Goal: Task Accomplishment & Management: Manage account settings

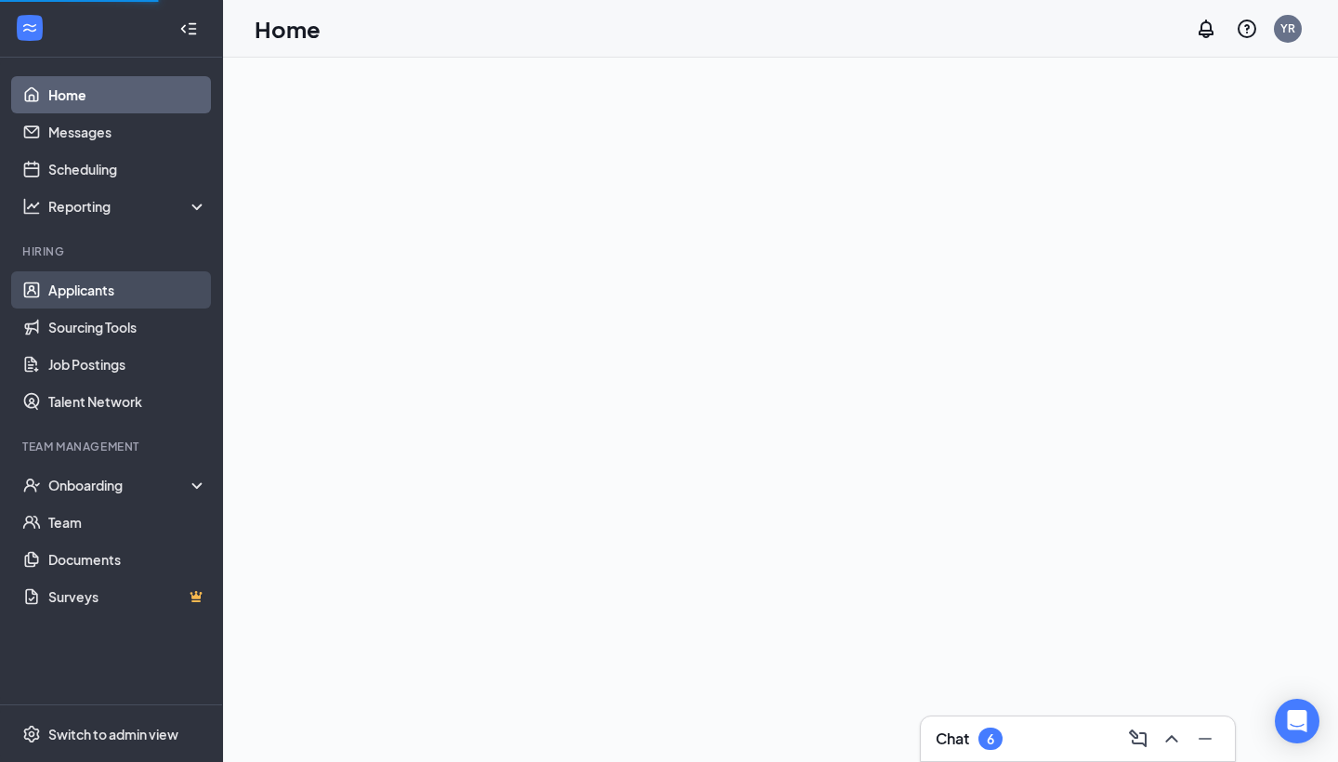
click at [125, 288] on link "Applicants" at bounding box center [127, 289] width 159 height 37
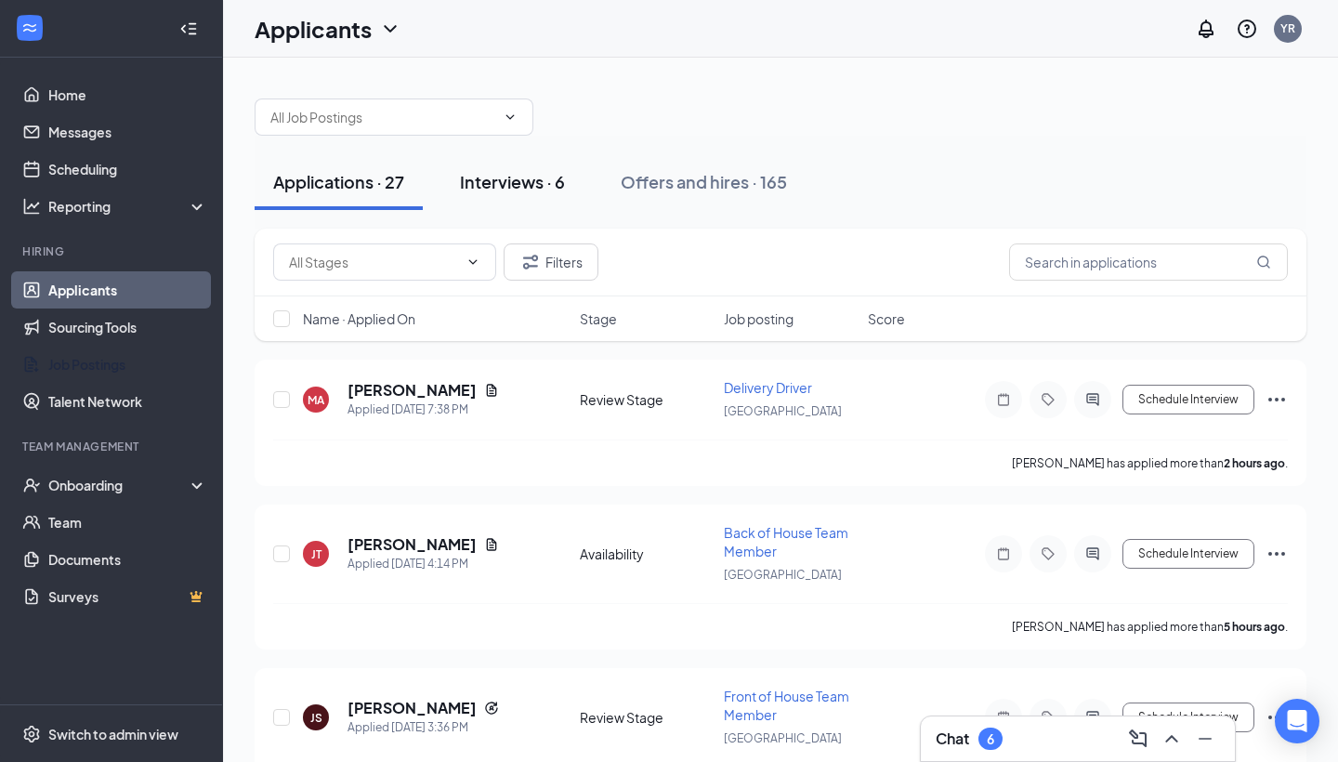
click at [519, 183] on div "Interviews · 6" at bounding box center [512, 181] width 105 height 23
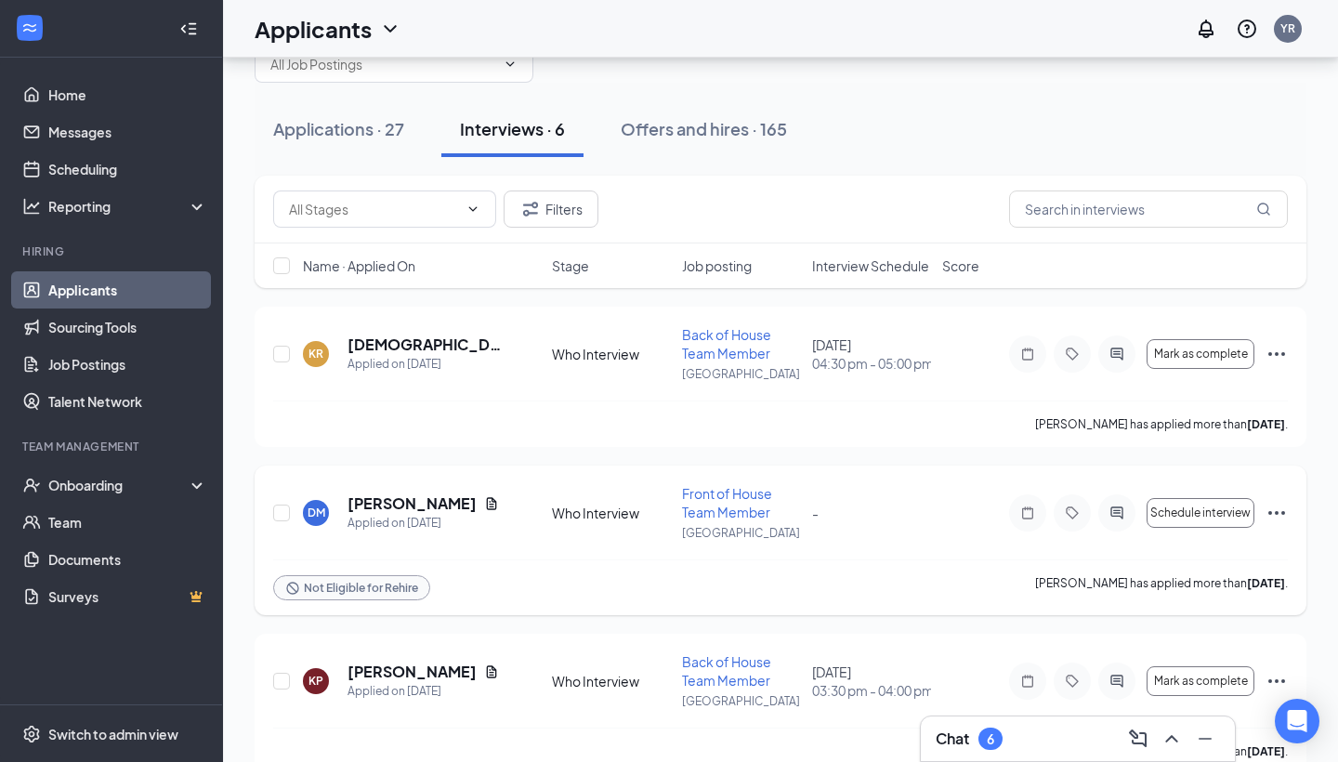
scroll to position [70, 0]
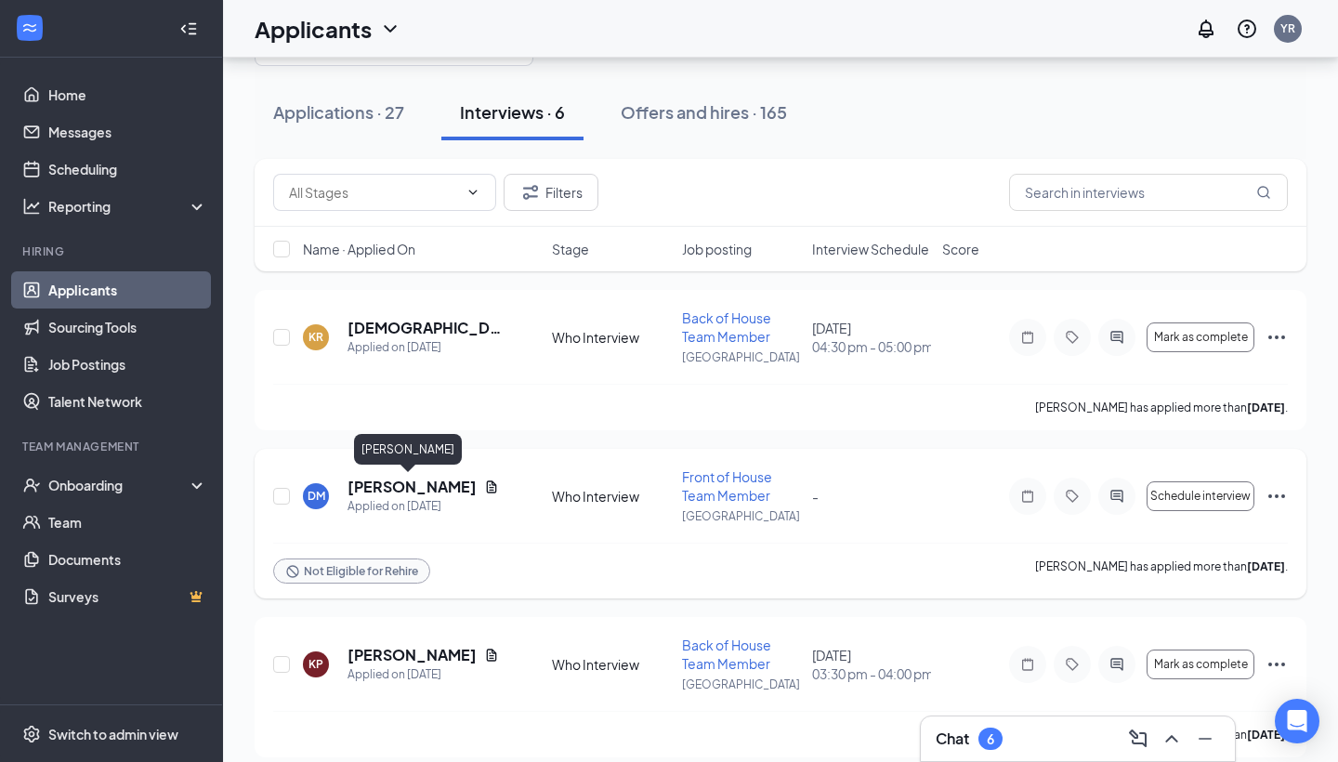
click at [412, 489] on h5 "[PERSON_NAME]" at bounding box center [412, 487] width 129 height 20
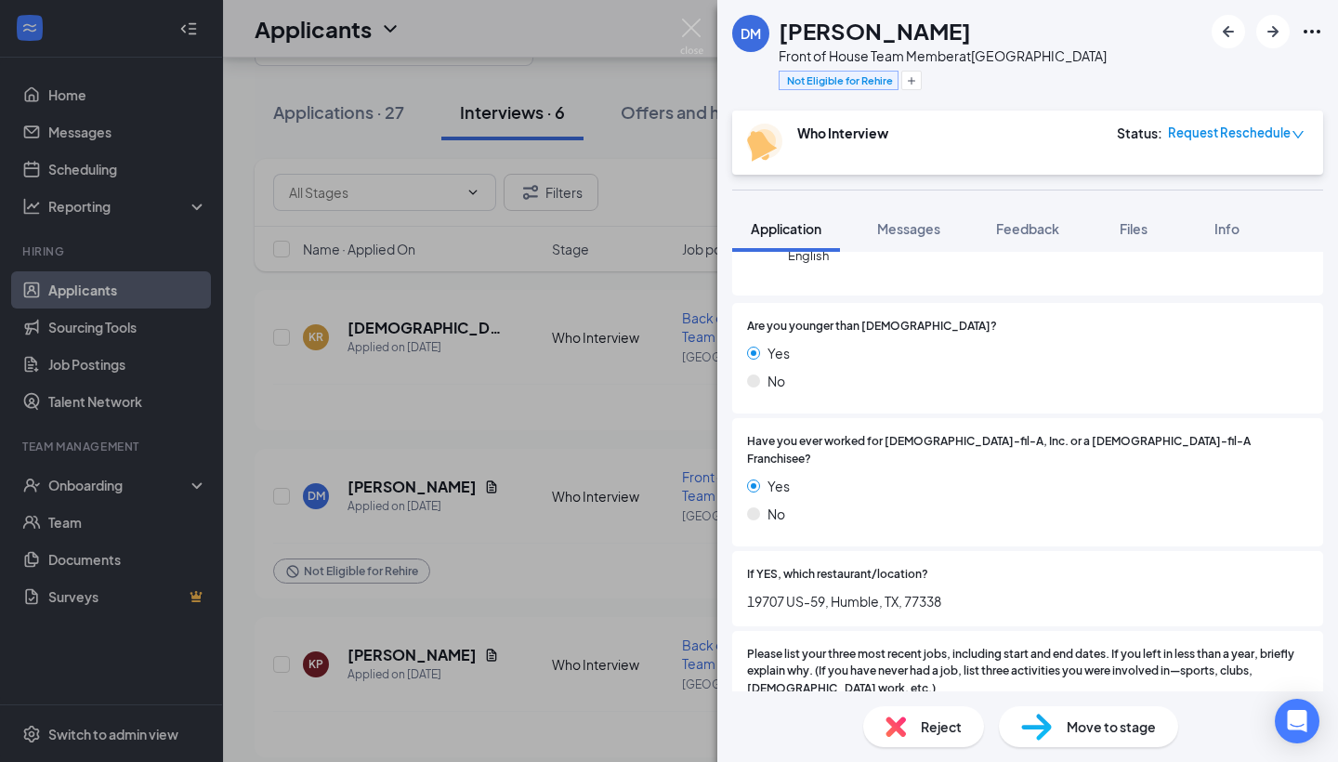
scroll to position [275, 0]
click at [685, 18] on div "[PERSON_NAME] Front of House Team Member at [GEOGRAPHIC_DATA] Not Eligible for …" at bounding box center [669, 381] width 1338 height 762
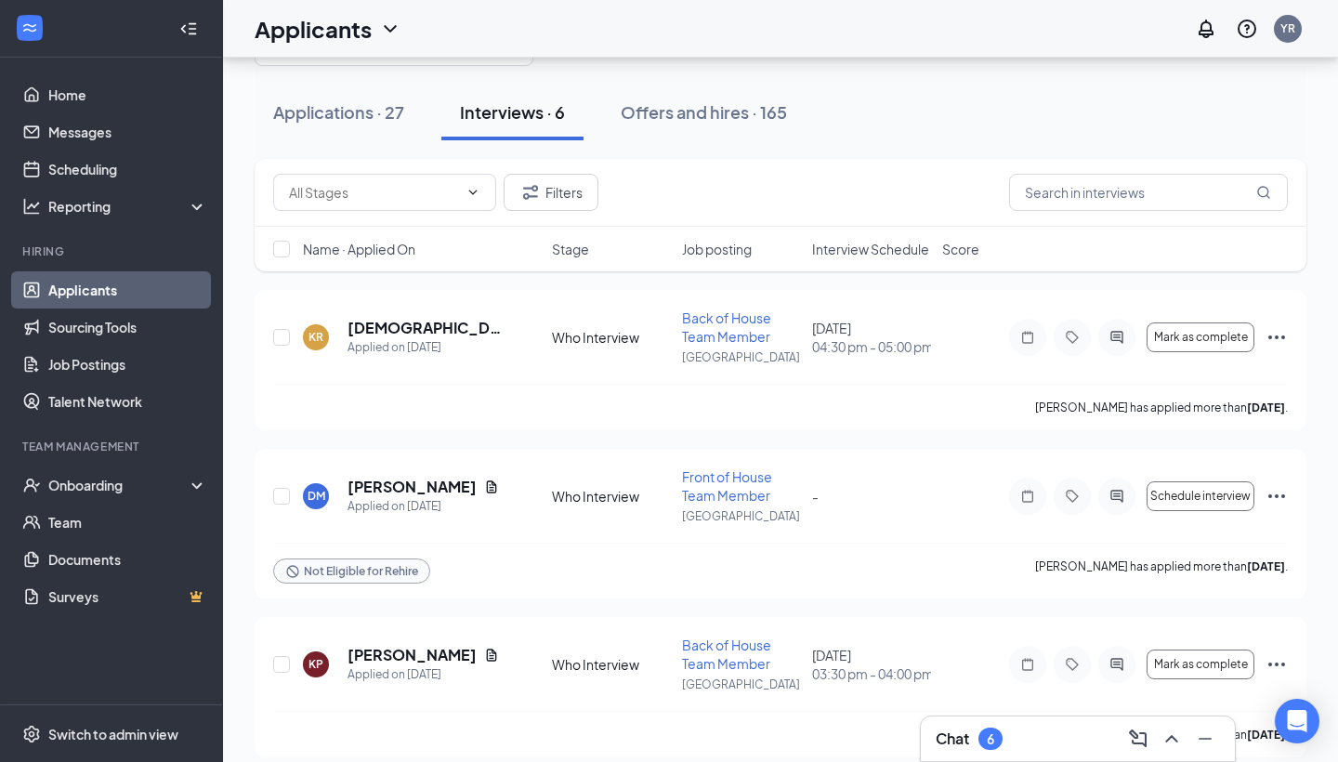
click at [694, 27] on div "Applicants YR" at bounding box center [780, 29] width 1115 height 58
drag, startPoint x: 650, startPoint y: 34, endPoint x: 683, endPoint y: 33, distance: 32.6
click at [650, 33] on div "Applicants YR" at bounding box center [780, 29] width 1115 height 58
click at [683, 33] on div "Applicants YR" at bounding box center [780, 29] width 1115 height 58
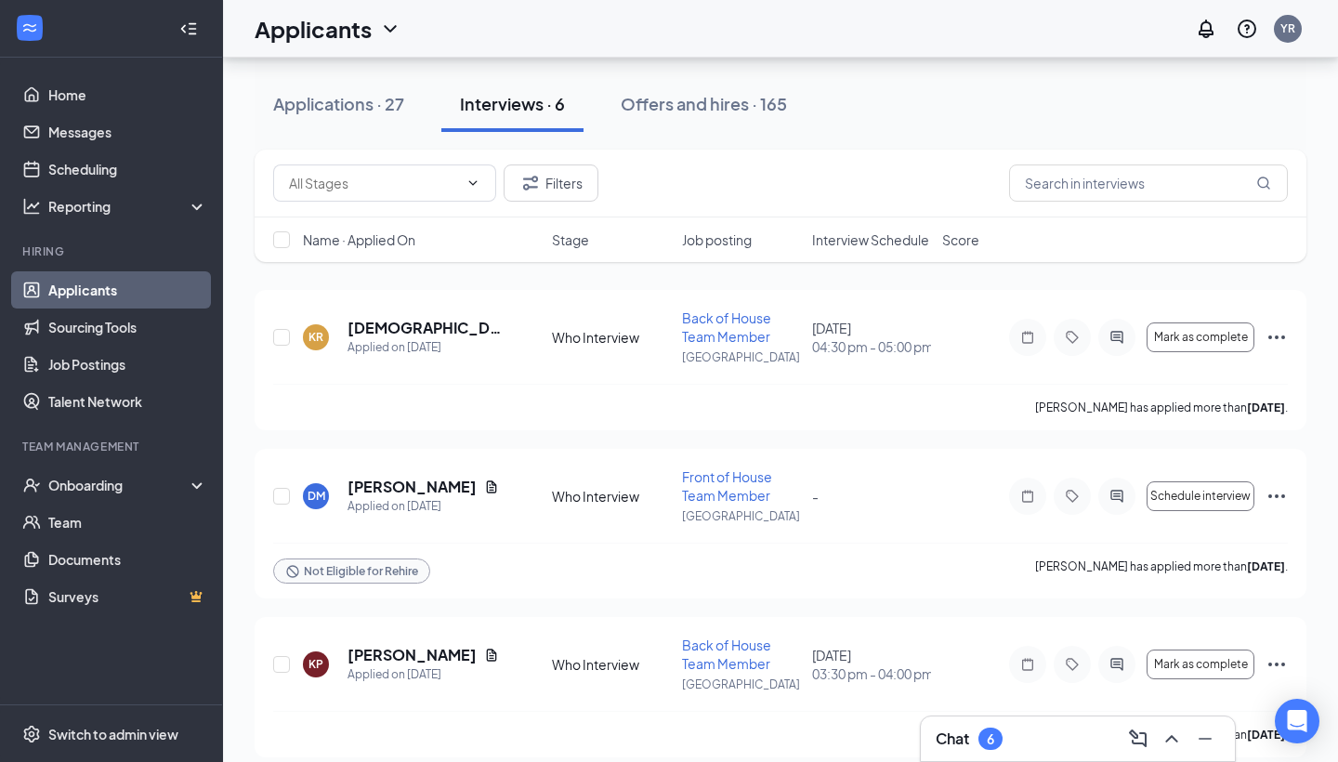
scroll to position [564, 0]
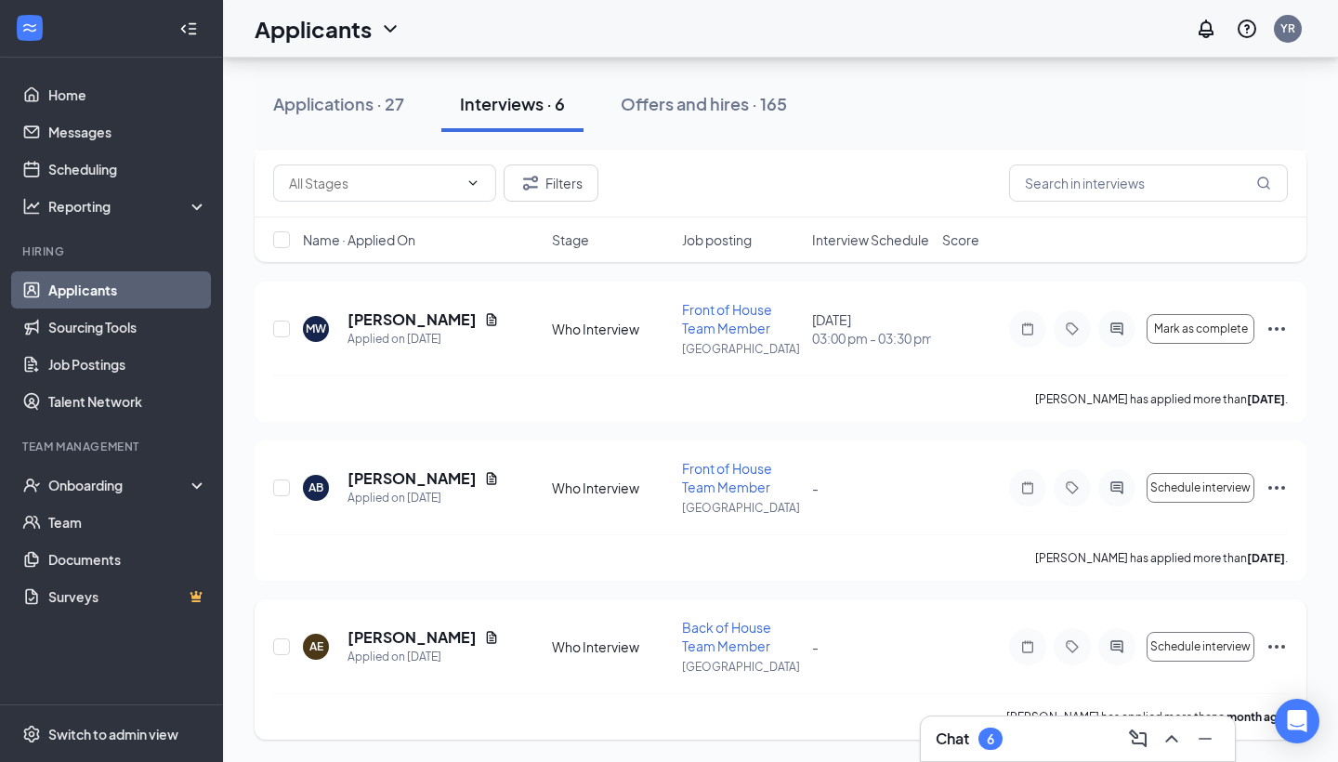
click at [1272, 647] on icon "Ellipses" at bounding box center [1277, 647] width 22 height 22
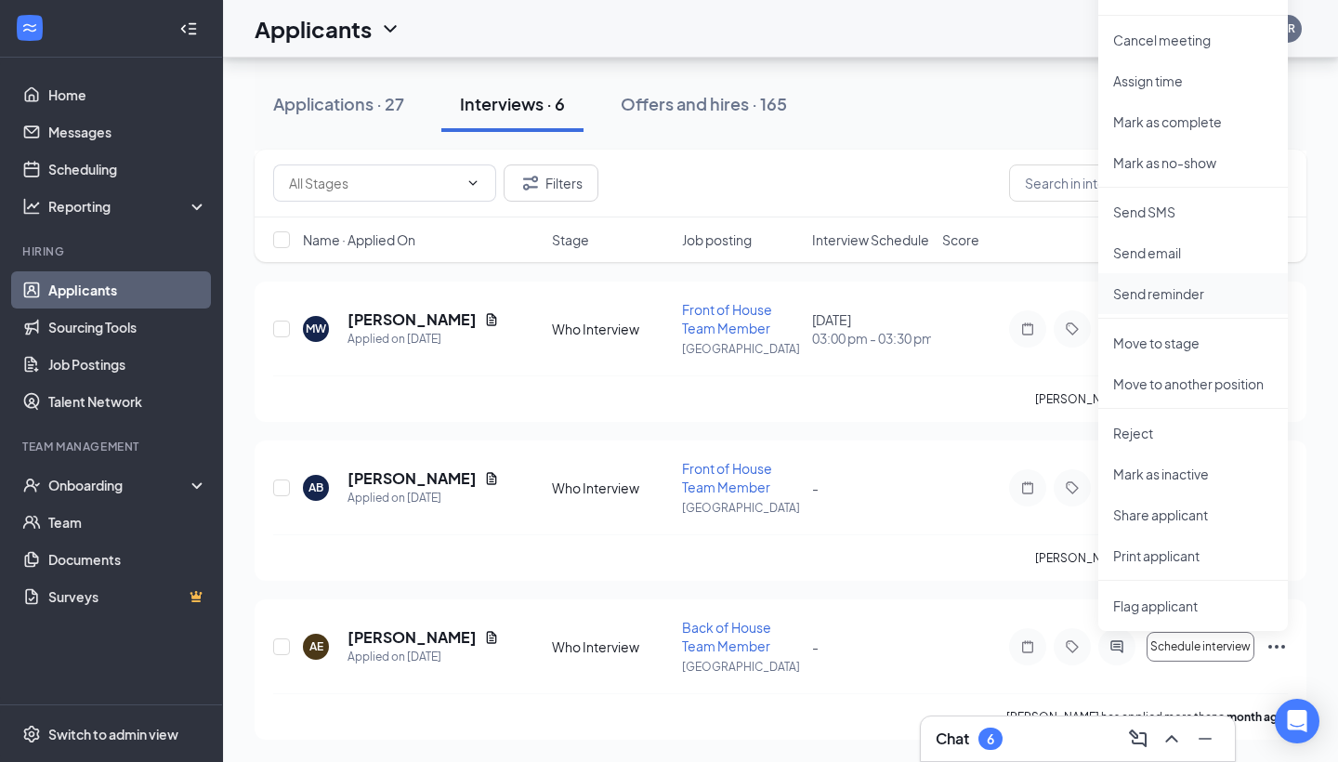
click at [1169, 296] on p "Send reminder" at bounding box center [1193, 293] width 160 height 19
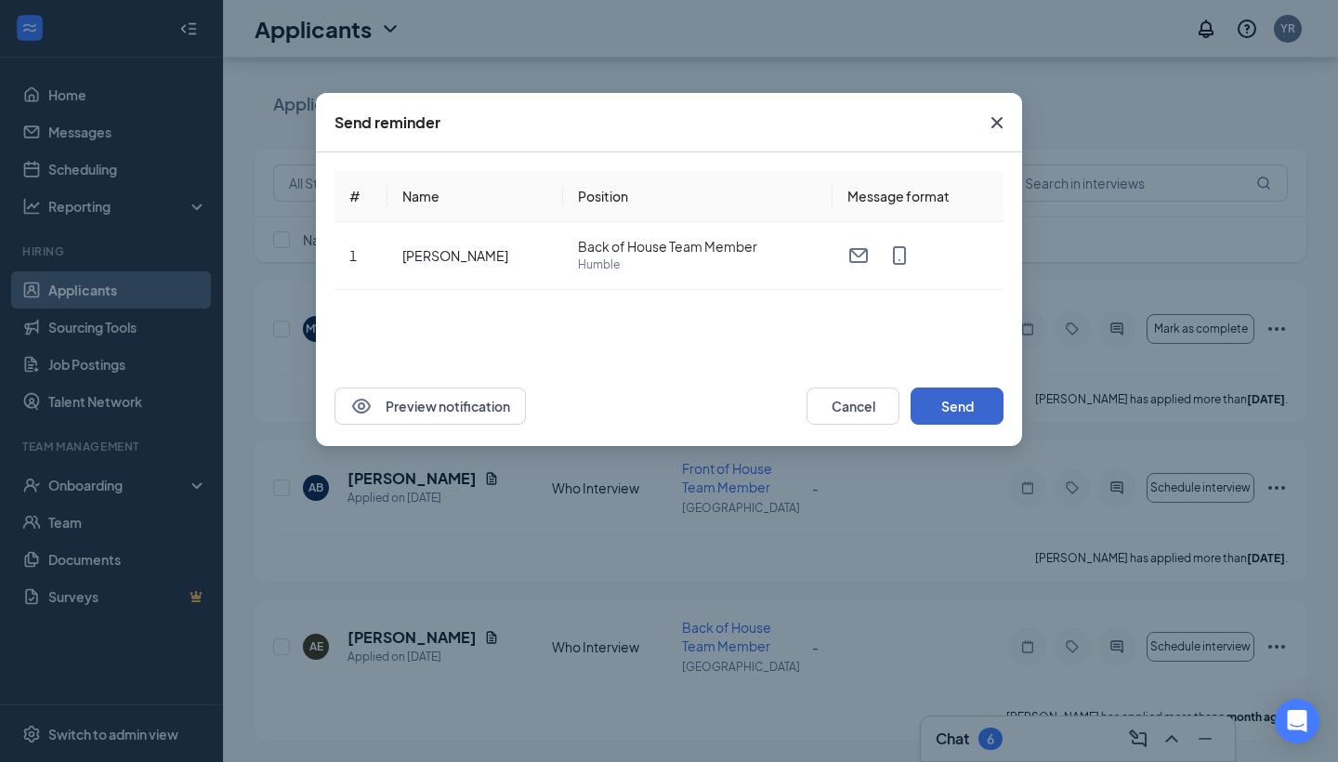
click at [947, 396] on button "Send" at bounding box center [957, 406] width 93 height 37
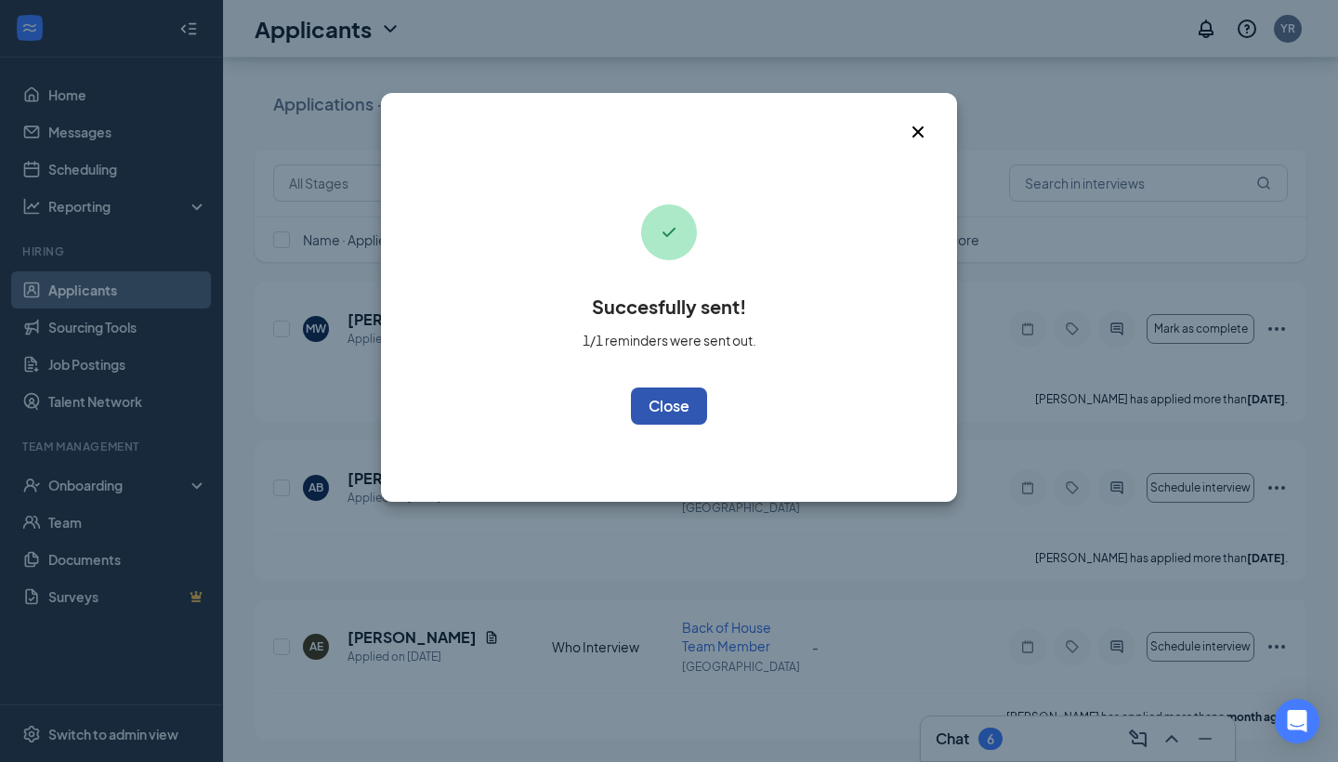
click at [683, 403] on button "OK" at bounding box center [669, 406] width 76 height 37
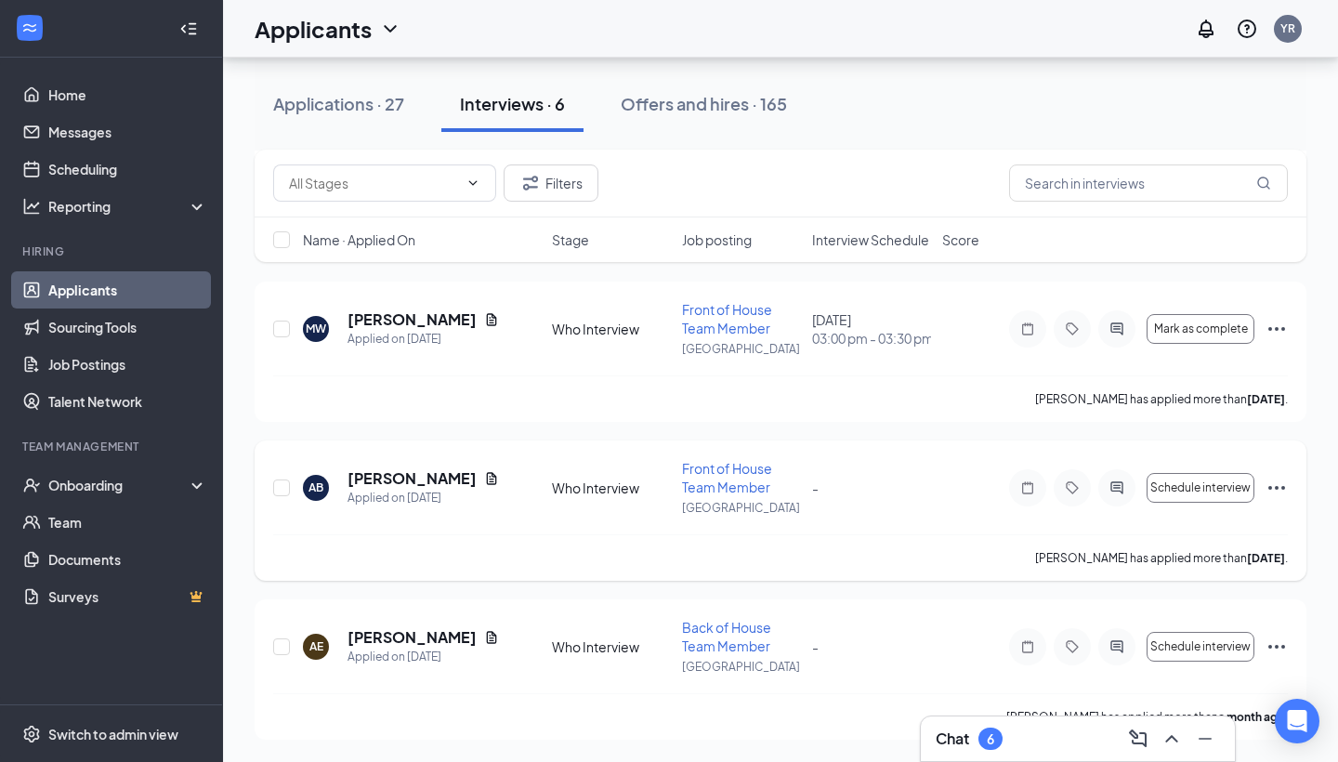
click at [1274, 483] on icon "Ellipses" at bounding box center [1277, 488] width 22 height 22
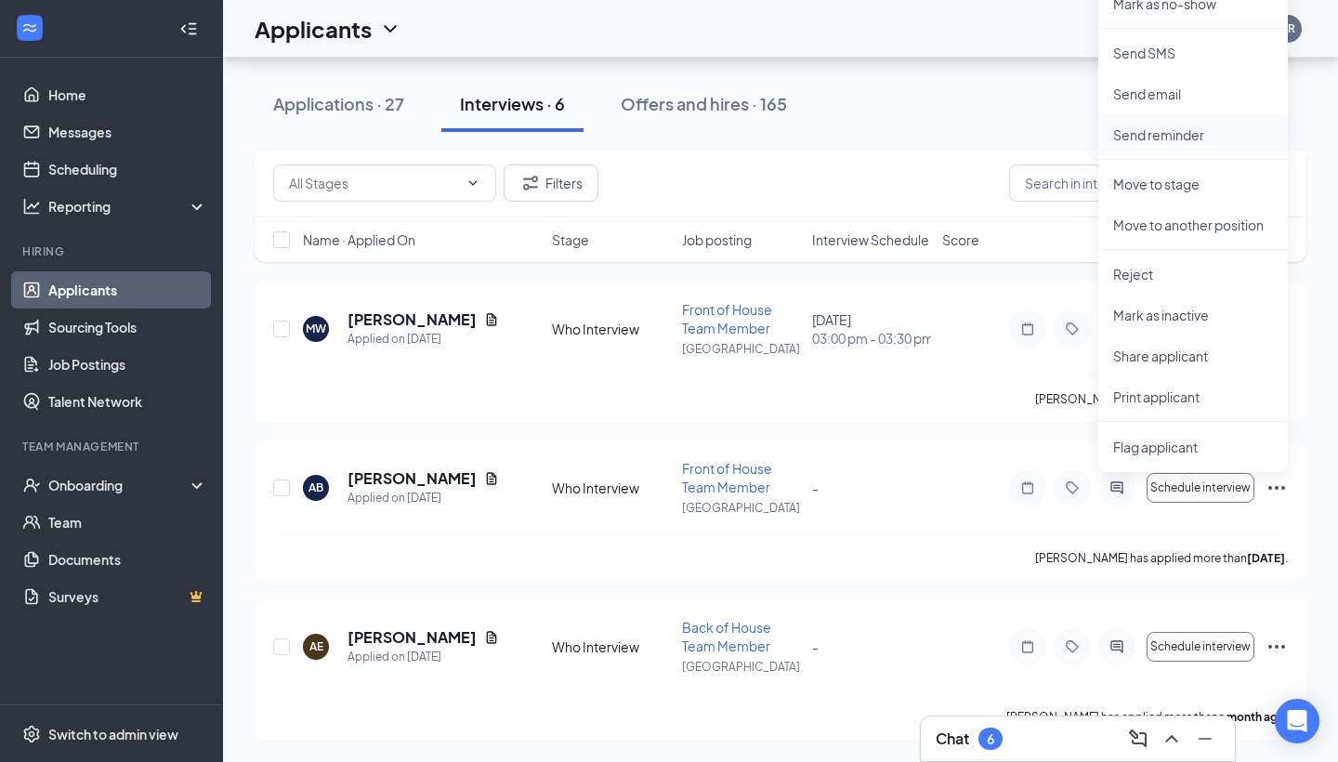
click at [1176, 145] on li "Send reminder" at bounding box center [1193, 134] width 190 height 41
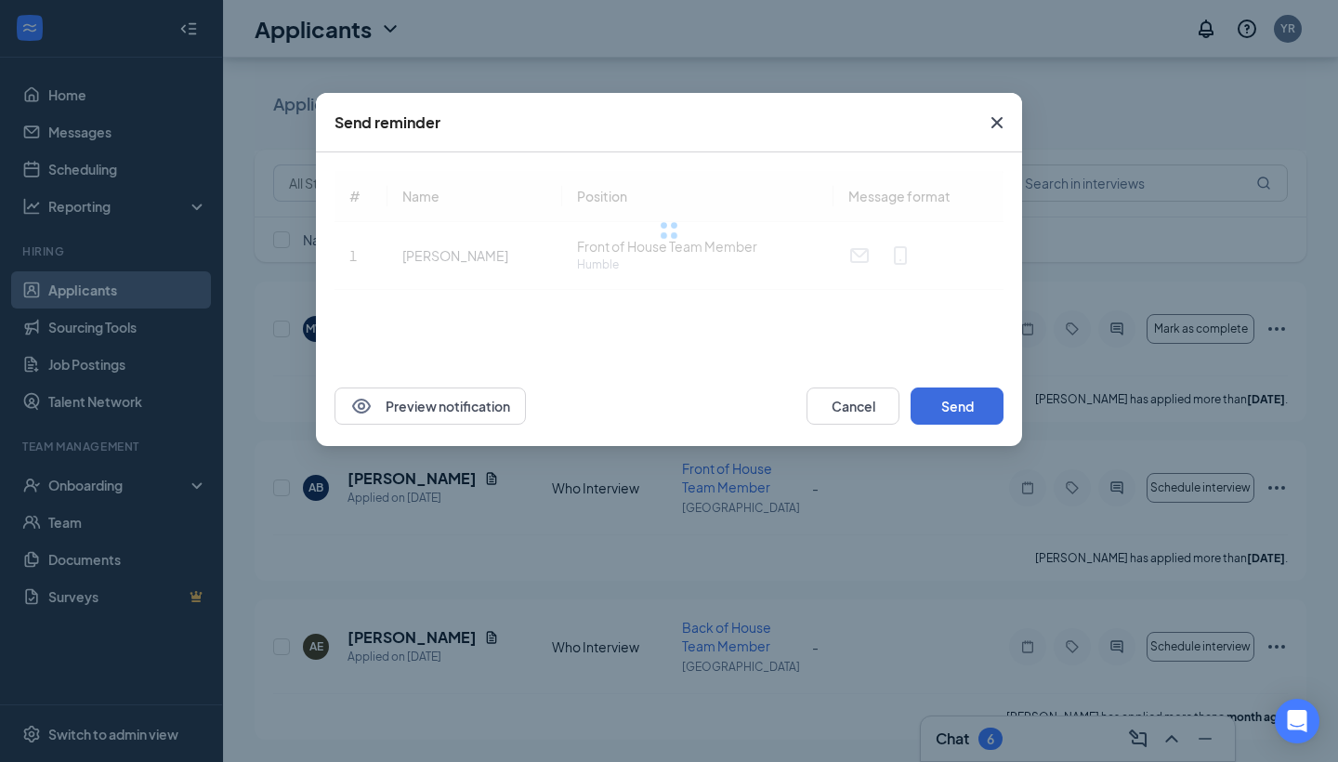
click at [999, 117] on icon "Cross" at bounding box center [997, 123] width 22 height 22
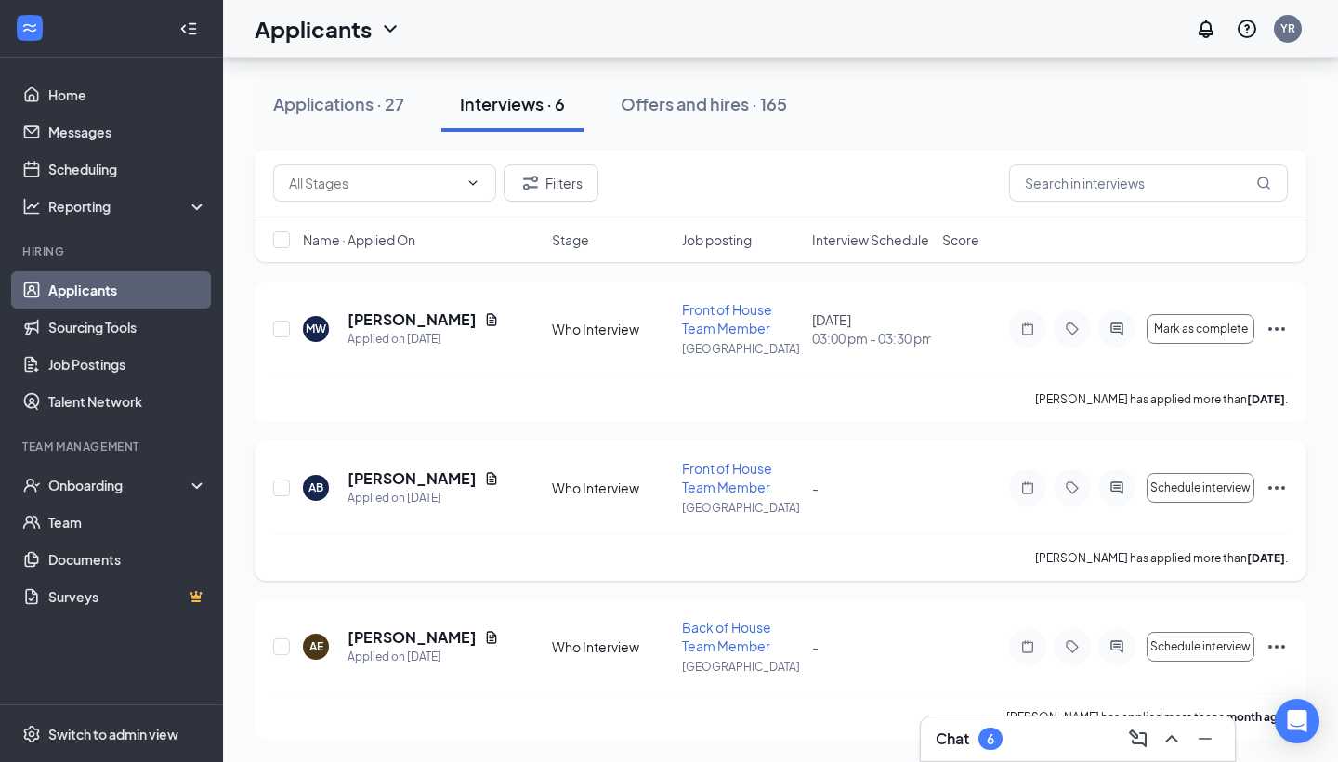
click at [1277, 484] on icon "Ellipses" at bounding box center [1277, 488] width 22 height 22
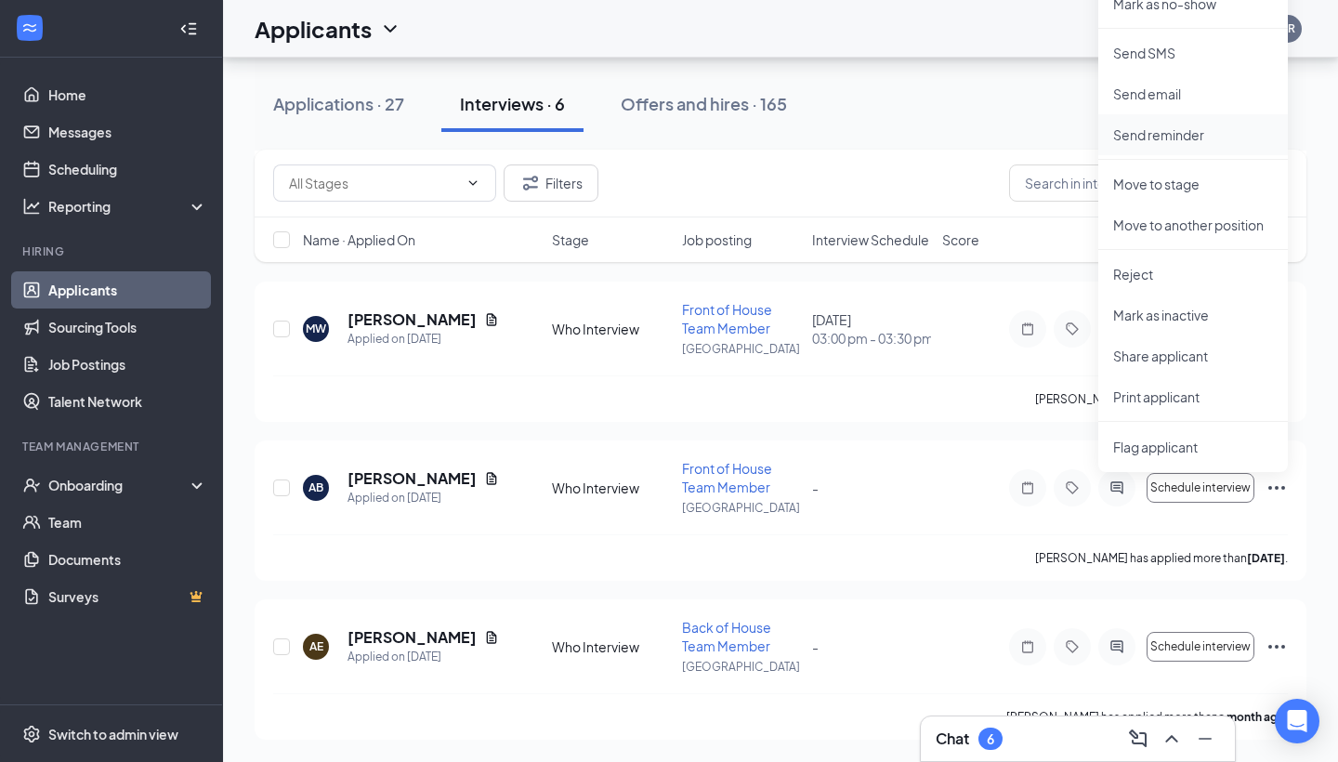
click at [1156, 138] on p "Send reminder" at bounding box center [1193, 134] width 160 height 19
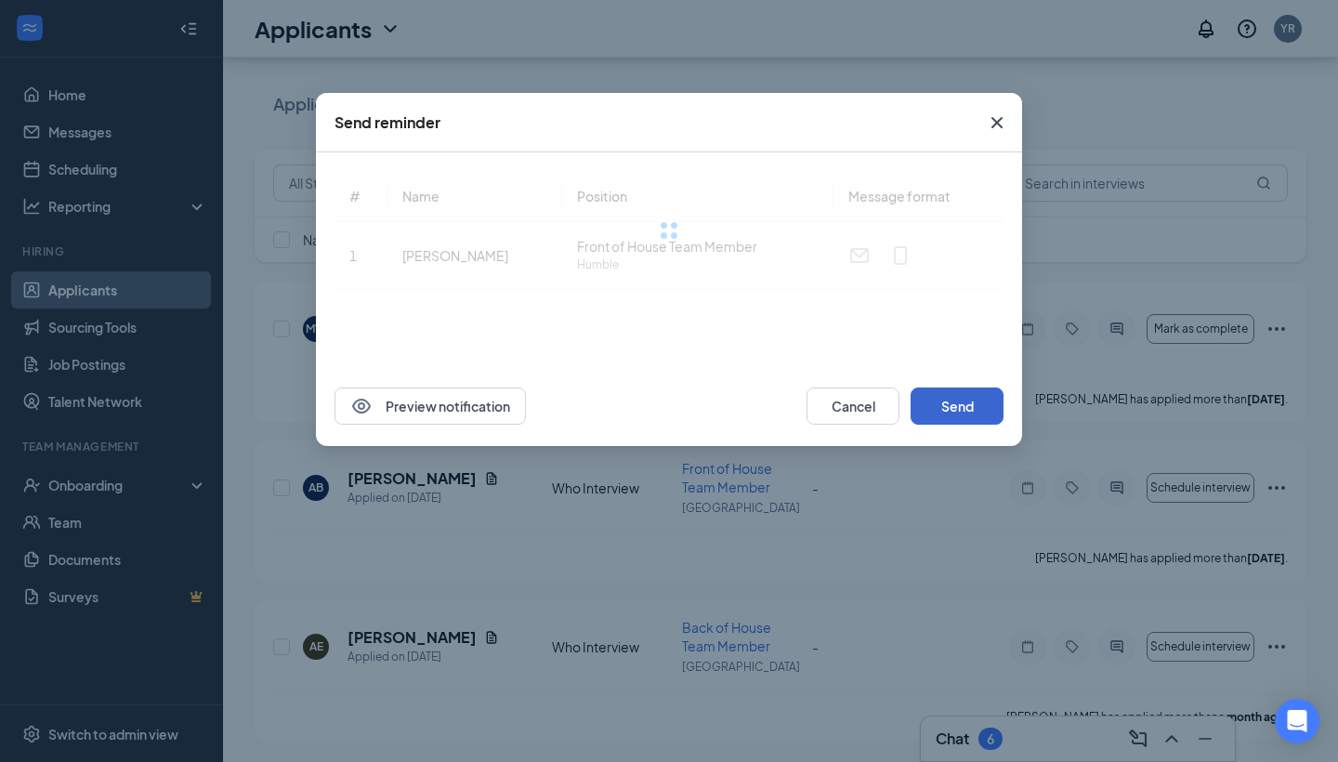
click at [953, 393] on button "Send" at bounding box center [957, 406] width 93 height 37
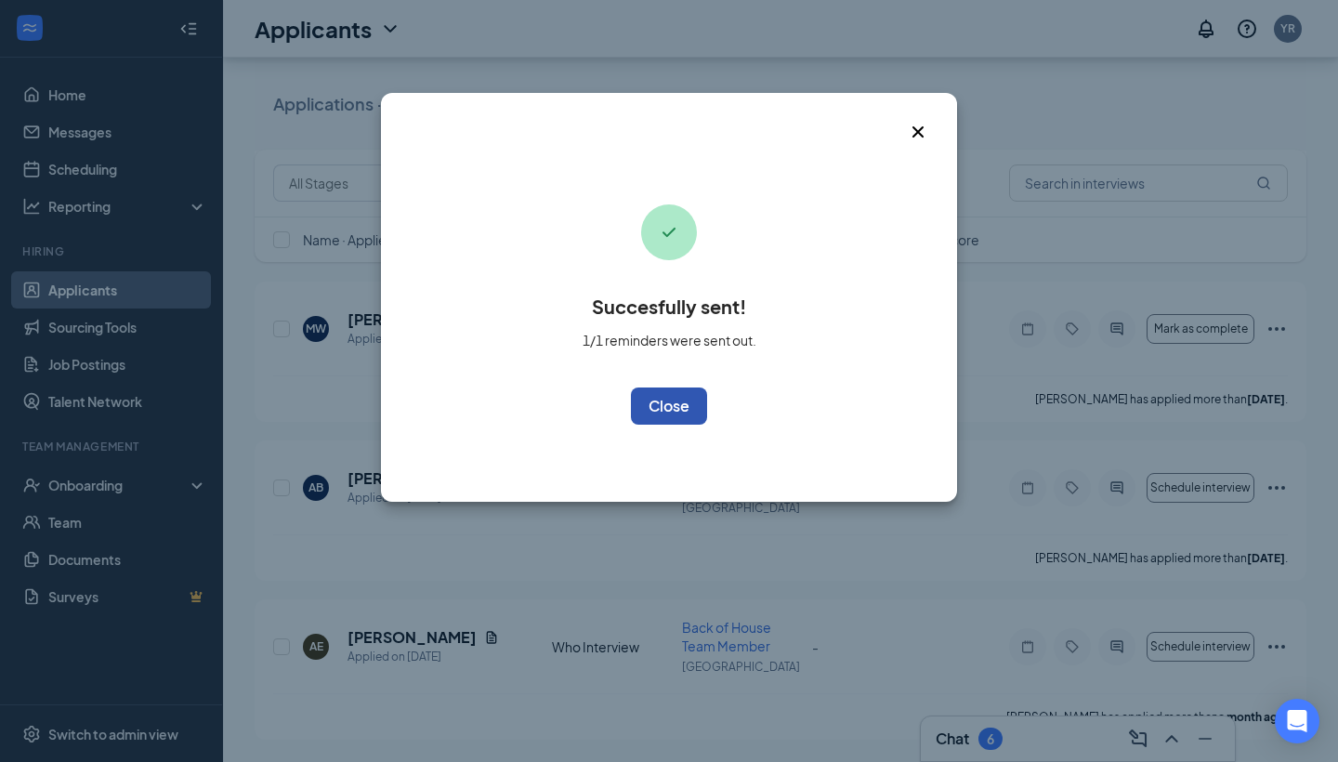
click at [655, 406] on button "OK" at bounding box center [669, 406] width 76 height 37
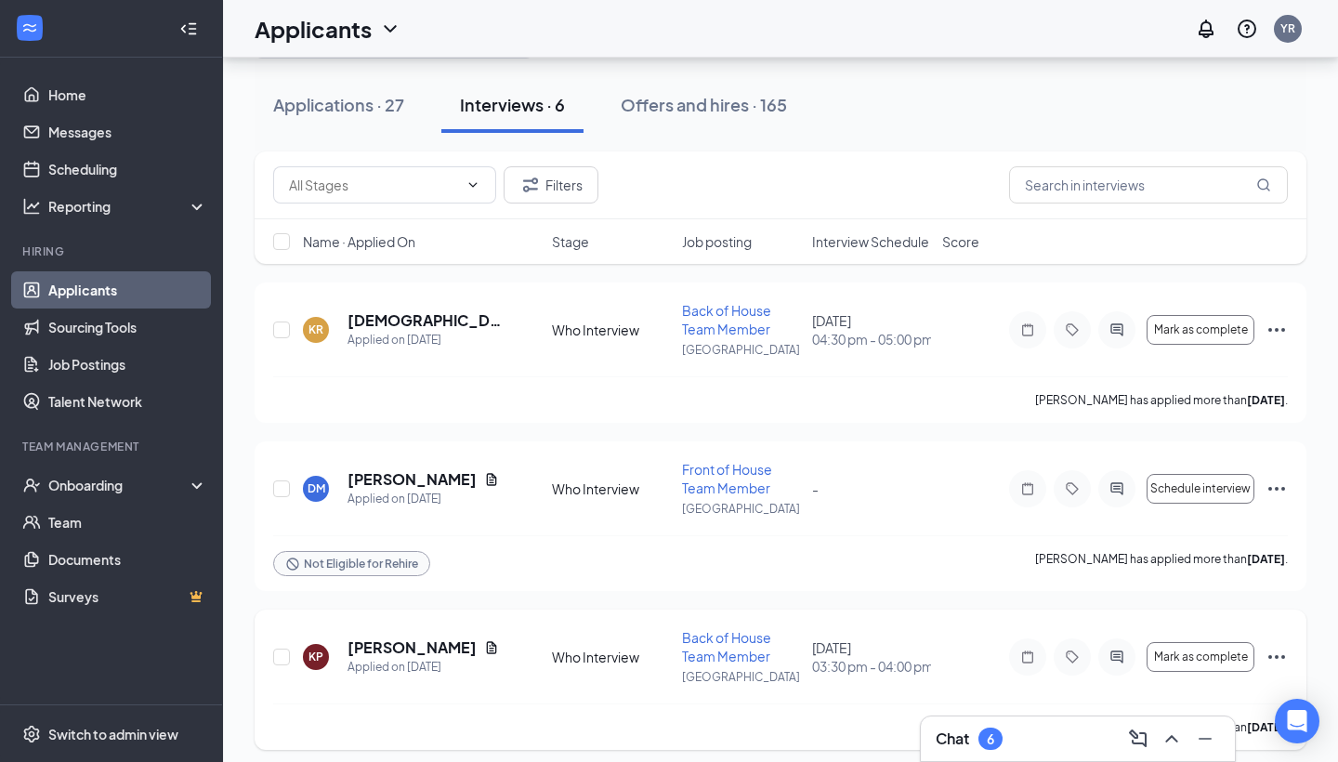
scroll to position [73, 0]
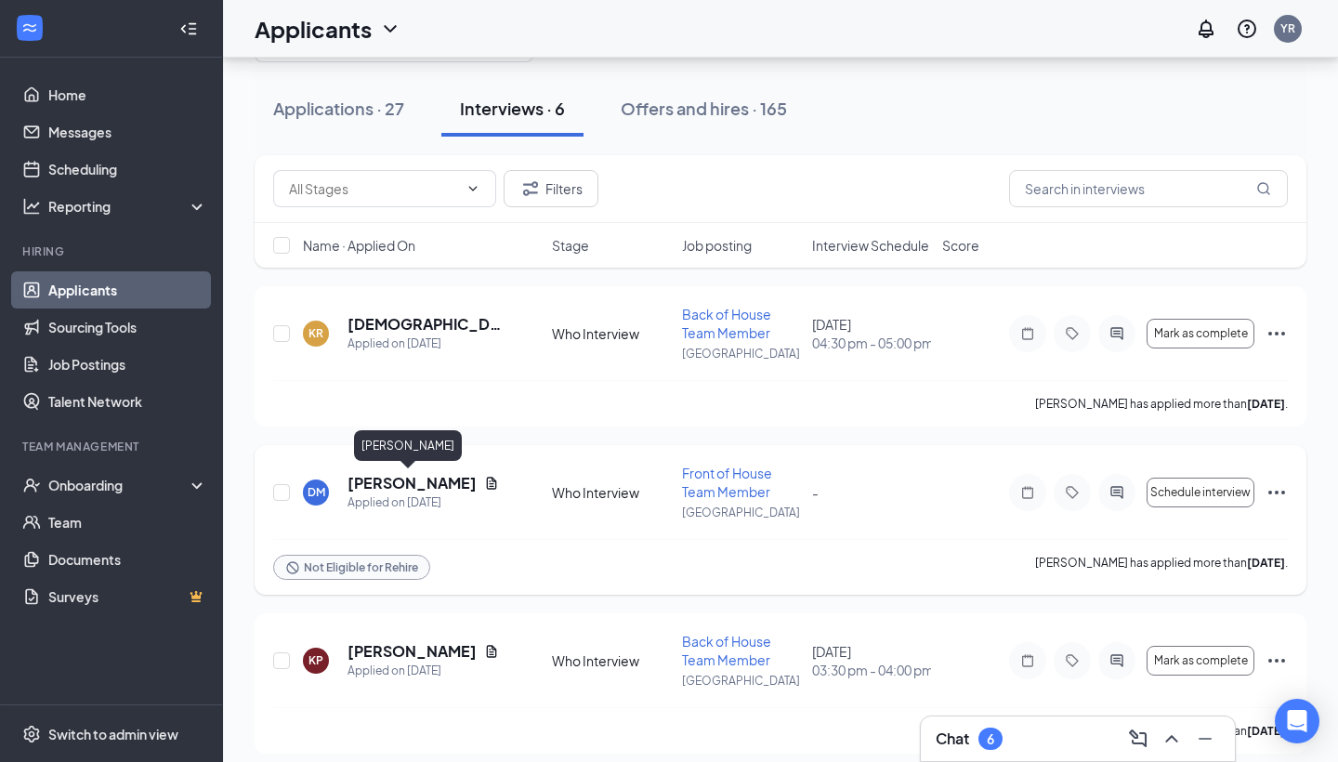
click at [390, 480] on h5 "[PERSON_NAME]" at bounding box center [412, 483] width 129 height 20
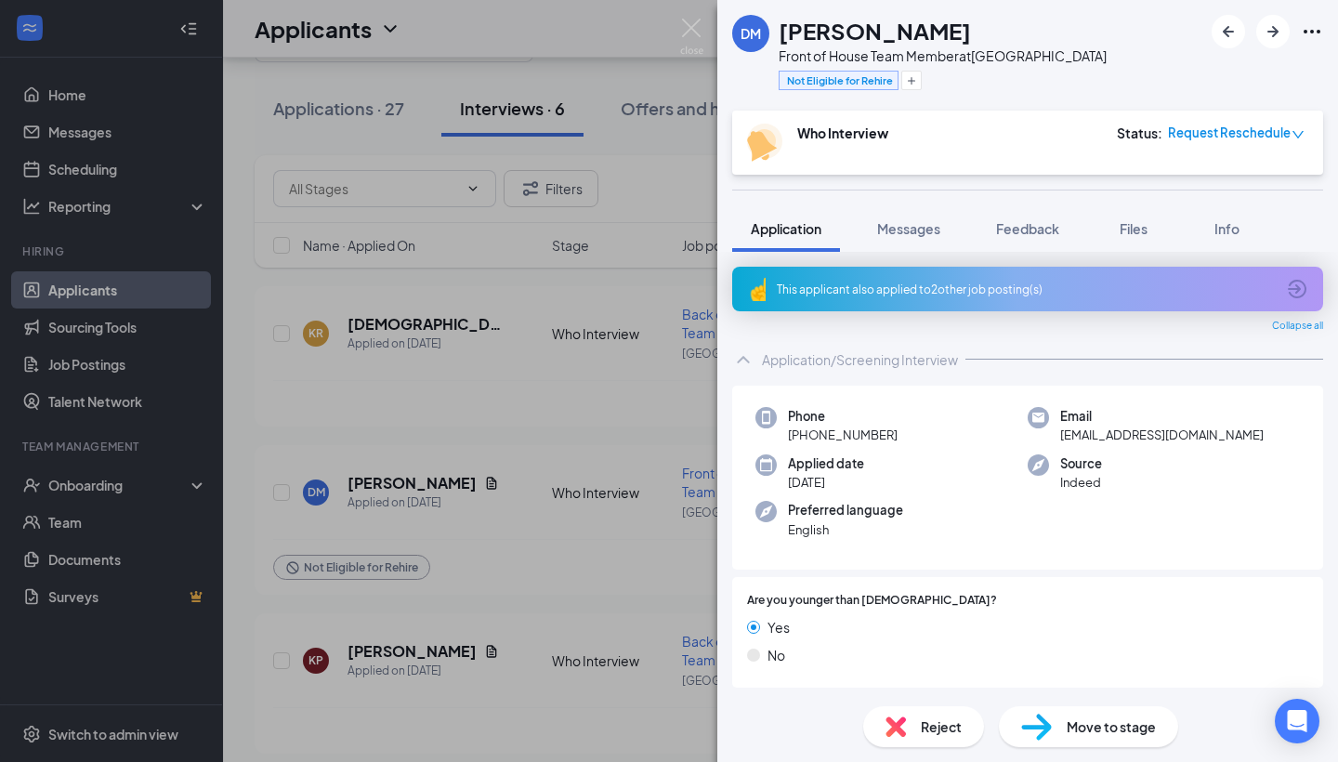
click at [903, 730] on img at bounding box center [896, 726] width 20 height 20
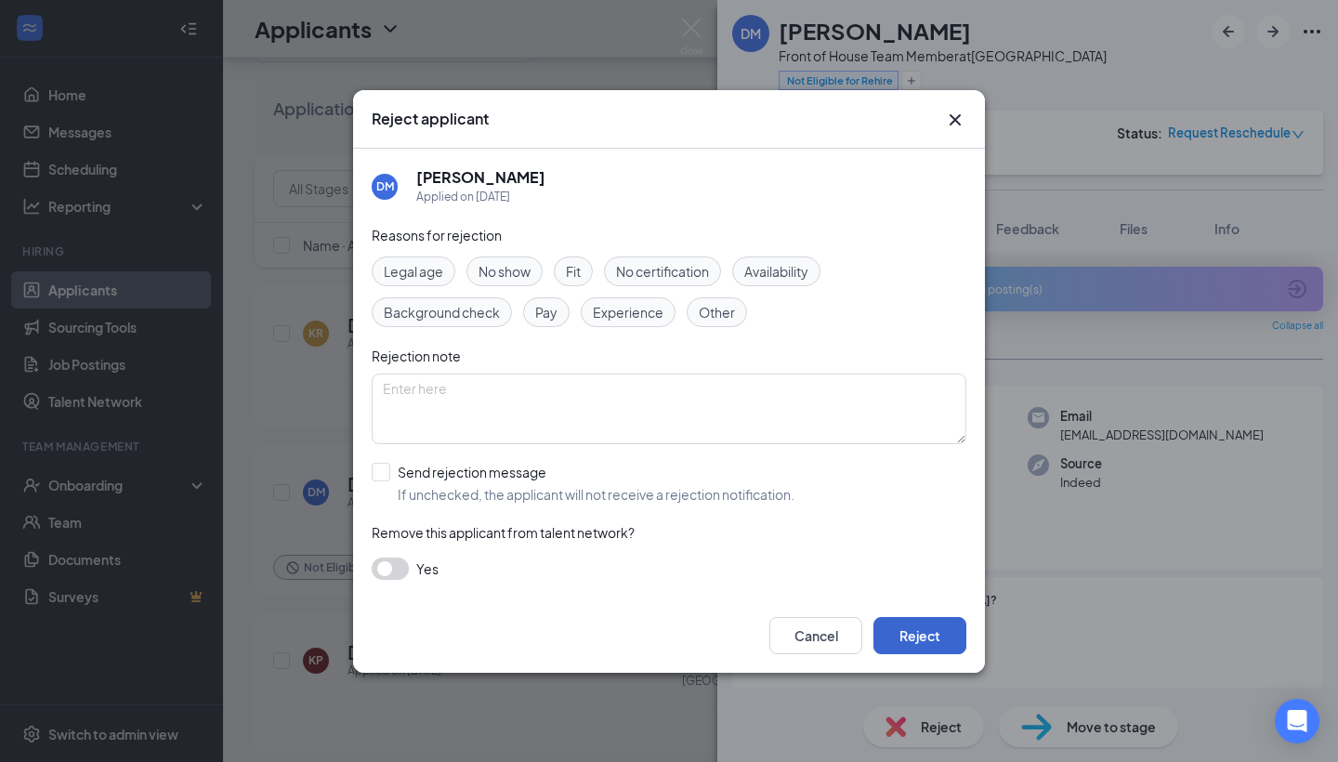
click at [931, 636] on button "Reject" at bounding box center [920, 635] width 93 height 37
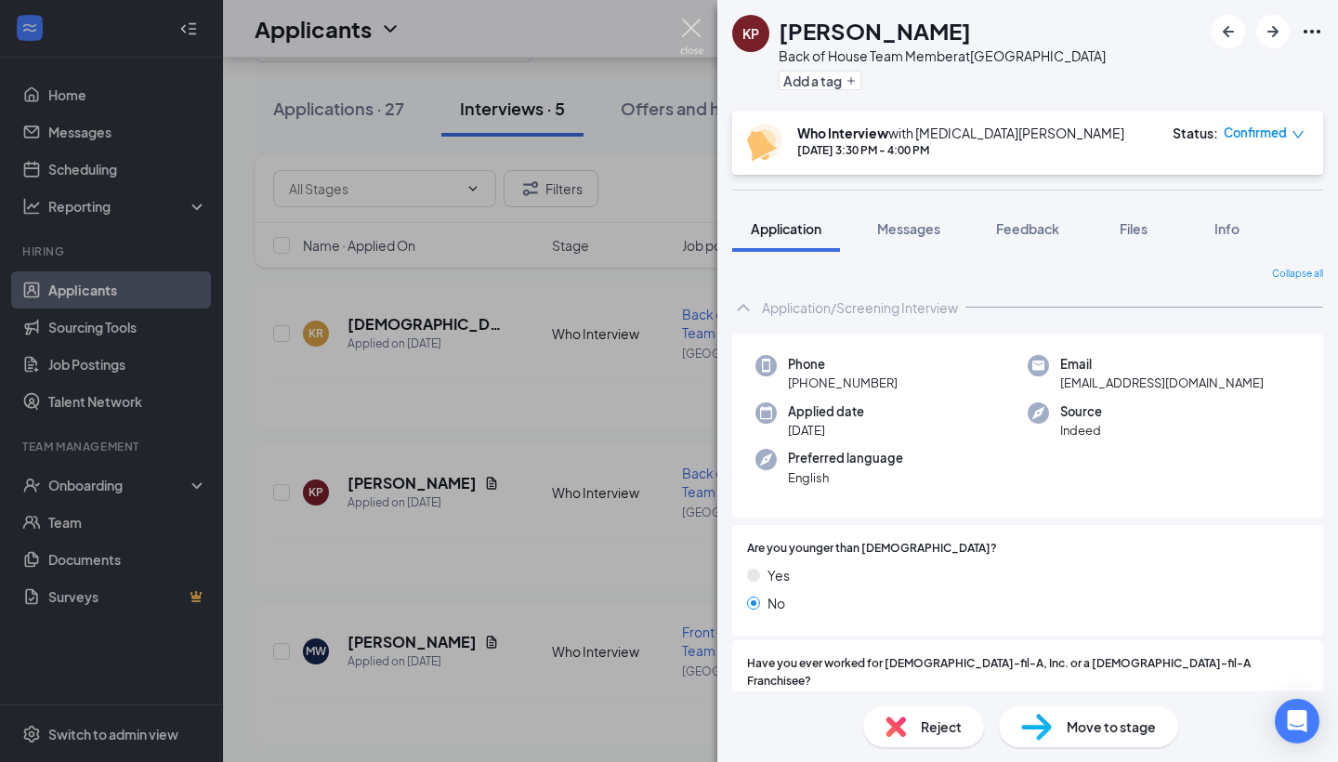
click at [692, 23] on img at bounding box center [691, 37] width 23 height 36
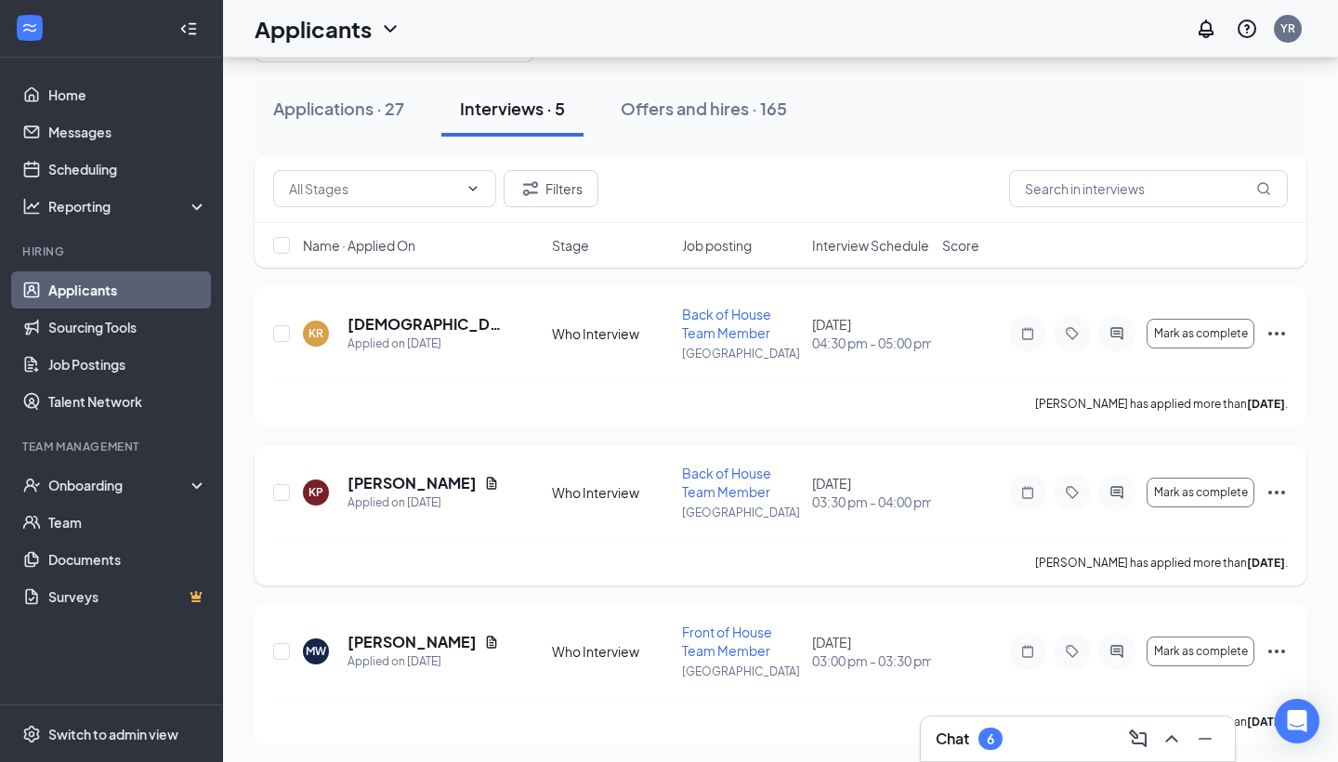
click at [1277, 493] on icon "Ellipses" at bounding box center [1276, 493] width 17 height 4
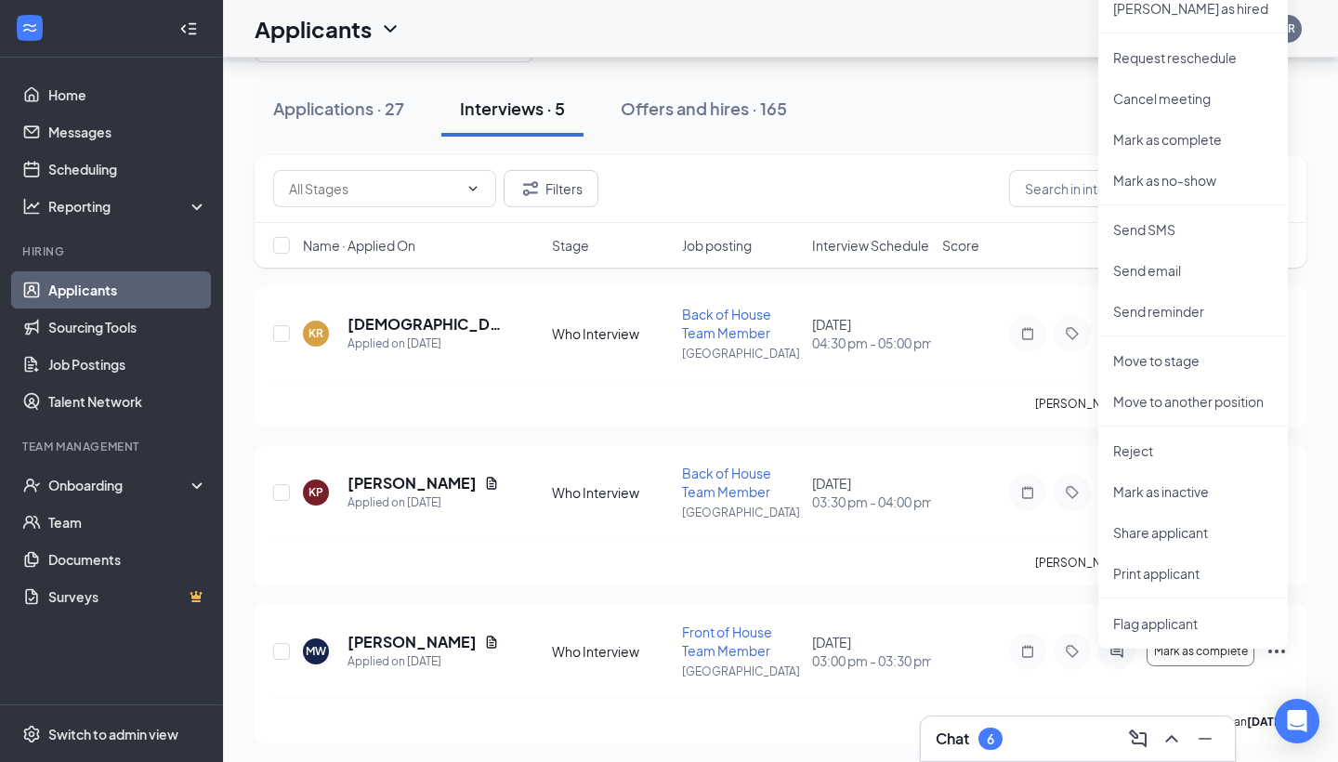
click at [953, 93] on div "Applications · 27 Interviews · 5 Offers and hires · 165" at bounding box center [781, 109] width 1052 height 56
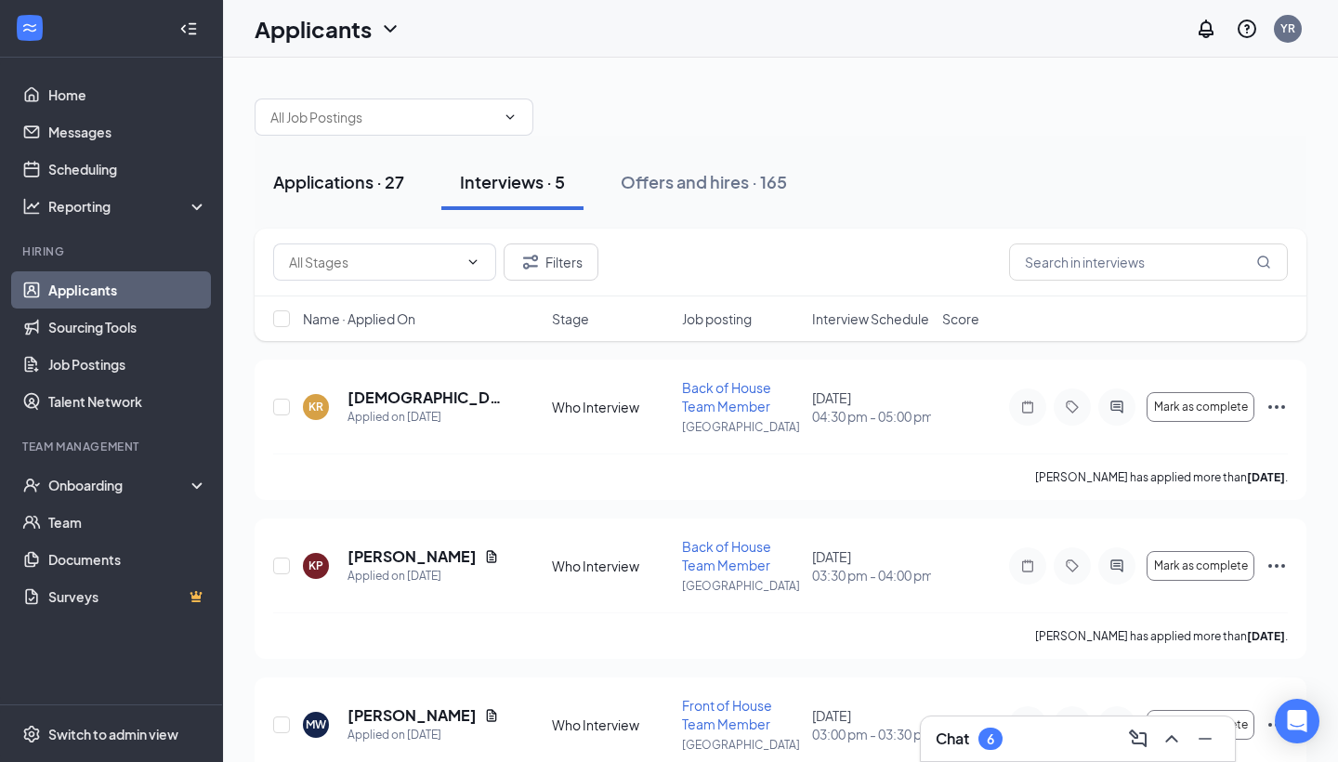
click at [347, 181] on div "Applications · 27" at bounding box center [338, 181] width 131 height 23
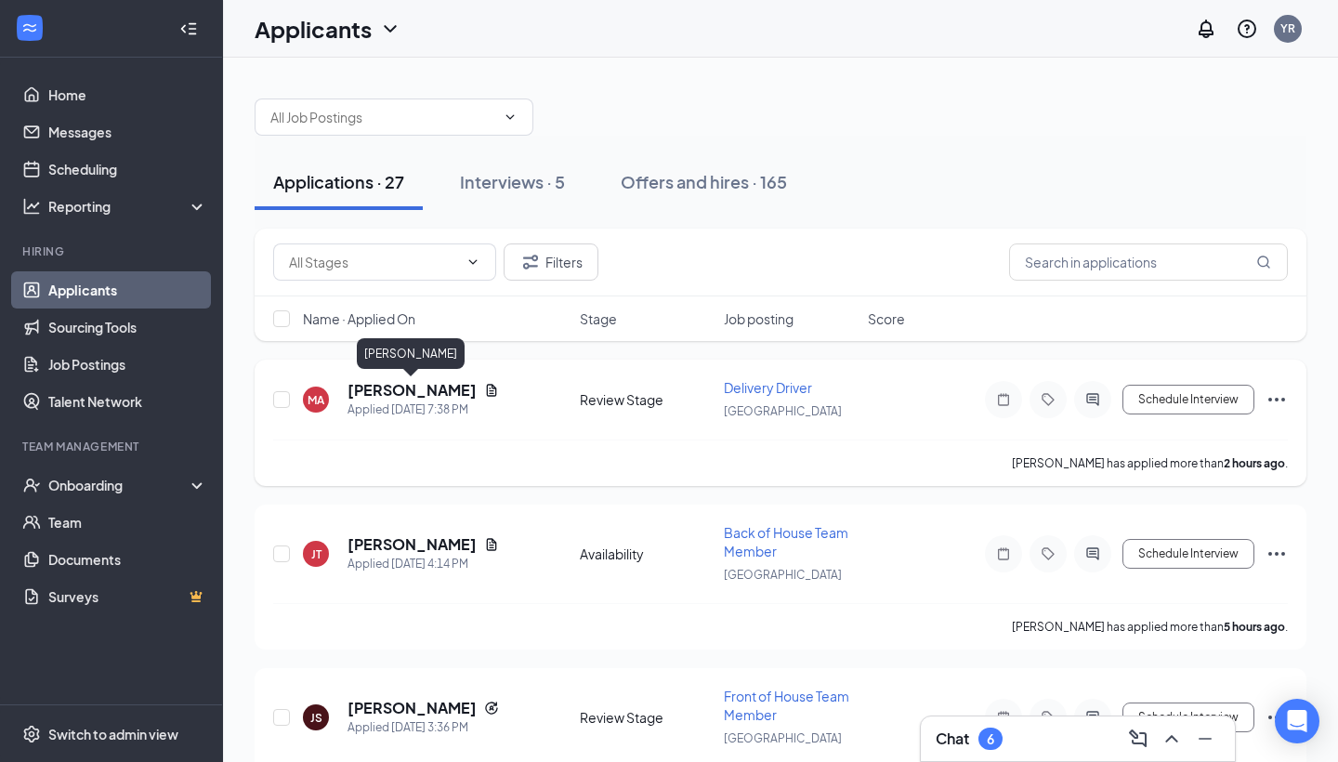
click at [380, 387] on h5 "[PERSON_NAME]" at bounding box center [412, 390] width 129 height 20
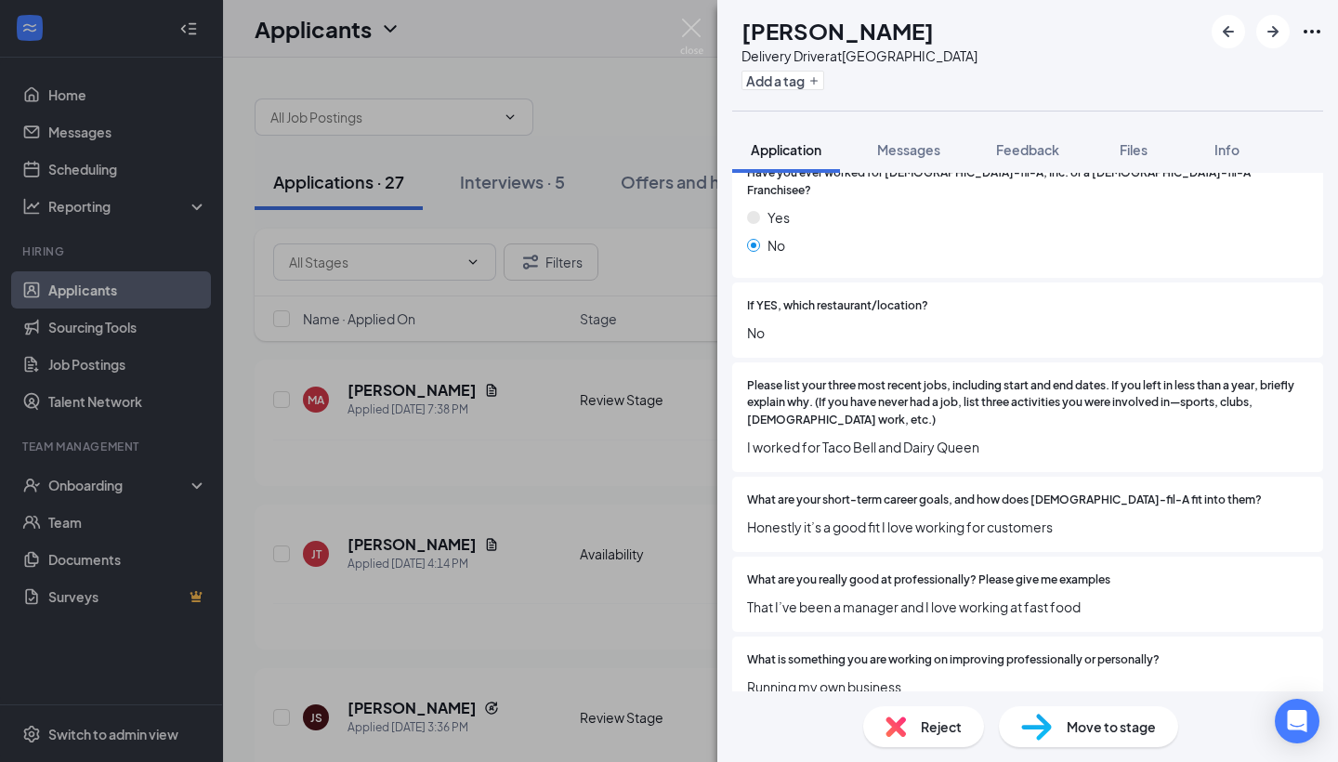
scroll to position [426, 0]
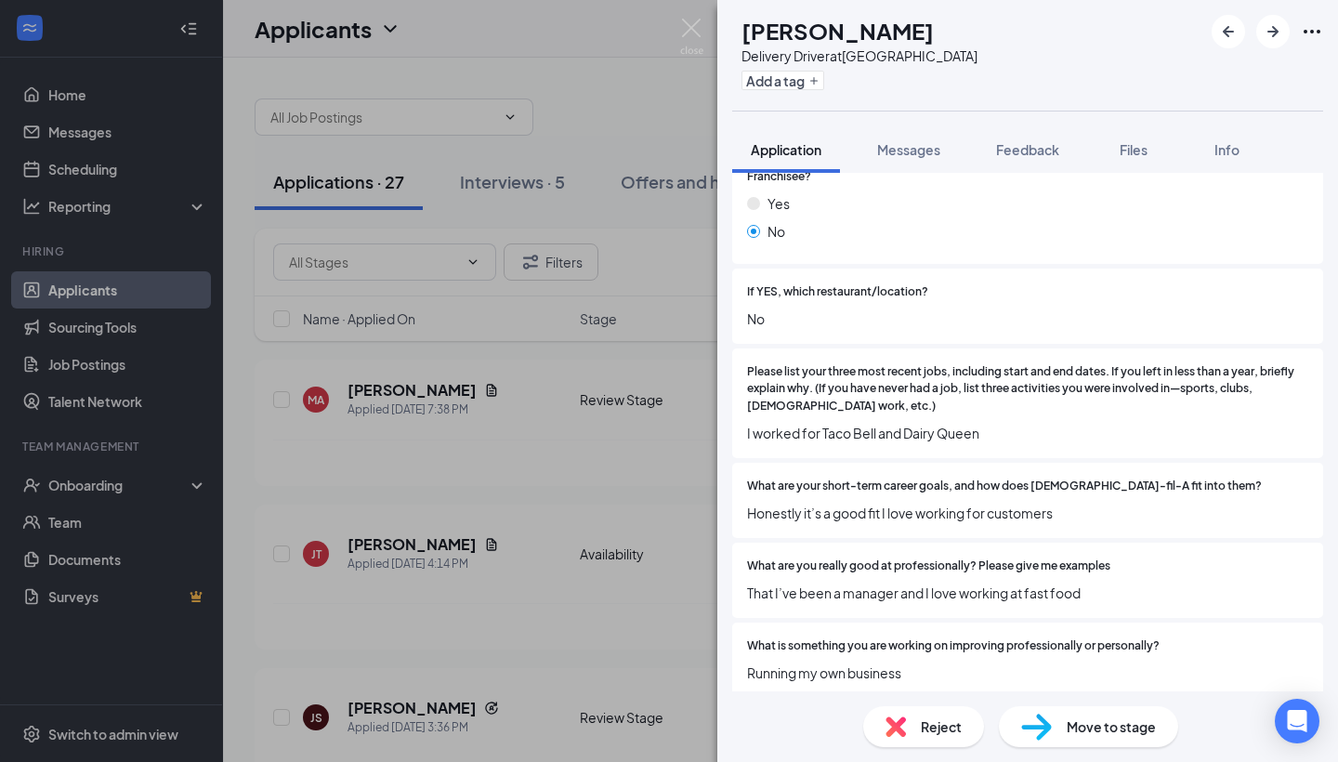
click at [948, 728] on span "Reject" at bounding box center [941, 726] width 41 height 20
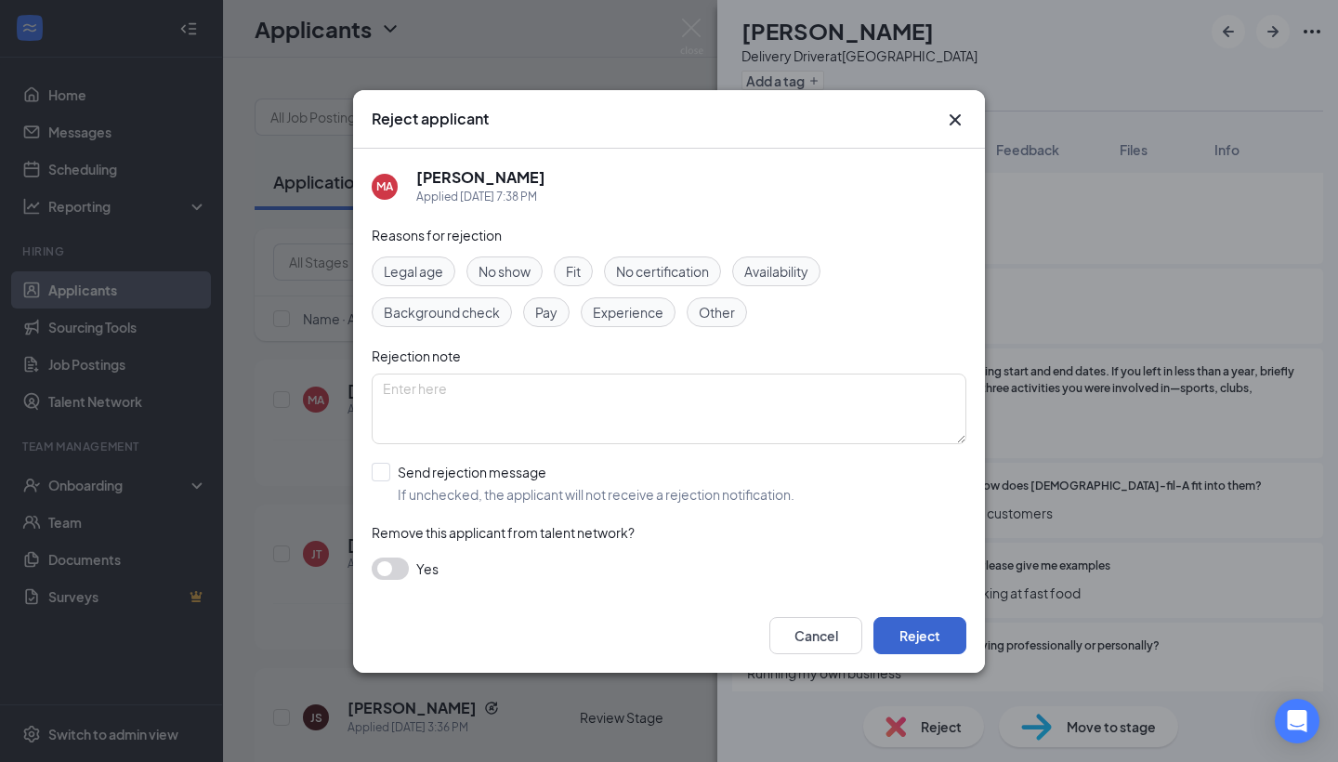
click at [946, 637] on button "Reject" at bounding box center [920, 635] width 93 height 37
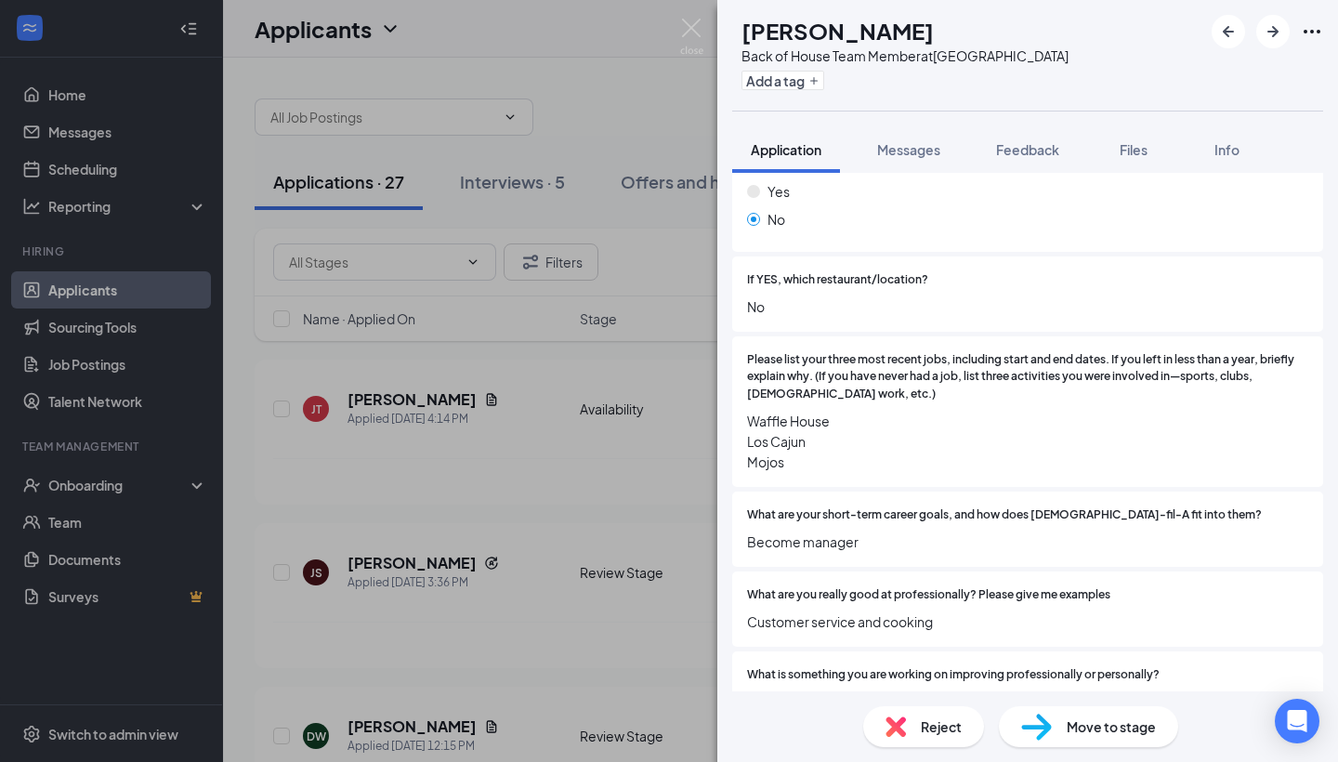
scroll to position [448, 0]
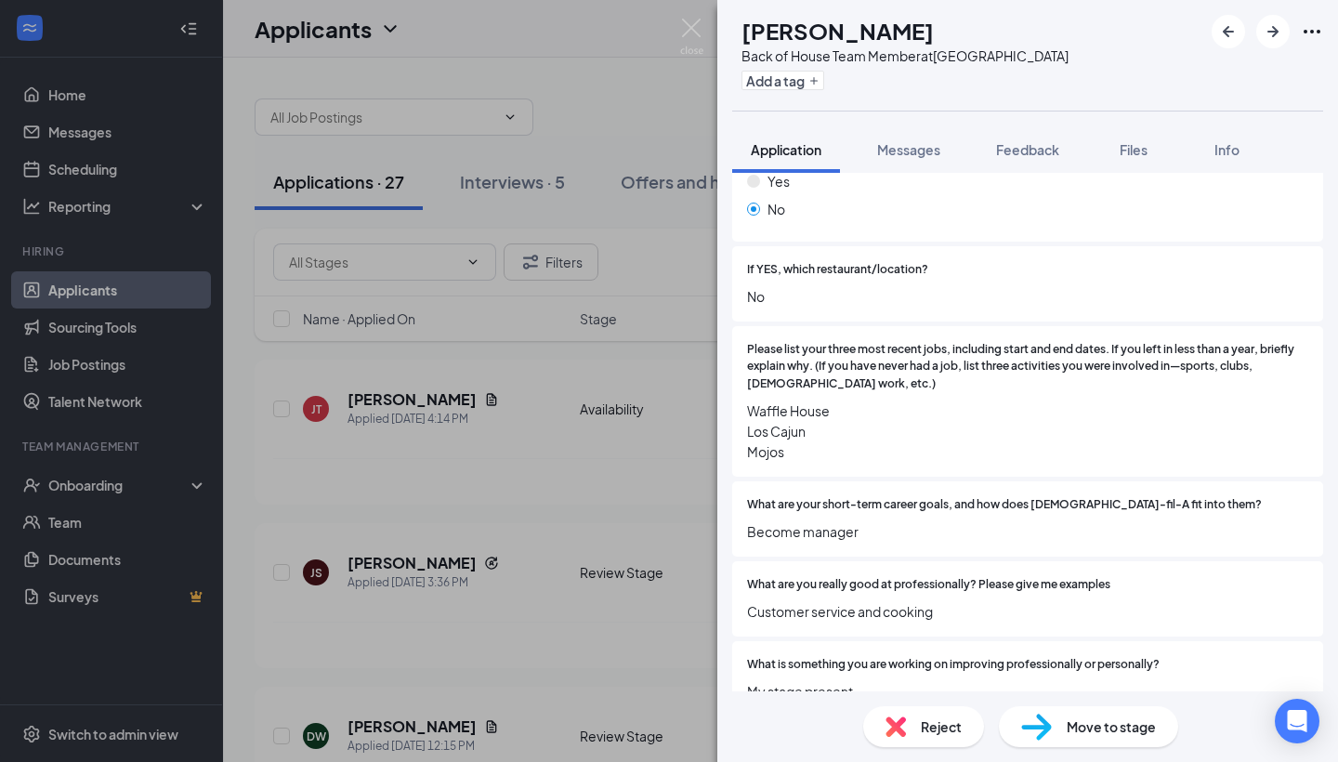
click at [902, 742] on div "Reject" at bounding box center [923, 726] width 121 height 41
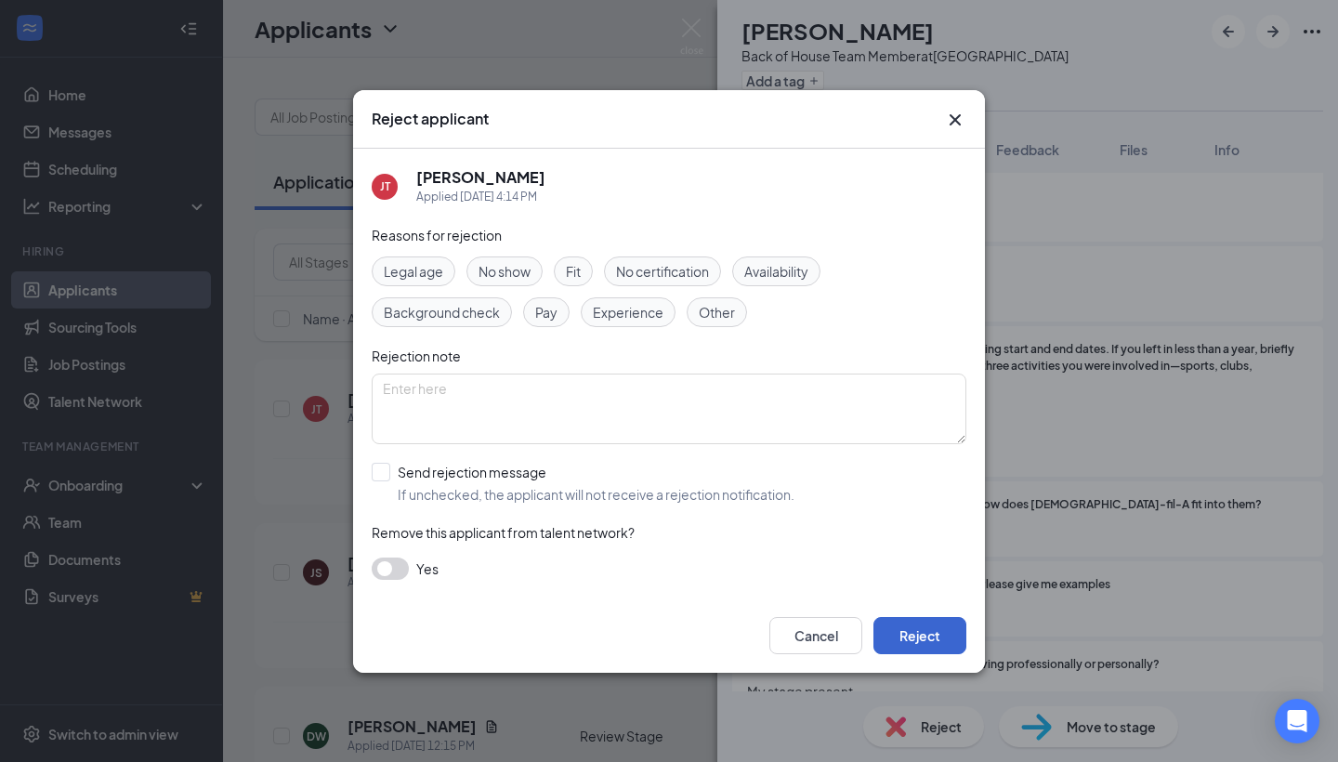
click at [913, 636] on button "Reject" at bounding box center [920, 635] width 93 height 37
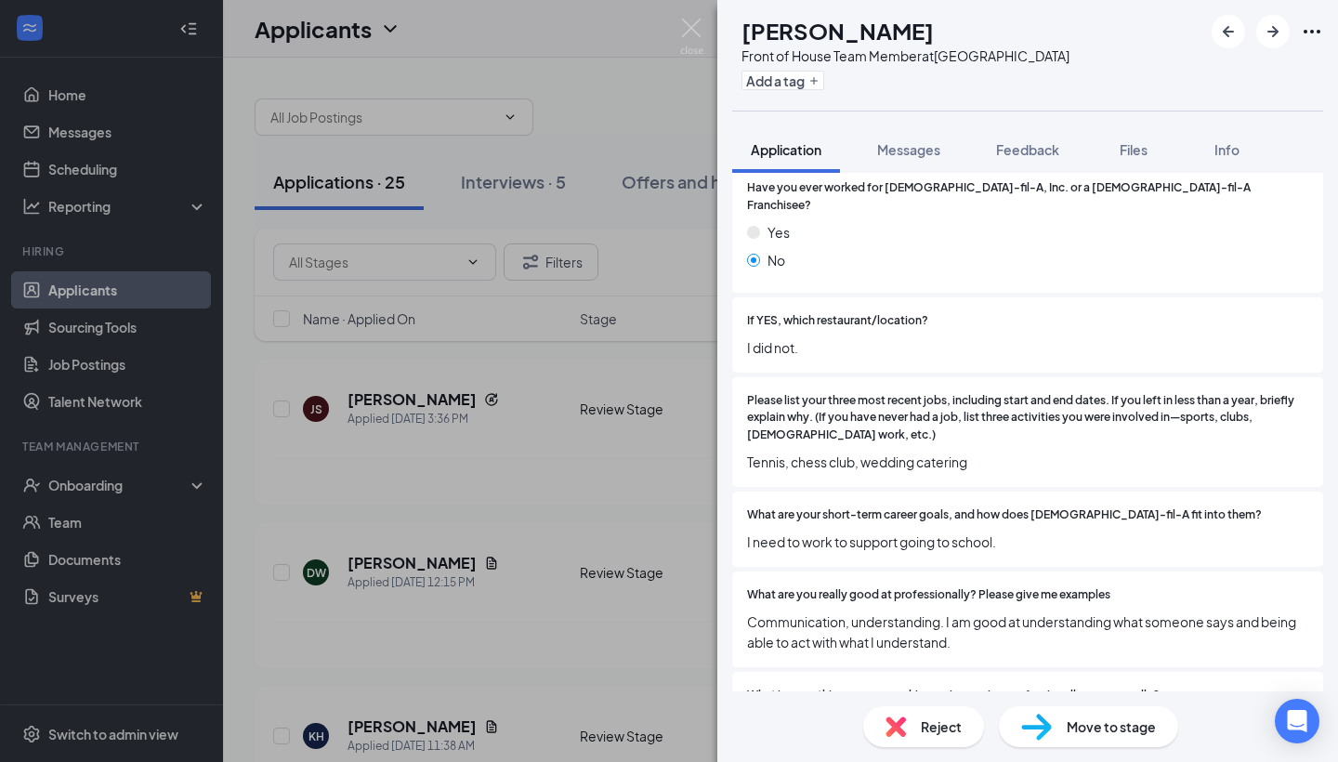
scroll to position [507, 0]
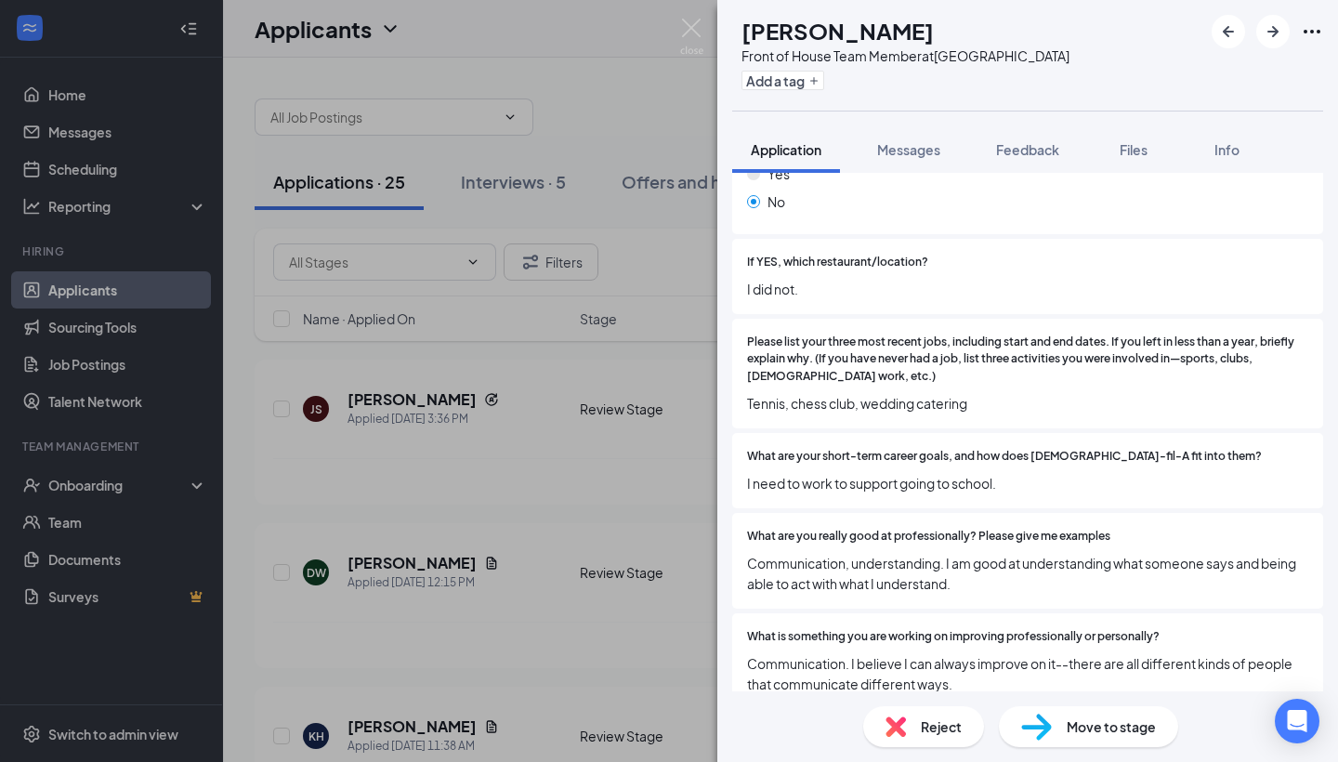
click at [916, 729] on div "Reject" at bounding box center [923, 726] width 121 height 41
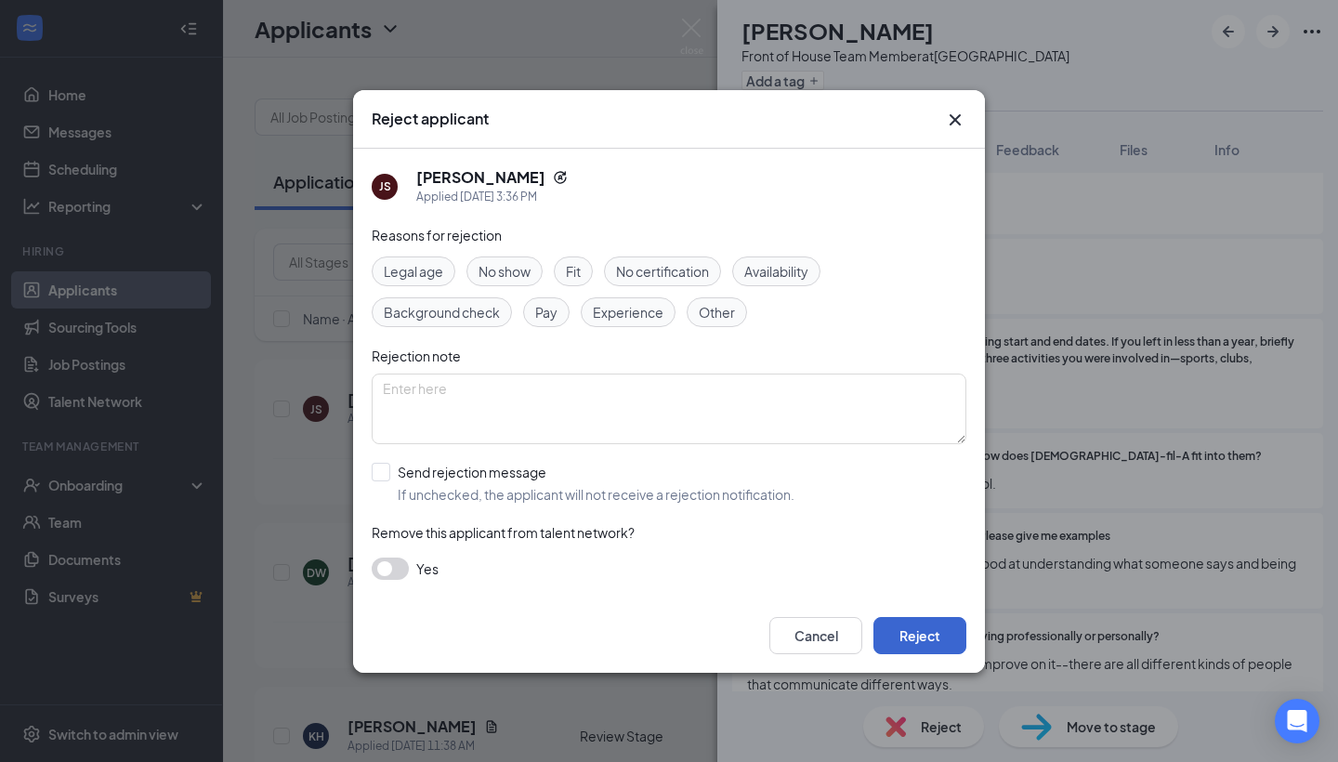
click at [938, 641] on button "Reject" at bounding box center [920, 635] width 93 height 37
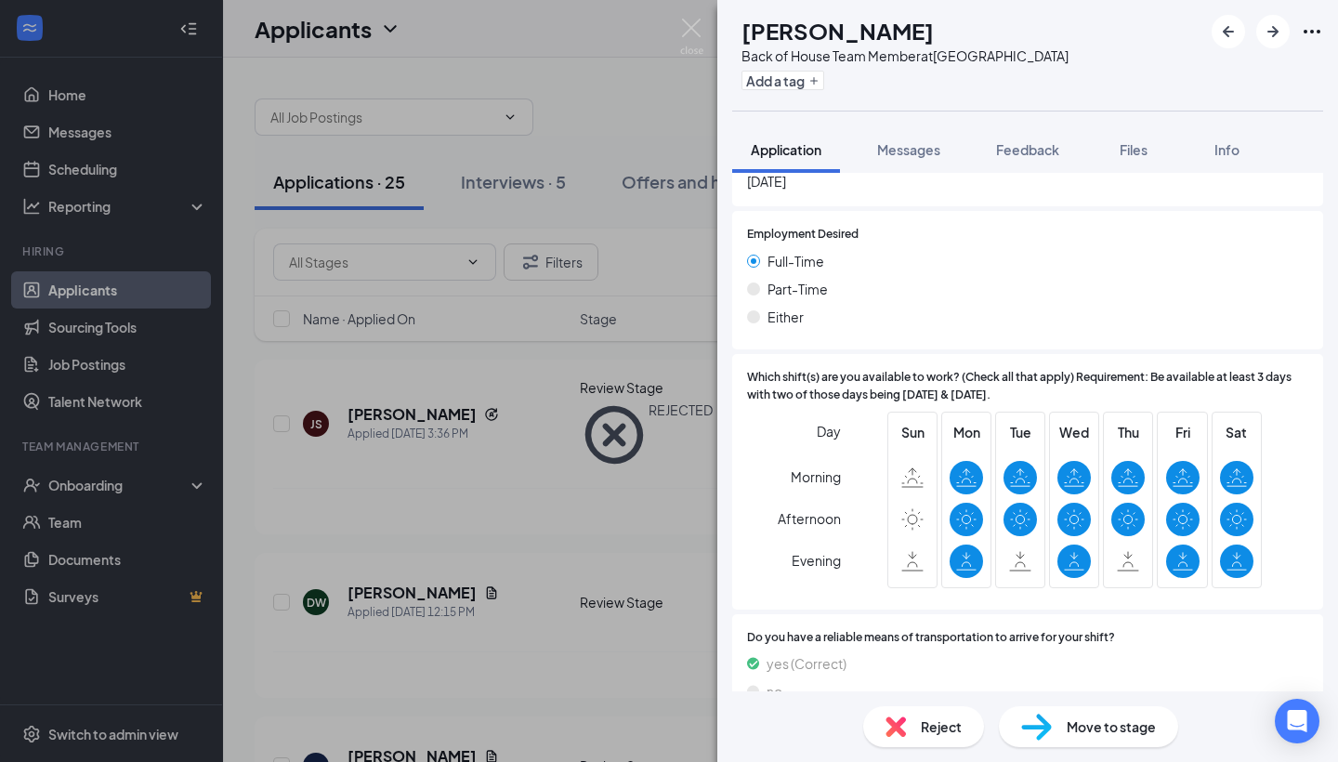
scroll to position [3033, 0]
click at [1067, 730] on span "Move to stage" at bounding box center [1111, 726] width 89 height 20
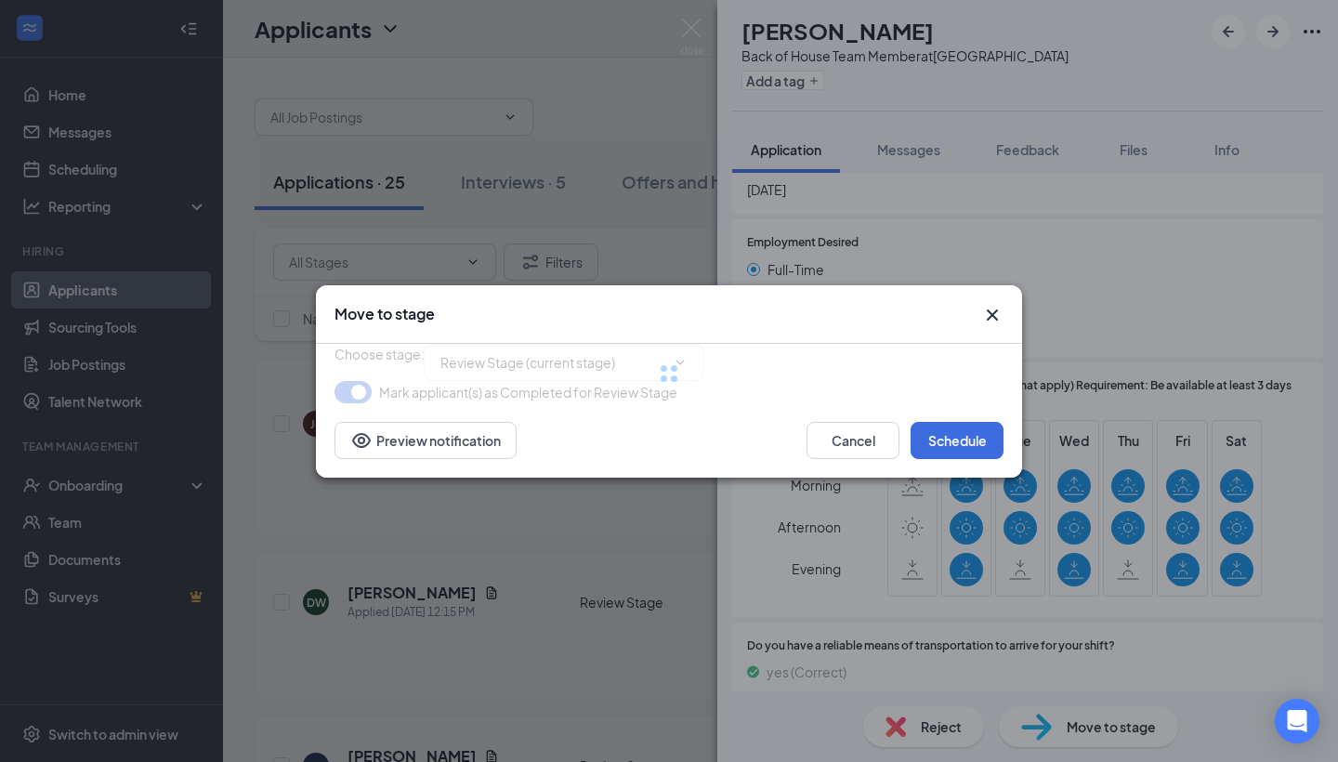
type input "Who Interview (next stage)"
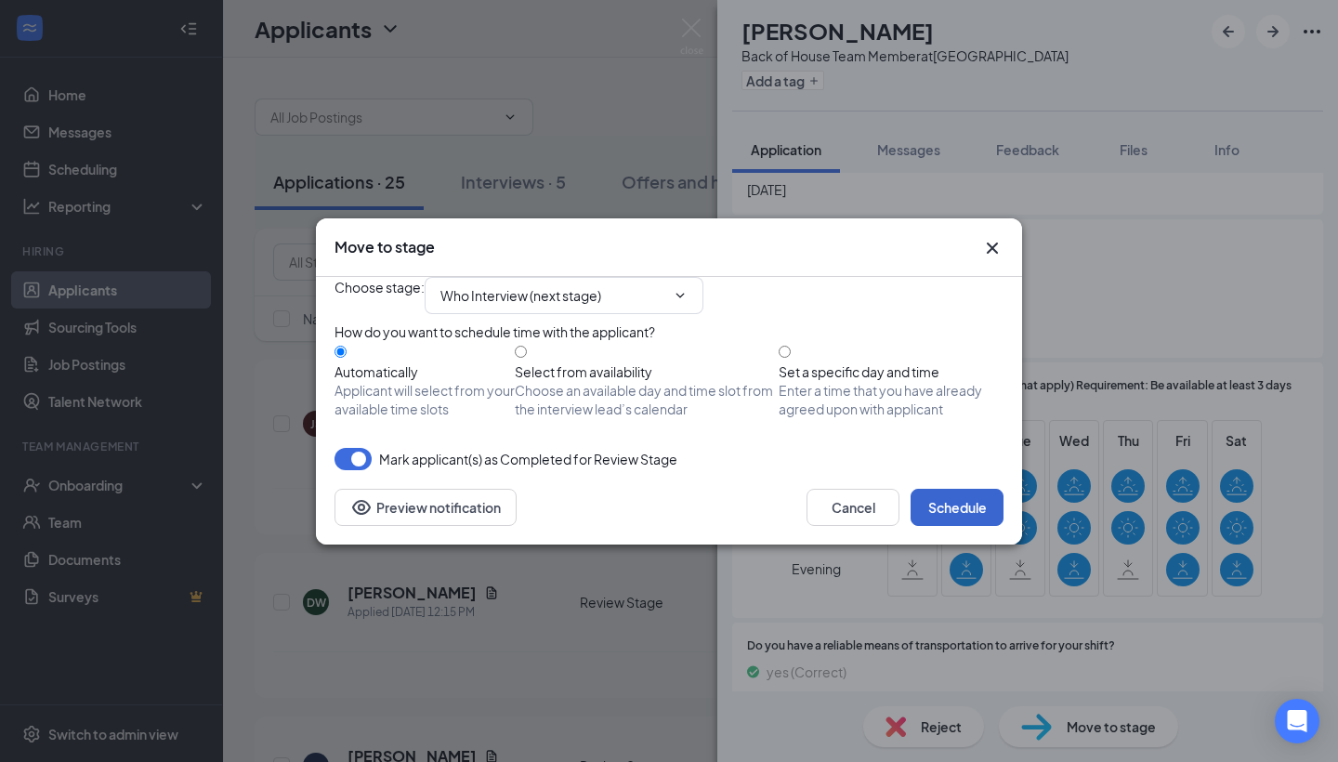
click at [965, 526] on button "Schedule" at bounding box center [957, 507] width 93 height 37
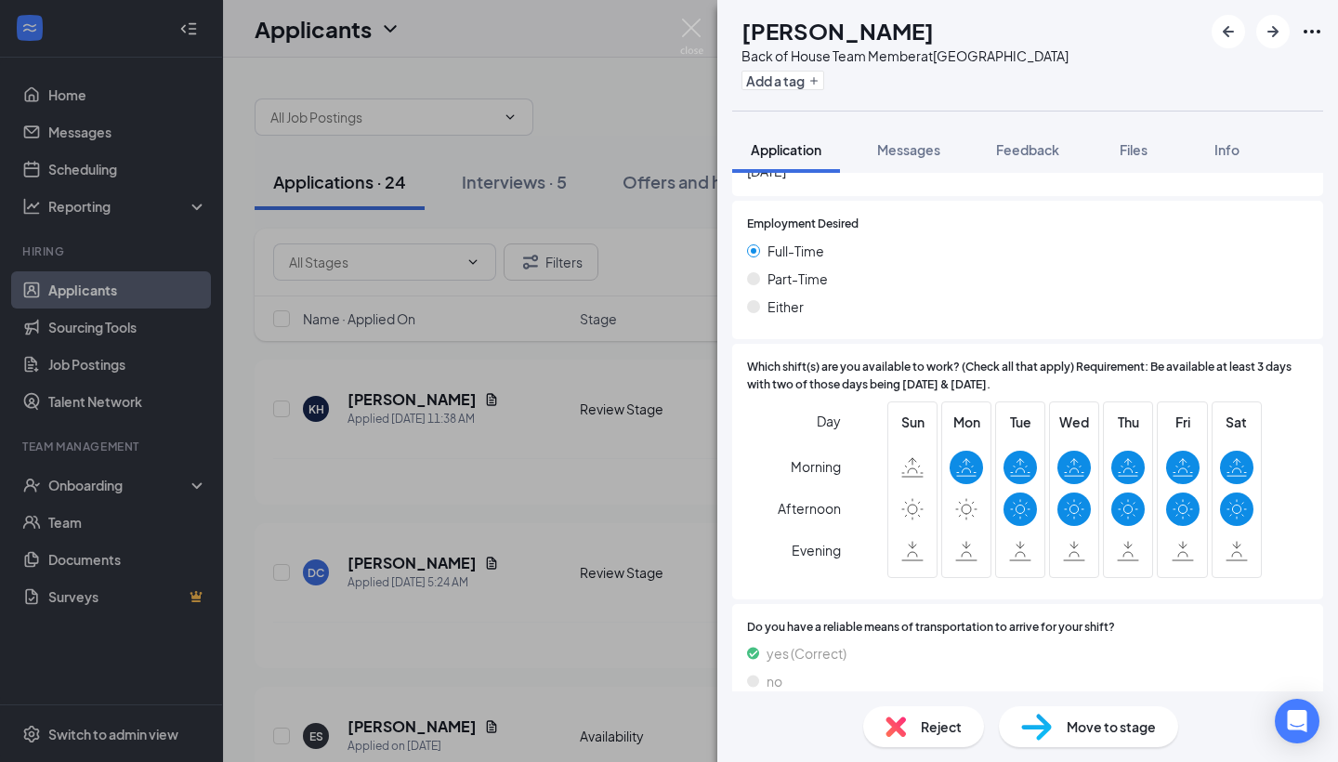
scroll to position [2461, 0]
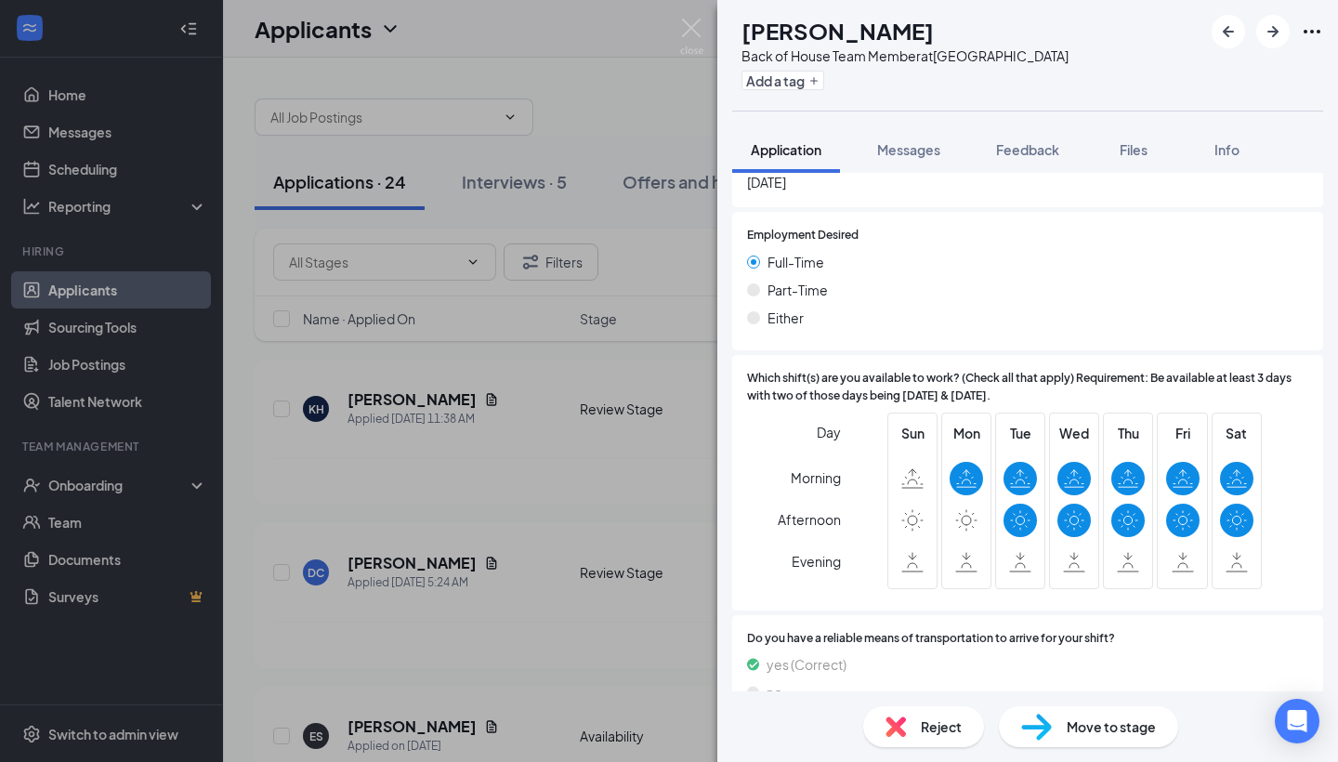
click at [936, 726] on span "Reject" at bounding box center [941, 726] width 41 height 20
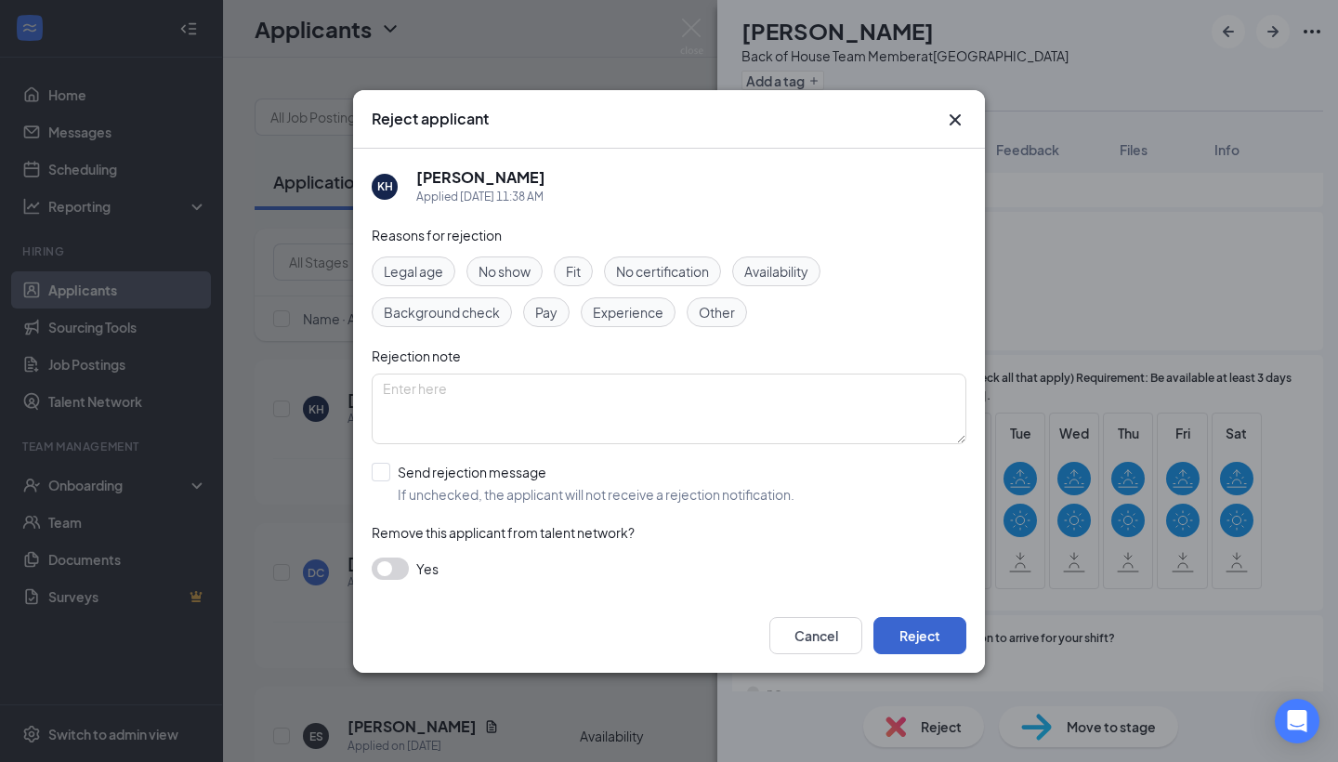
click at [929, 633] on button "Reject" at bounding box center [920, 635] width 93 height 37
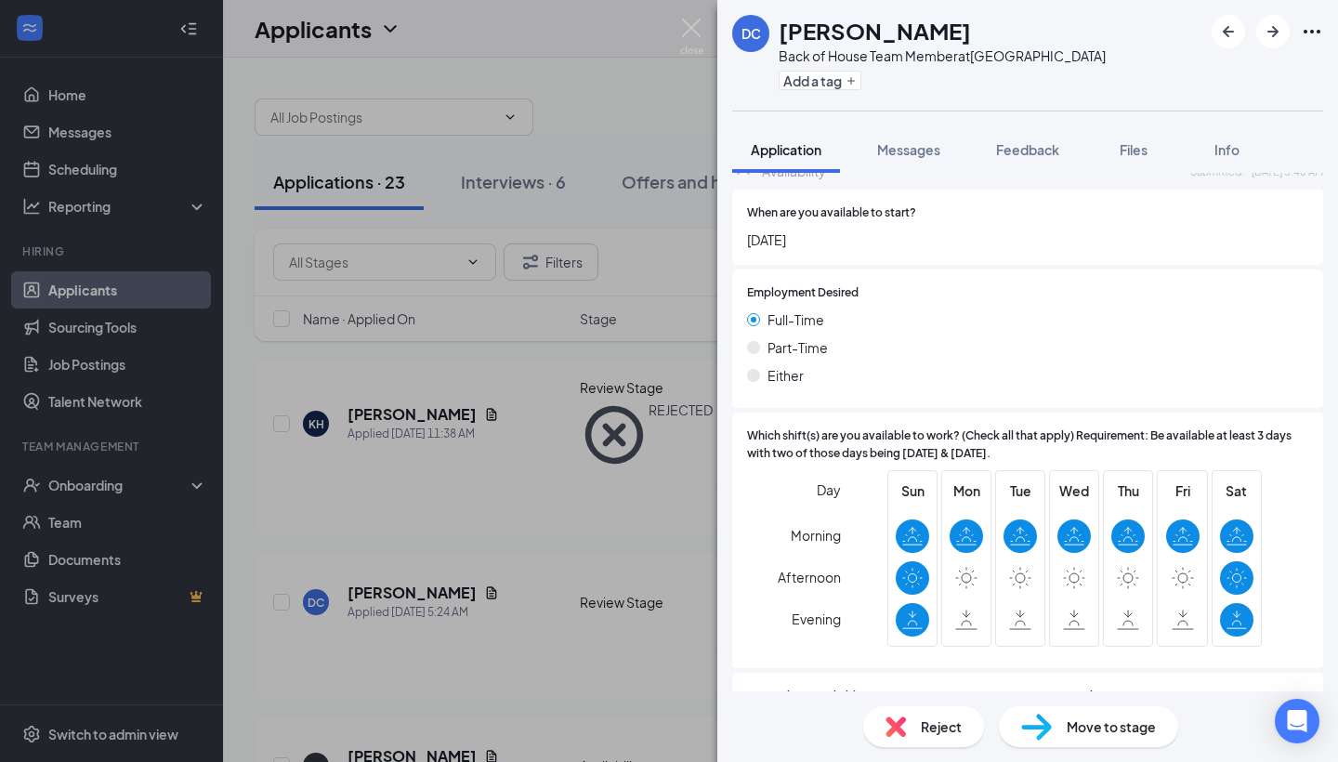
scroll to position [2361, 0]
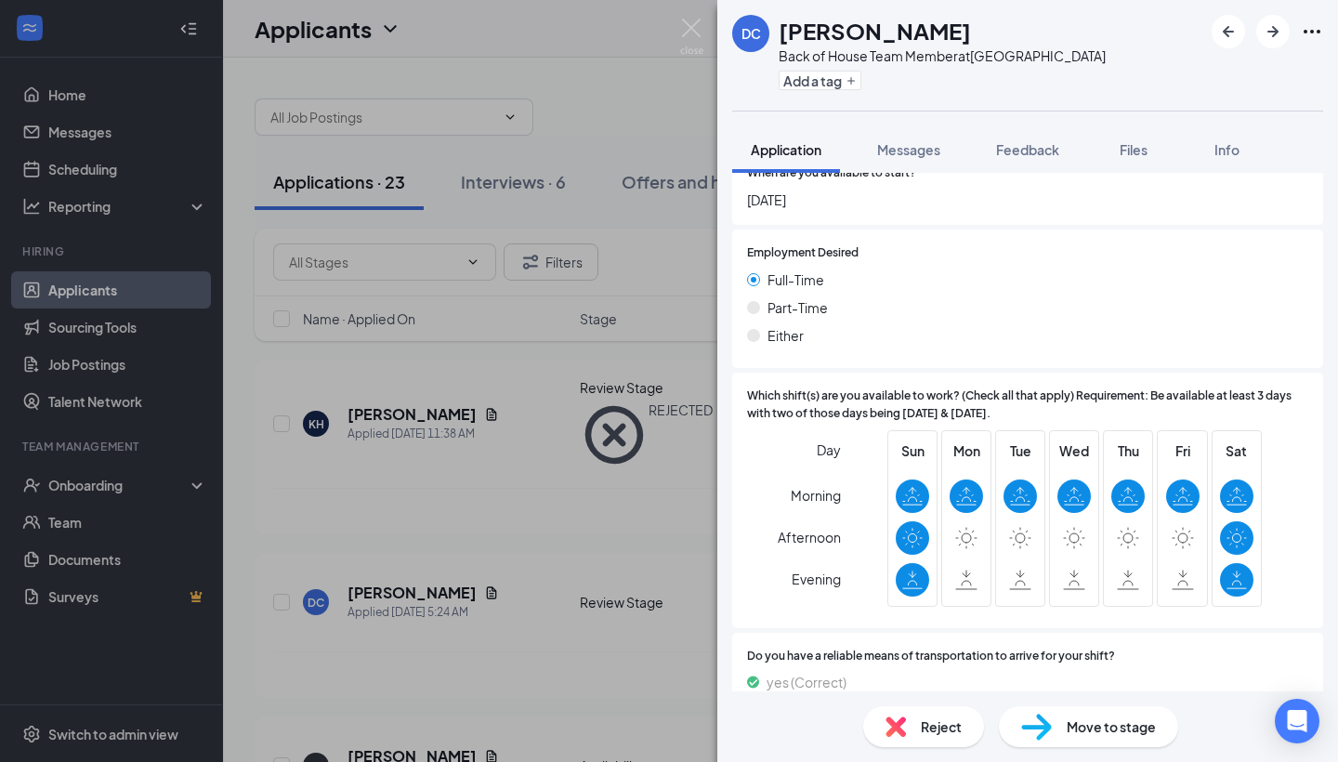
click at [904, 740] on div "Reject" at bounding box center [923, 726] width 121 height 41
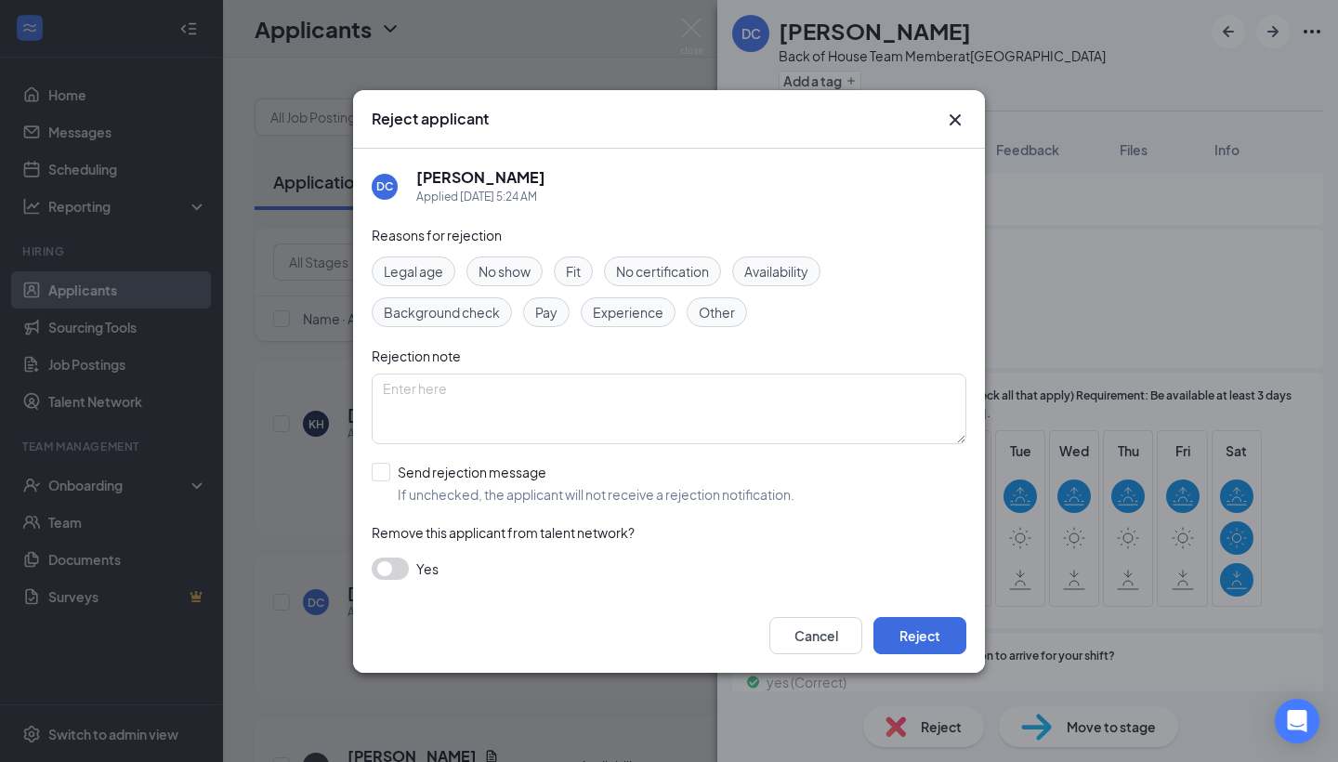
click at [750, 281] on span "Availability" at bounding box center [776, 271] width 64 height 20
click at [884, 624] on button "Reject" at bounding box center [920, 635] width 93 height 37
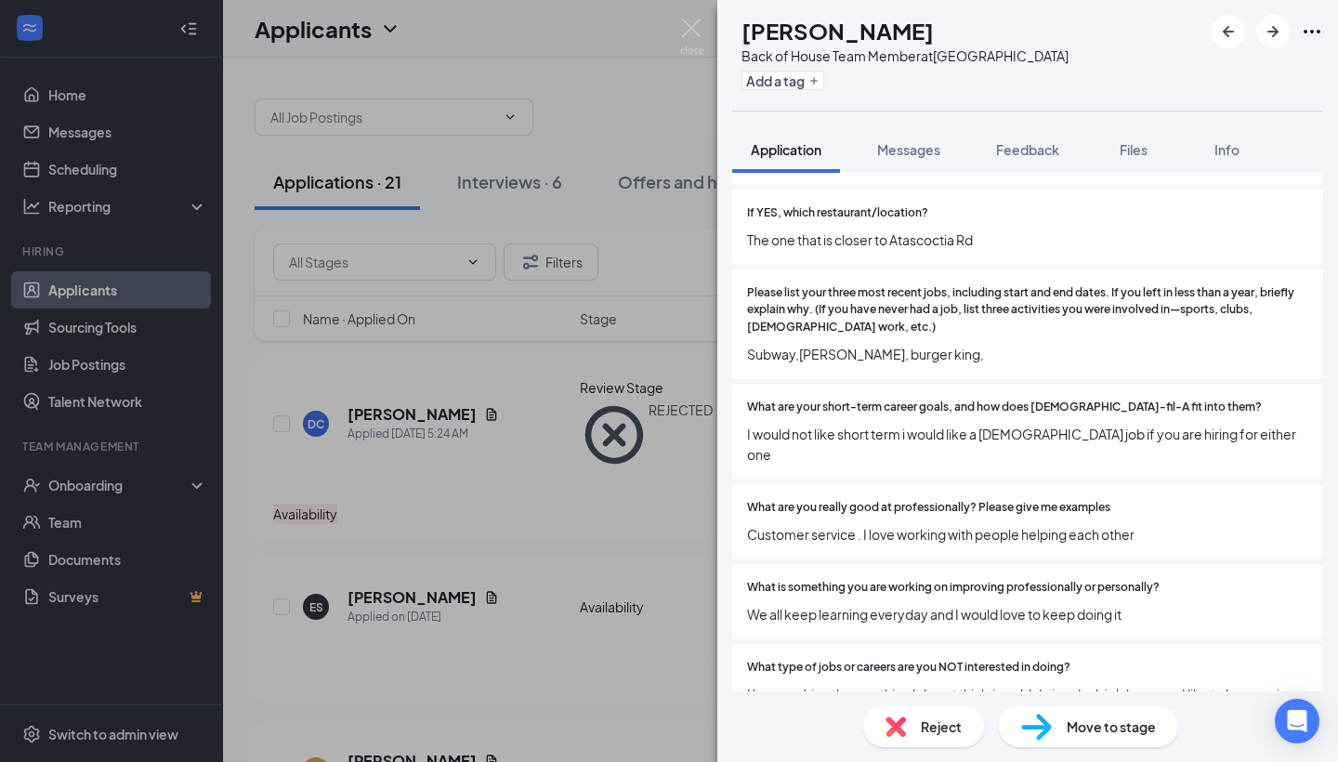
scroll to position [587, 0]
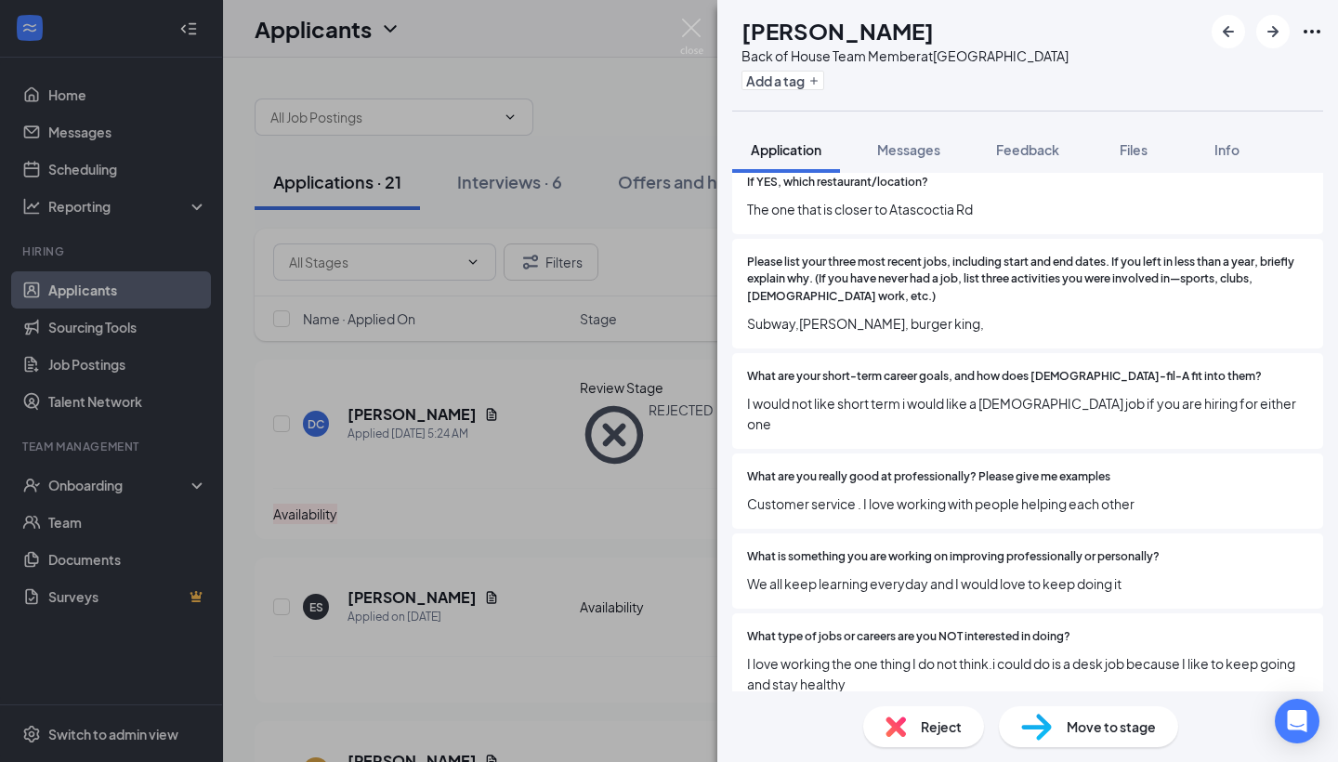
click at [944, 736] on span "Reject" at bounding box center [941, 726] width 41 height 20
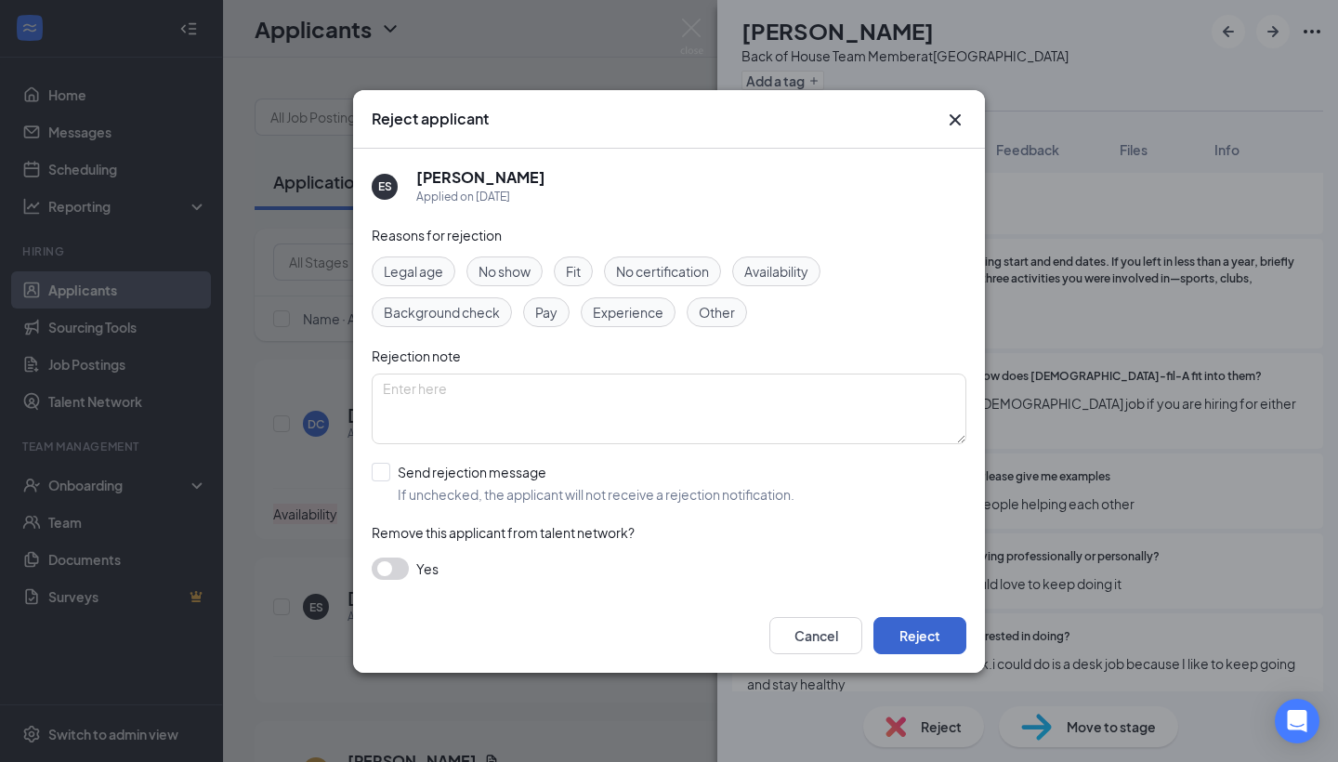
click at [945, 623] on button "Reject" at bounding box center [920, 635] width 93 height 37
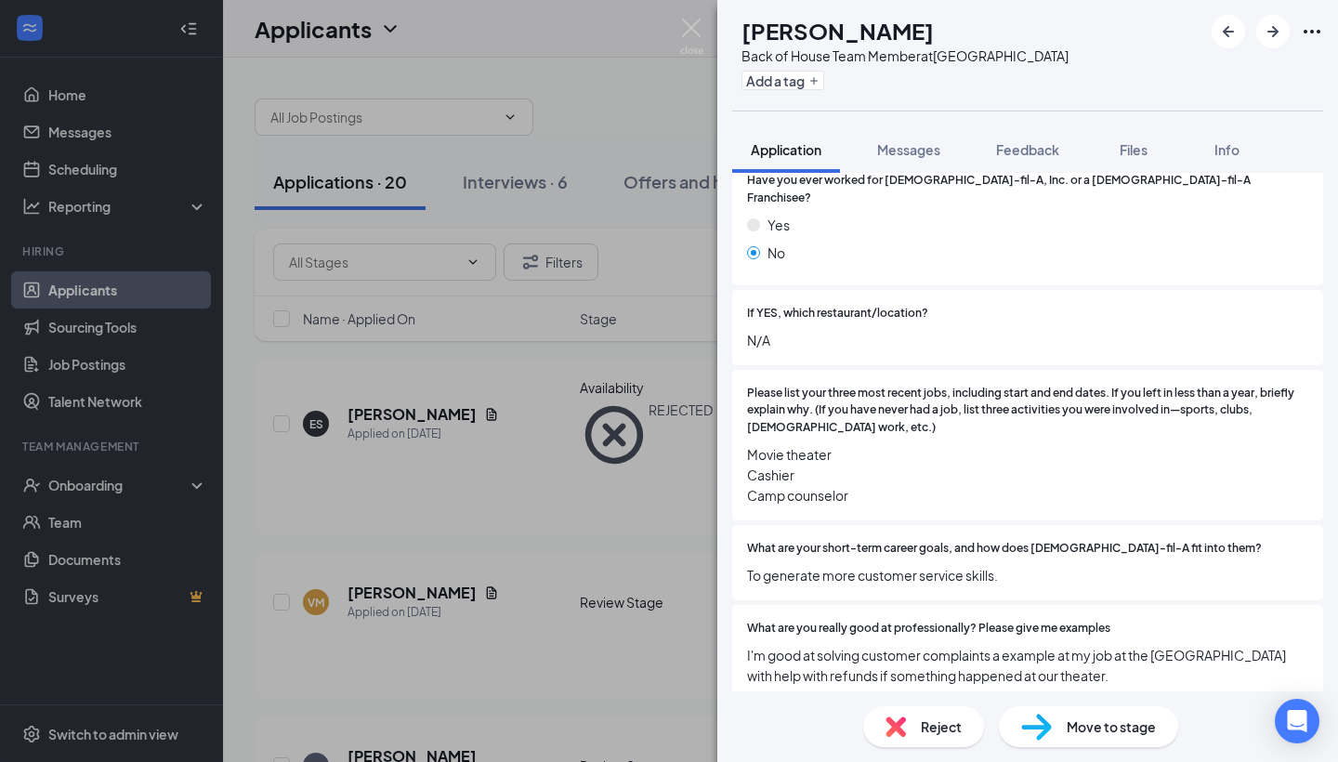
scroll to position [427, 0]
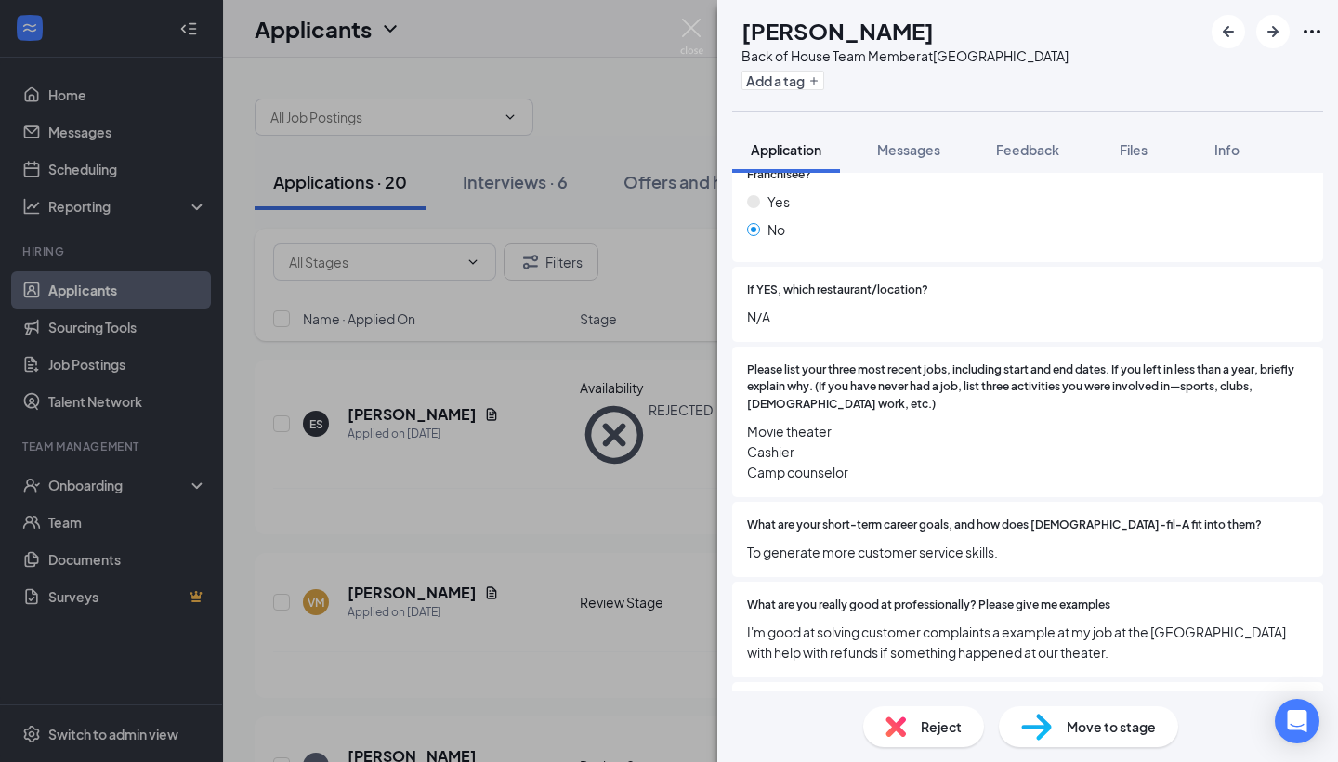
click at [919, 733] on div "Reject" at bounding box center [923, 726] width 121 height 41
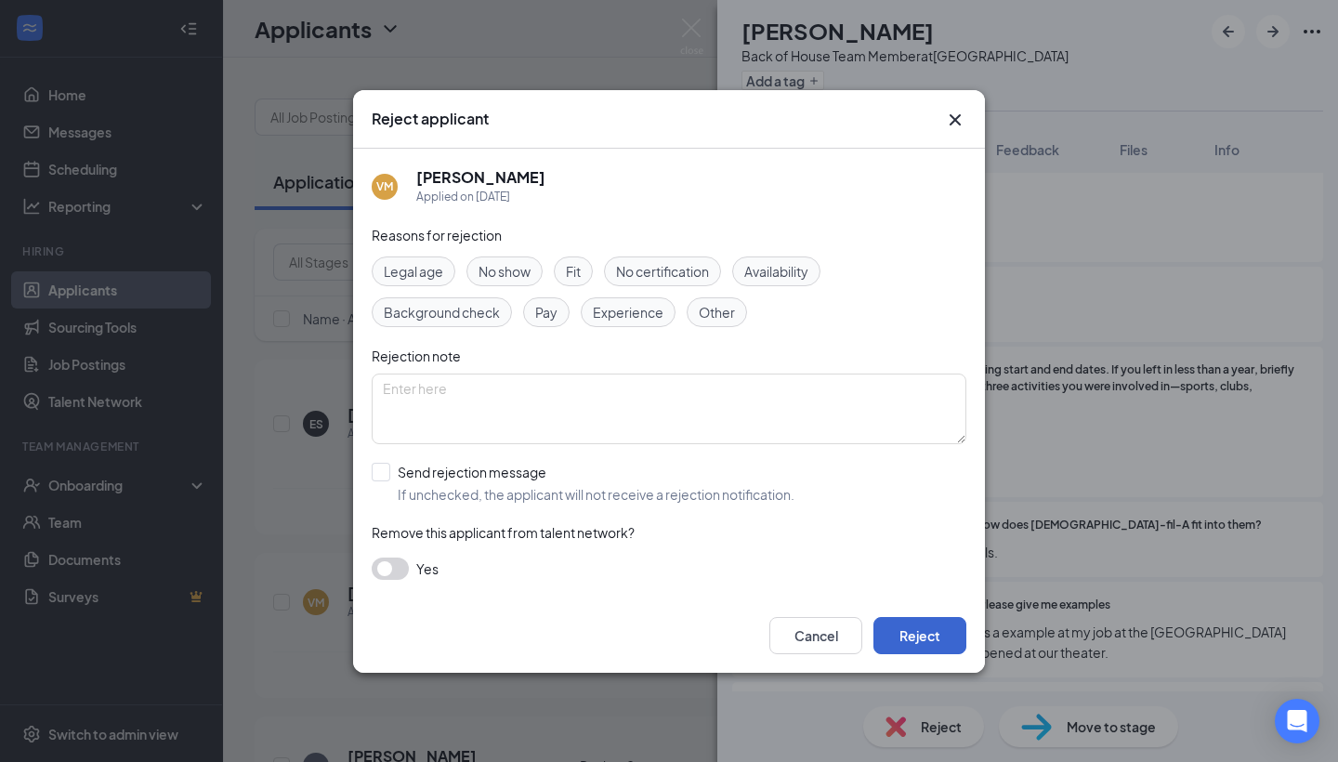
click at [910, 642] on button "Reject" at bounding box center [920, 635] width 93 height 37
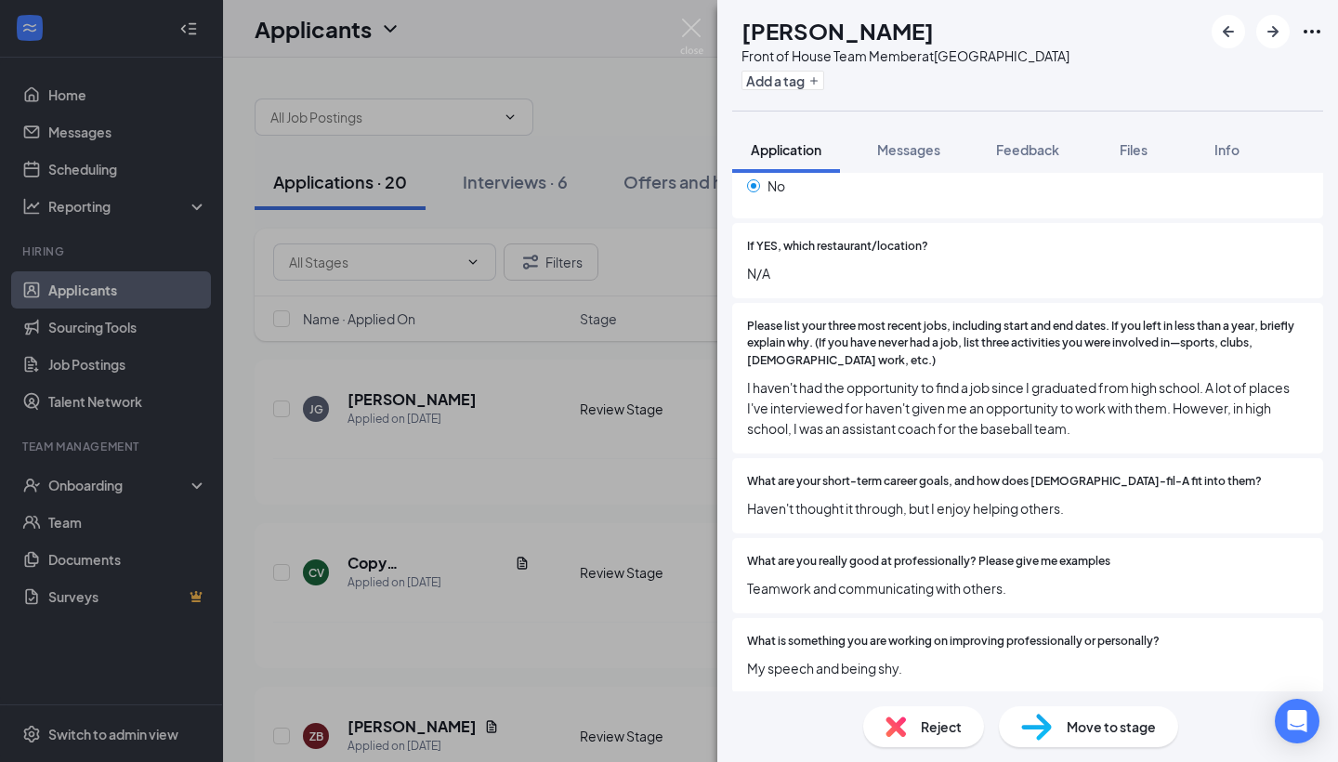
scroll to position [483, 0]
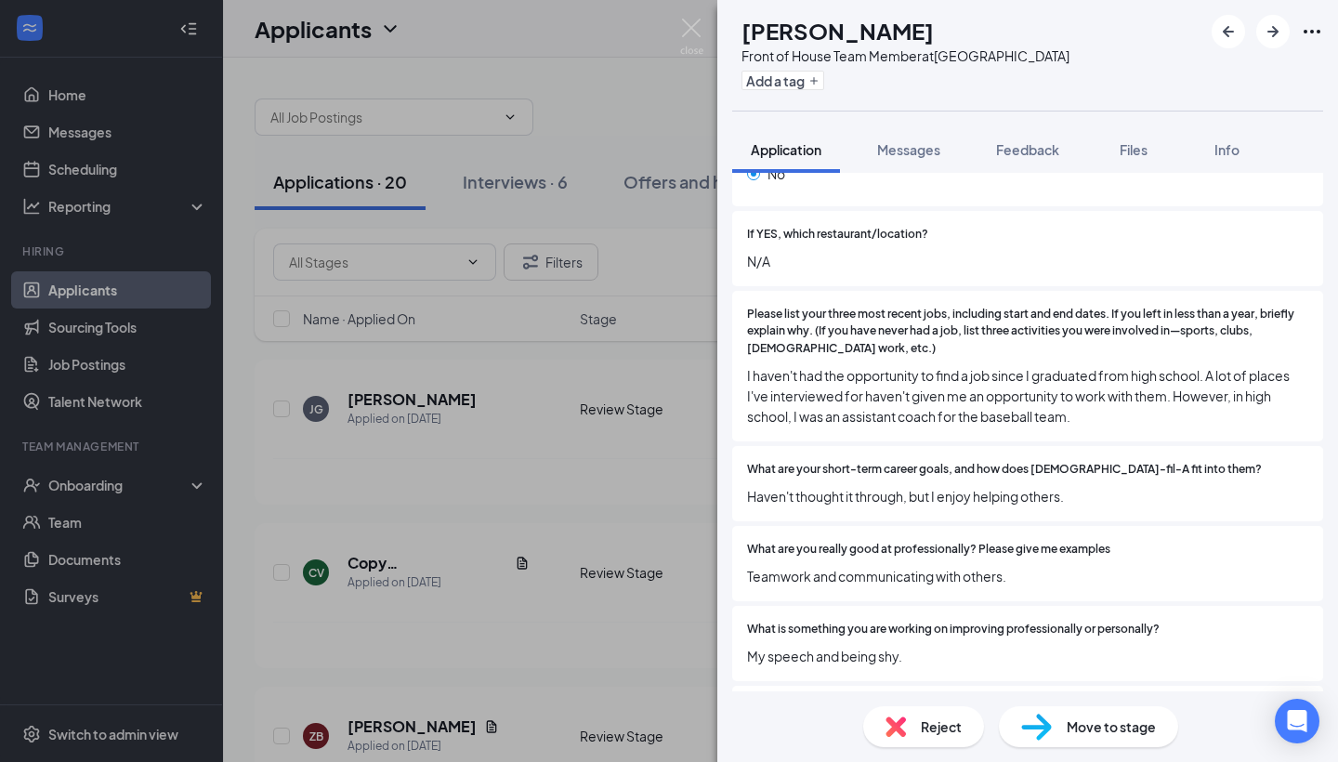
click at [919, 712] on div "Reject" at bounding box center [923, 726] width 121 height 41
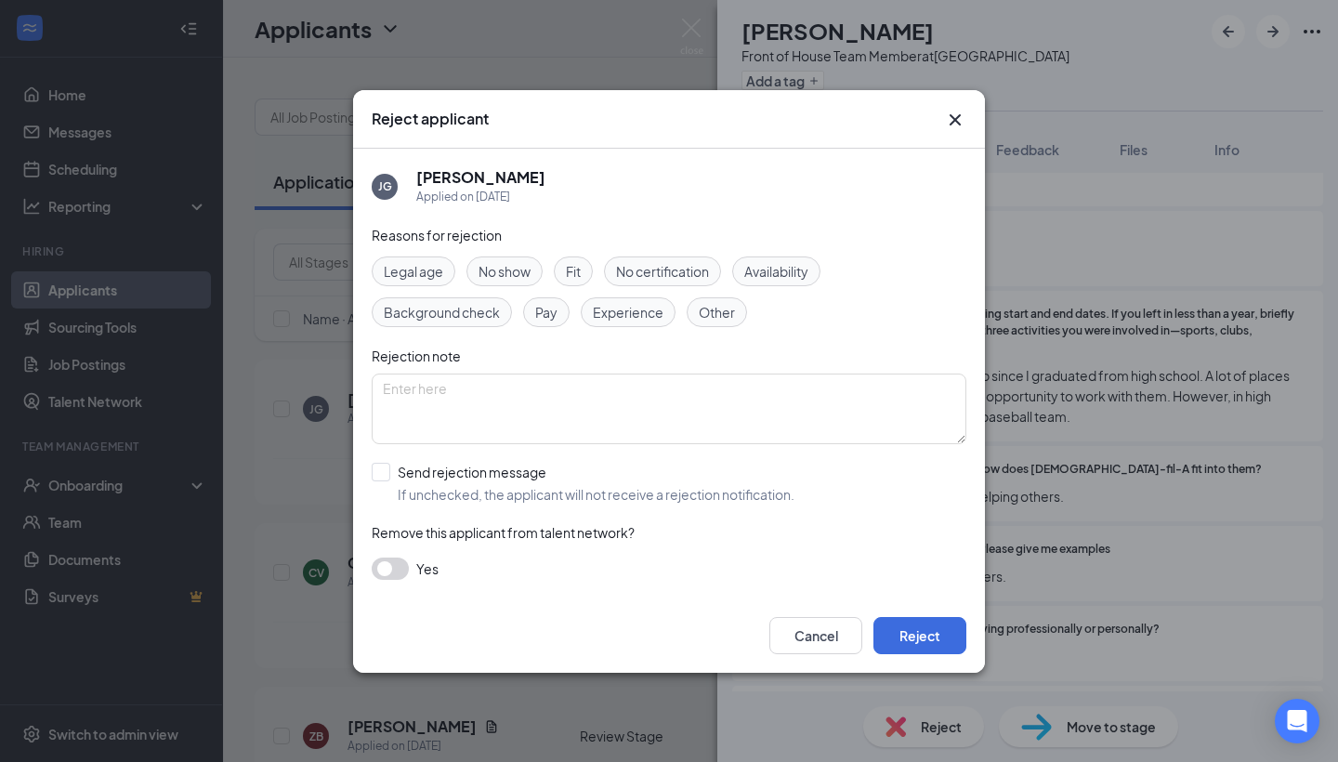
click at [909, 654] on div "Cancel Reject" at bounding box center [669, 635] width 632 height 74
click at [908, 646] on button "Reject" at bounding box center [920, 635] width 93 height 37
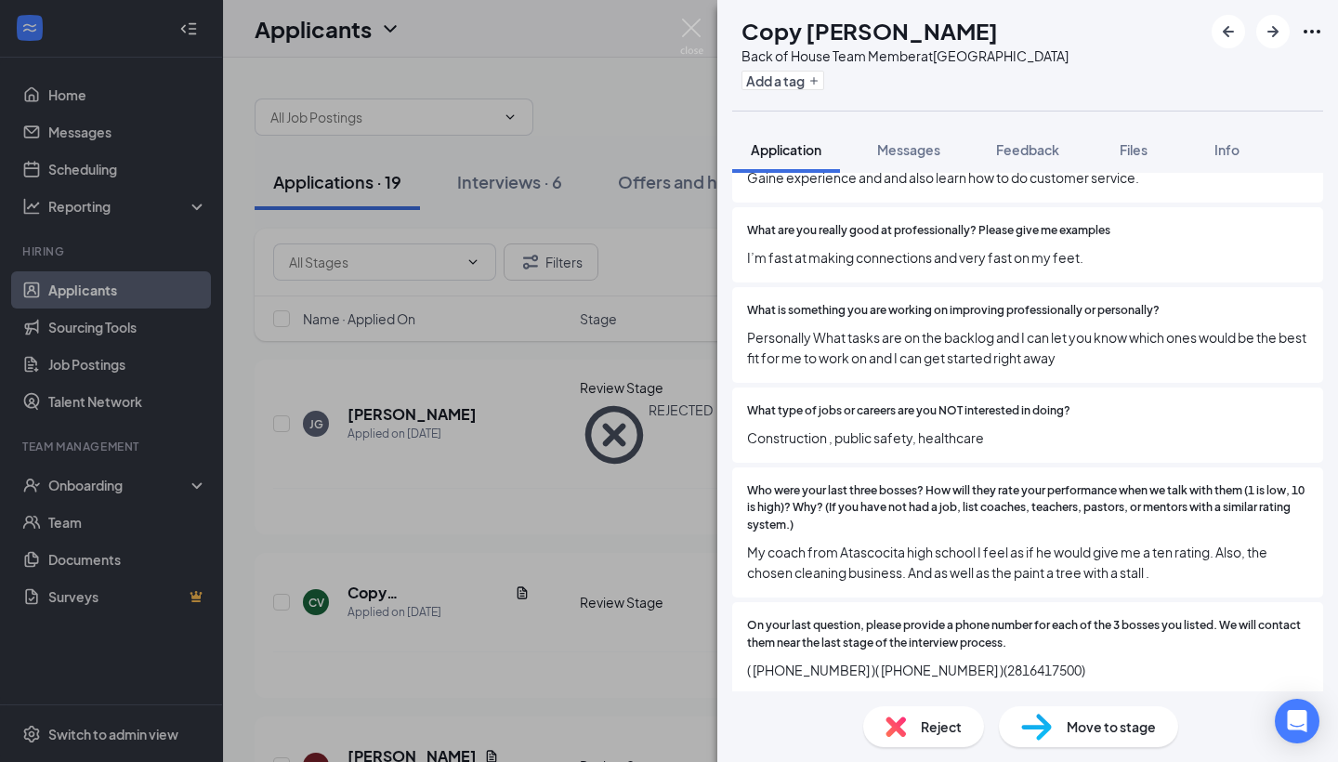
scroll to position [784, 0]
click at [926, 735] on span "Reject" at bounding box center [941, 726] width 41 height 20
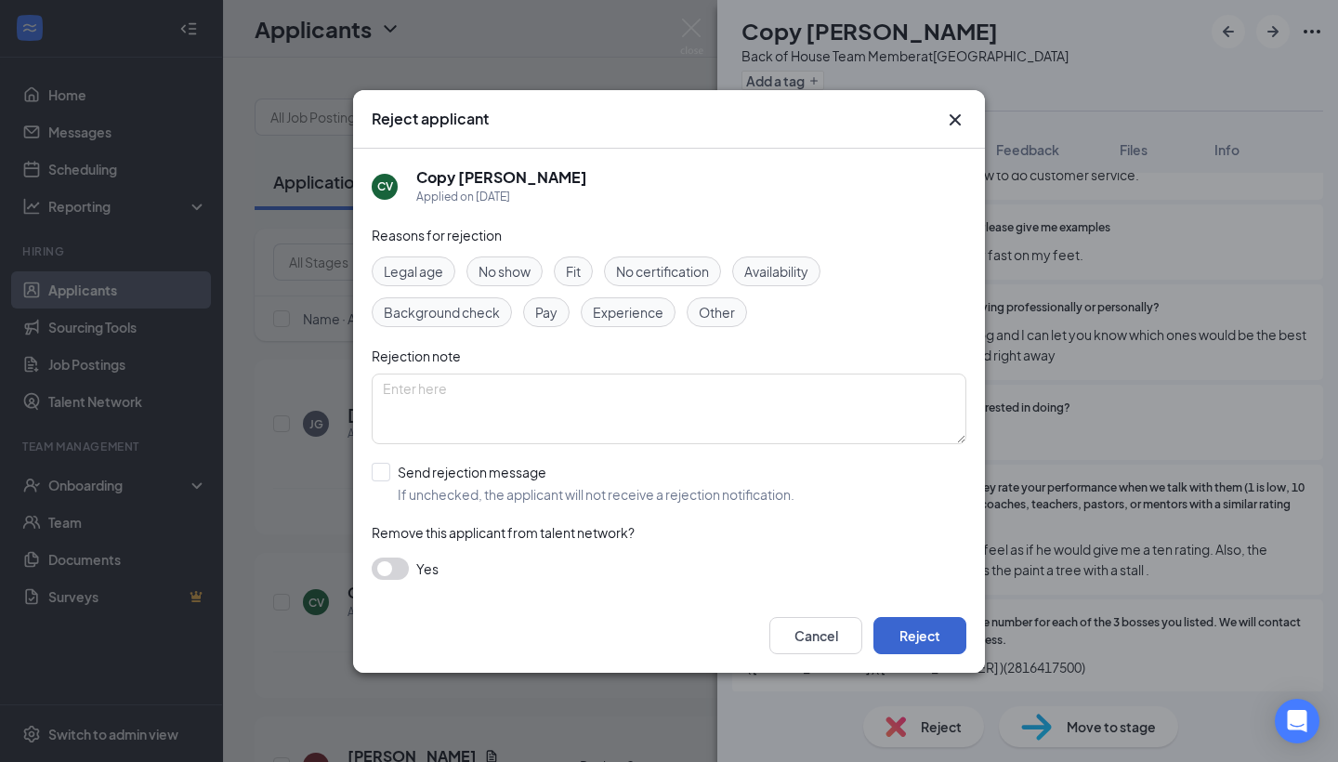
click at [933, 643] on button "Reject" at bounding box center [920, 635] width 93 height 37
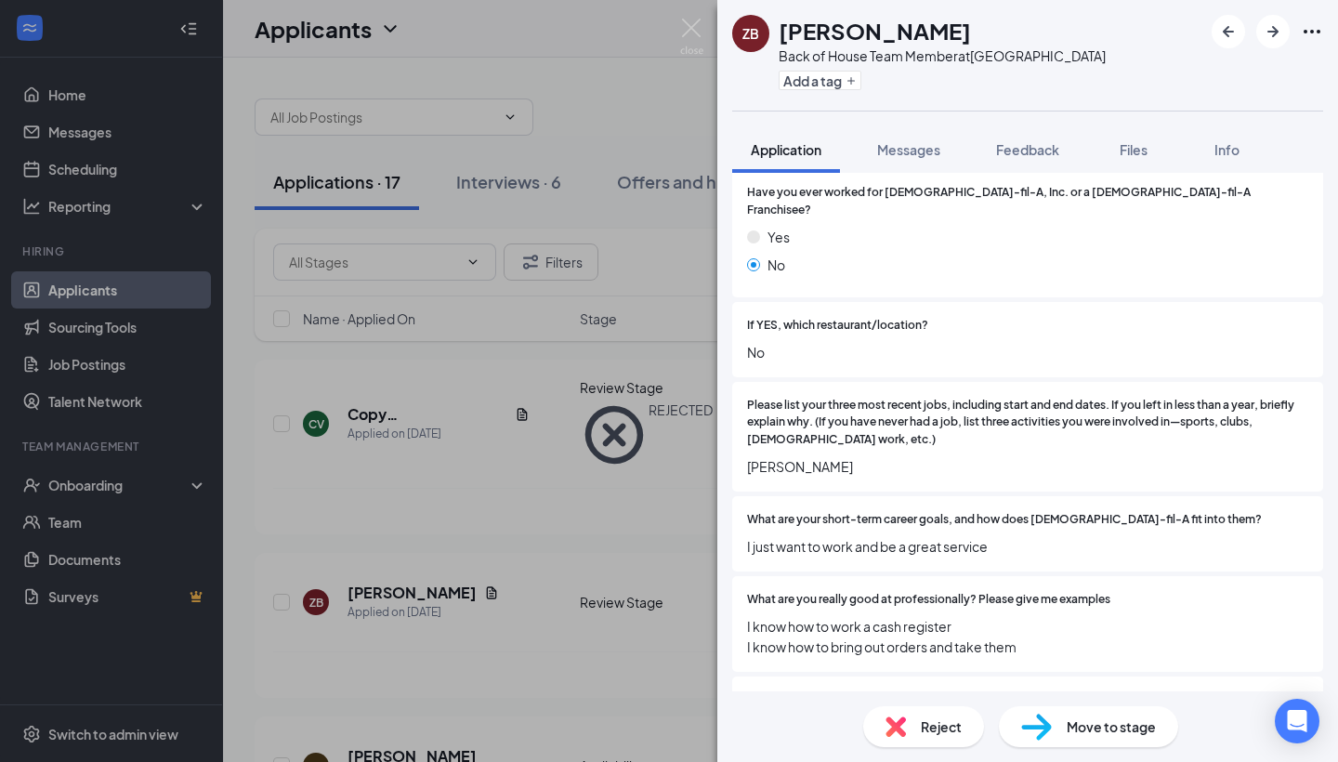
scroll to position [396, 0]
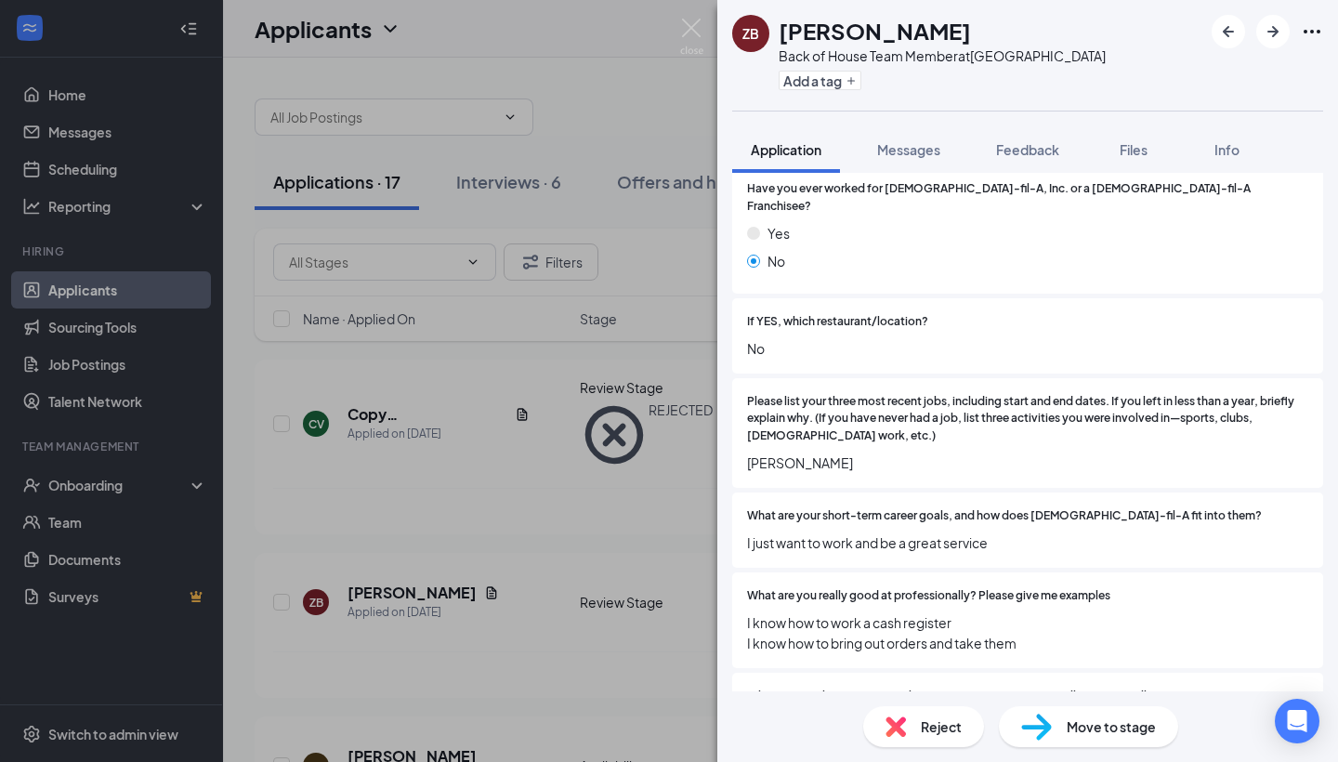
click at [924, 719] on span "Reject" at bounding box center [941, 726] width 41 height 20
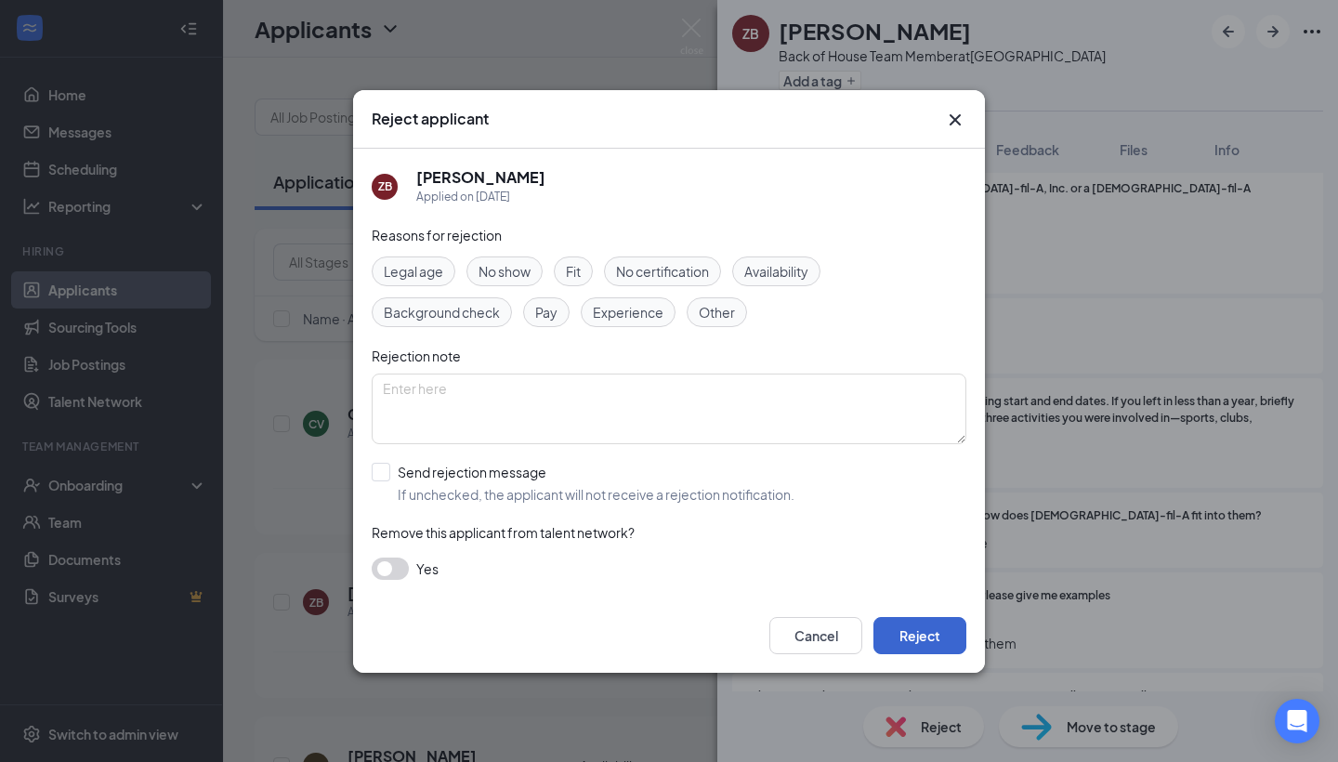
click at [937, 626] on button "Reject" at bounding box center [920, 635] width 93 height 37
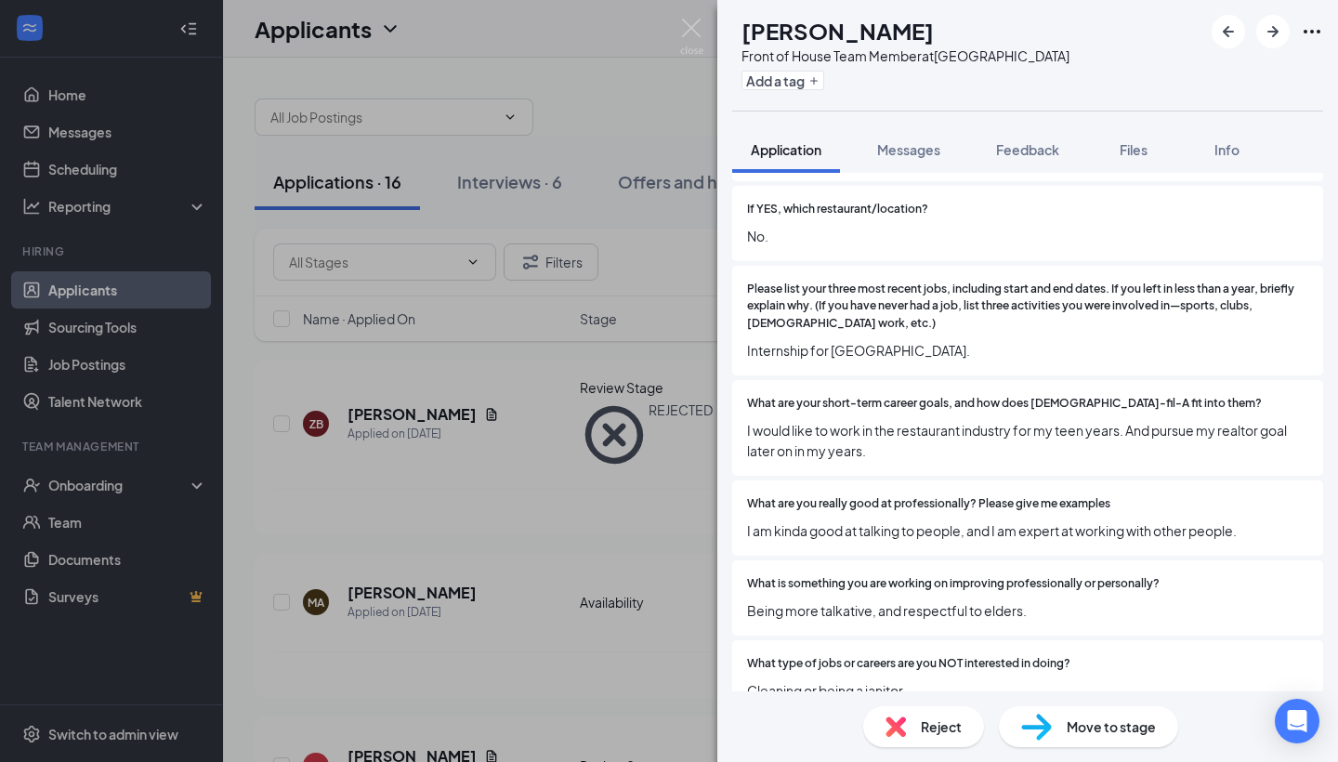
scroll to position [512, 0]
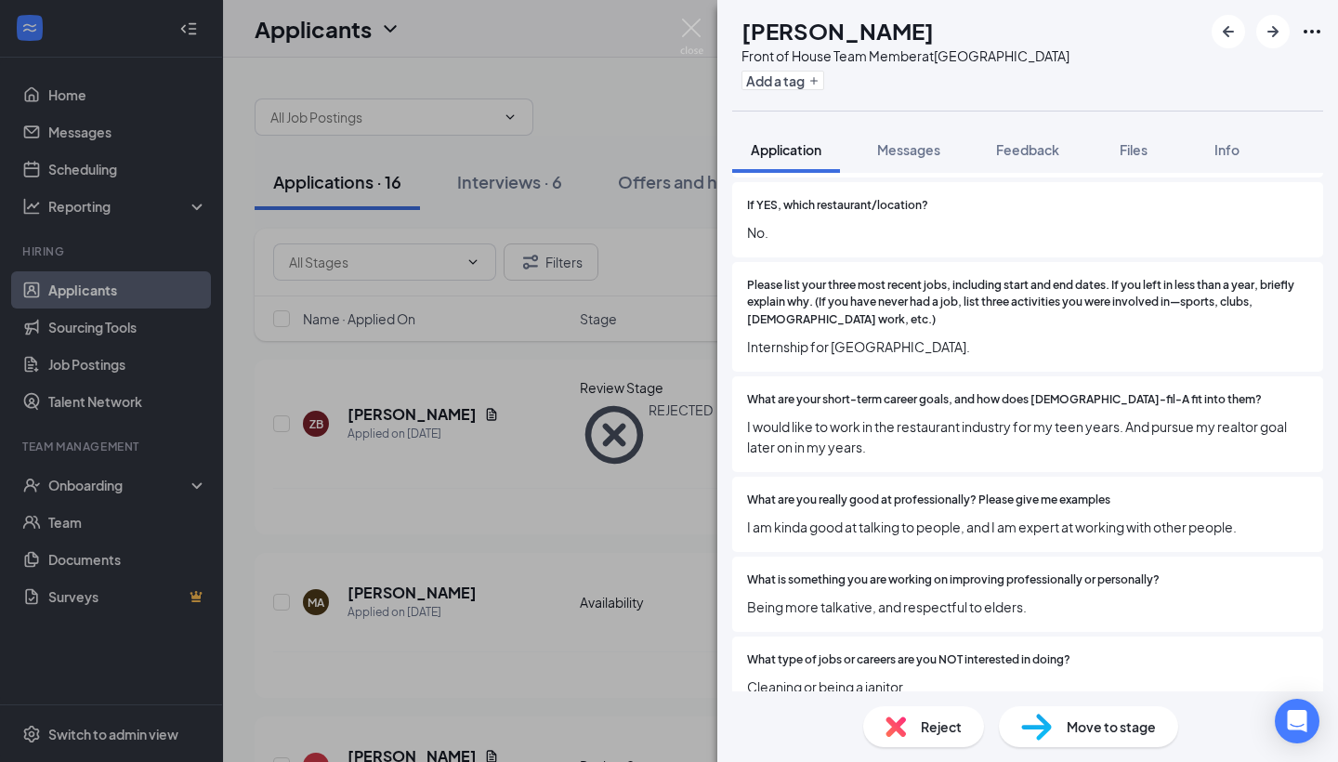
click at [917, 721] on div "Reject" at bounding box center [923, 726] width 121 height 41
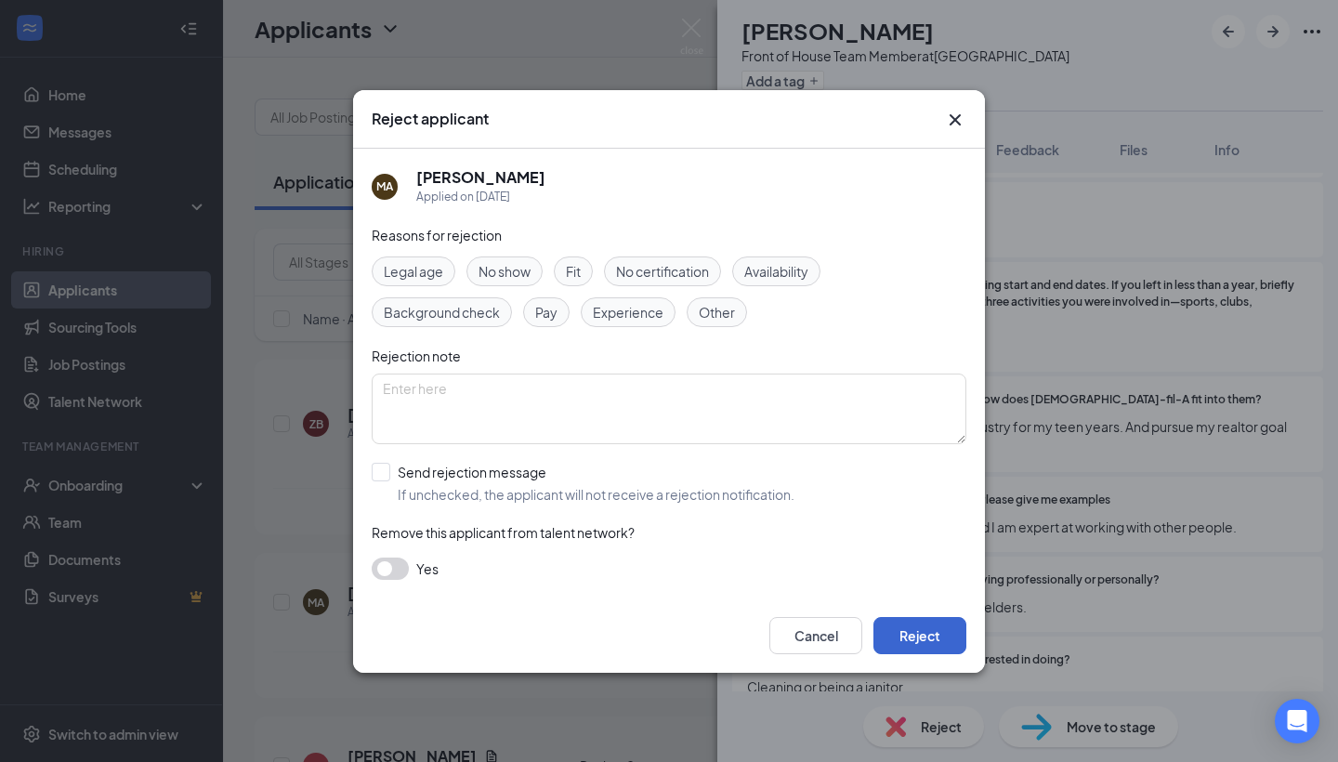
click at [914, 636] on button "Reject" at bounding box center [920, 635] width 93 height 37
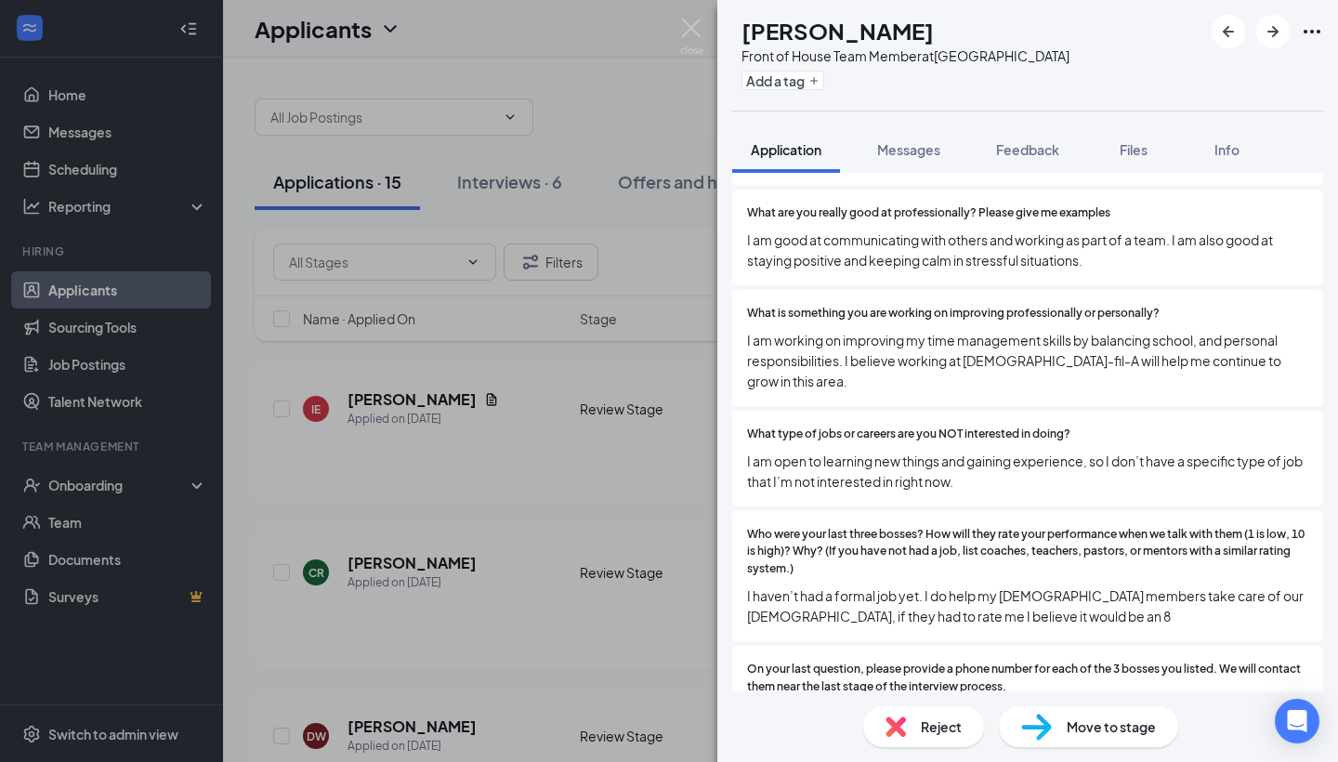
scroll to position [939, 0]
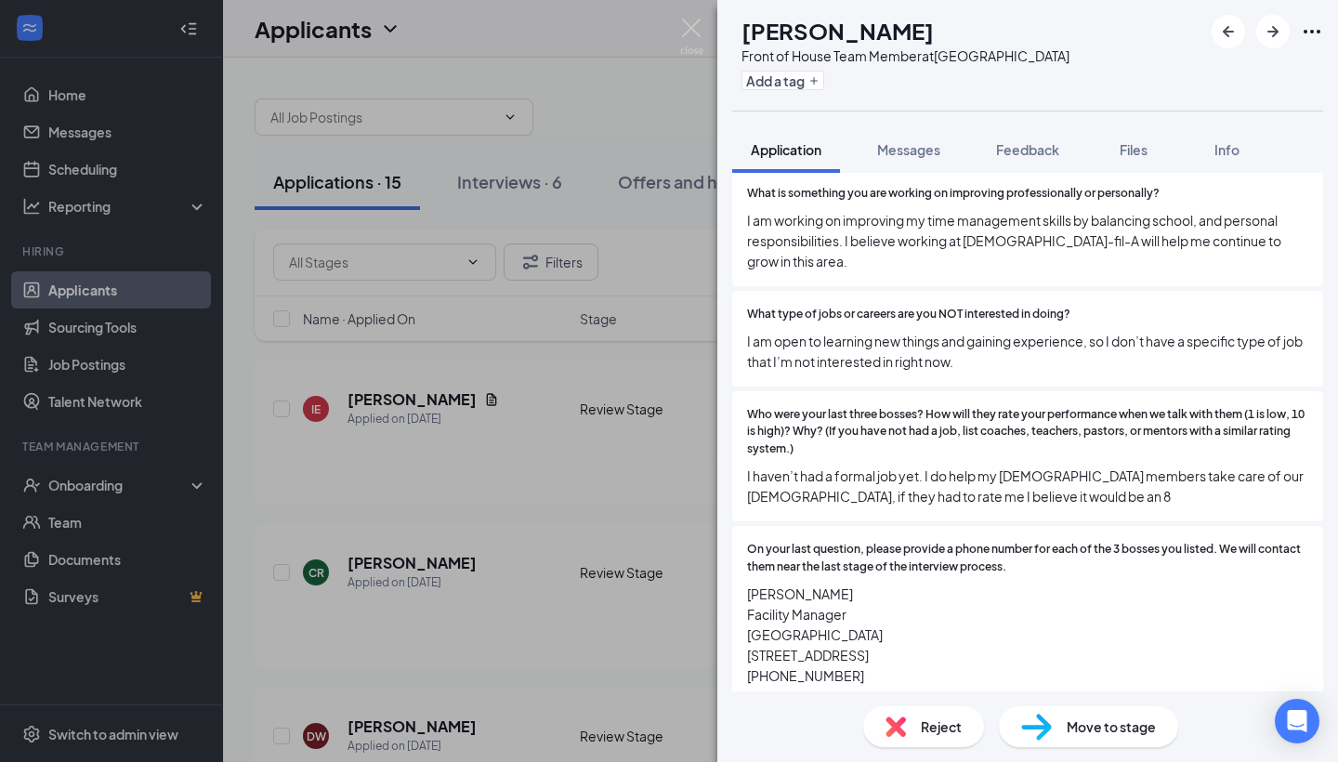
click at [900, 729] on img at bounding box center [896, 726] width 20 height 20
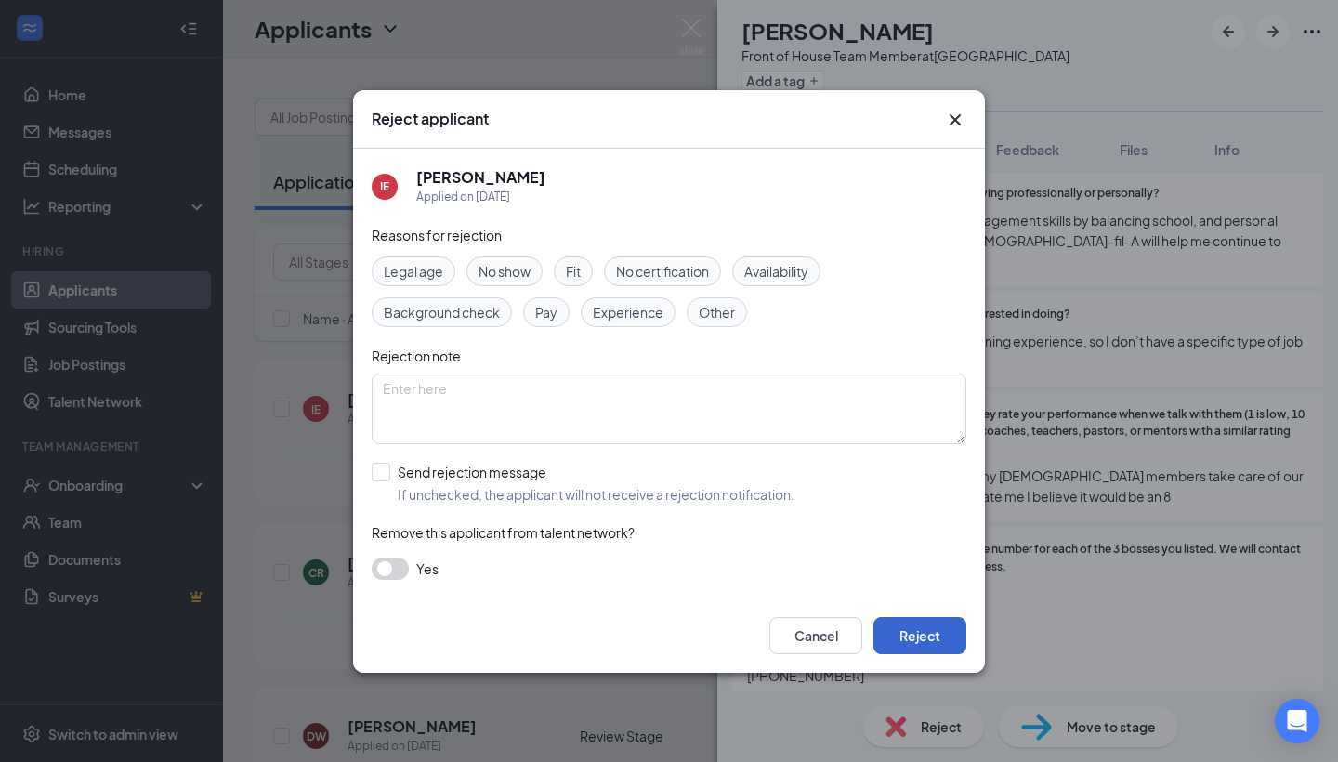
click at [890, 624] on button "Reject" at bounding box center [920, 635] width 93 height 37
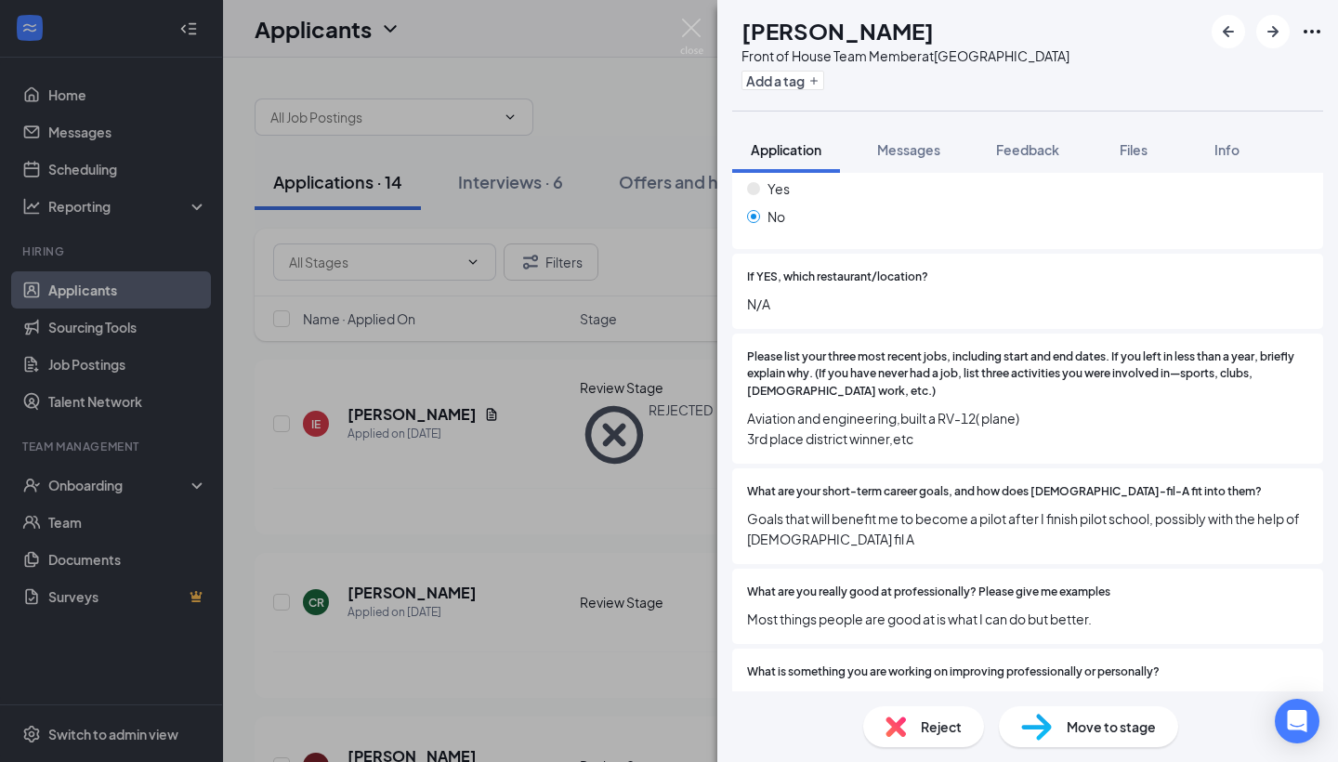
scroll to position [444, 0]
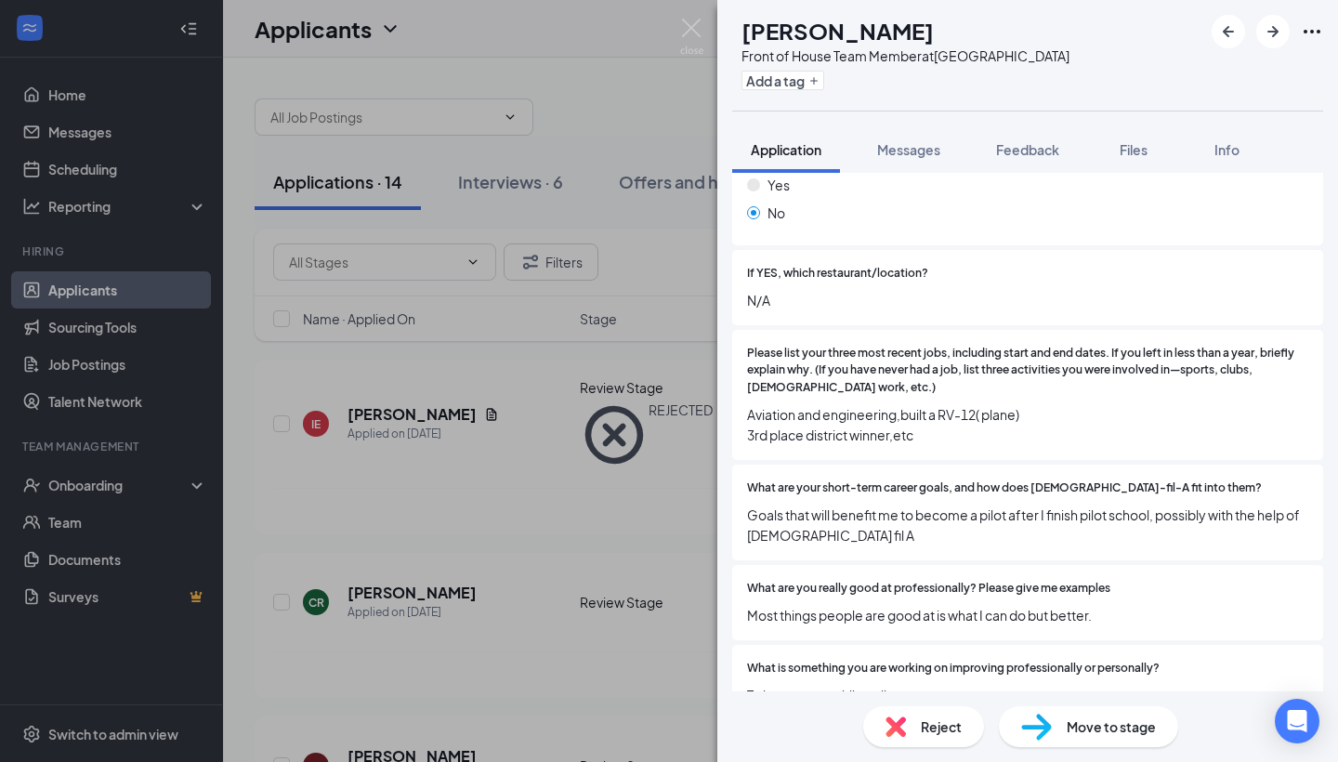
click at [896, 718] on img at bounding box center [896, 726] width 20 height 20
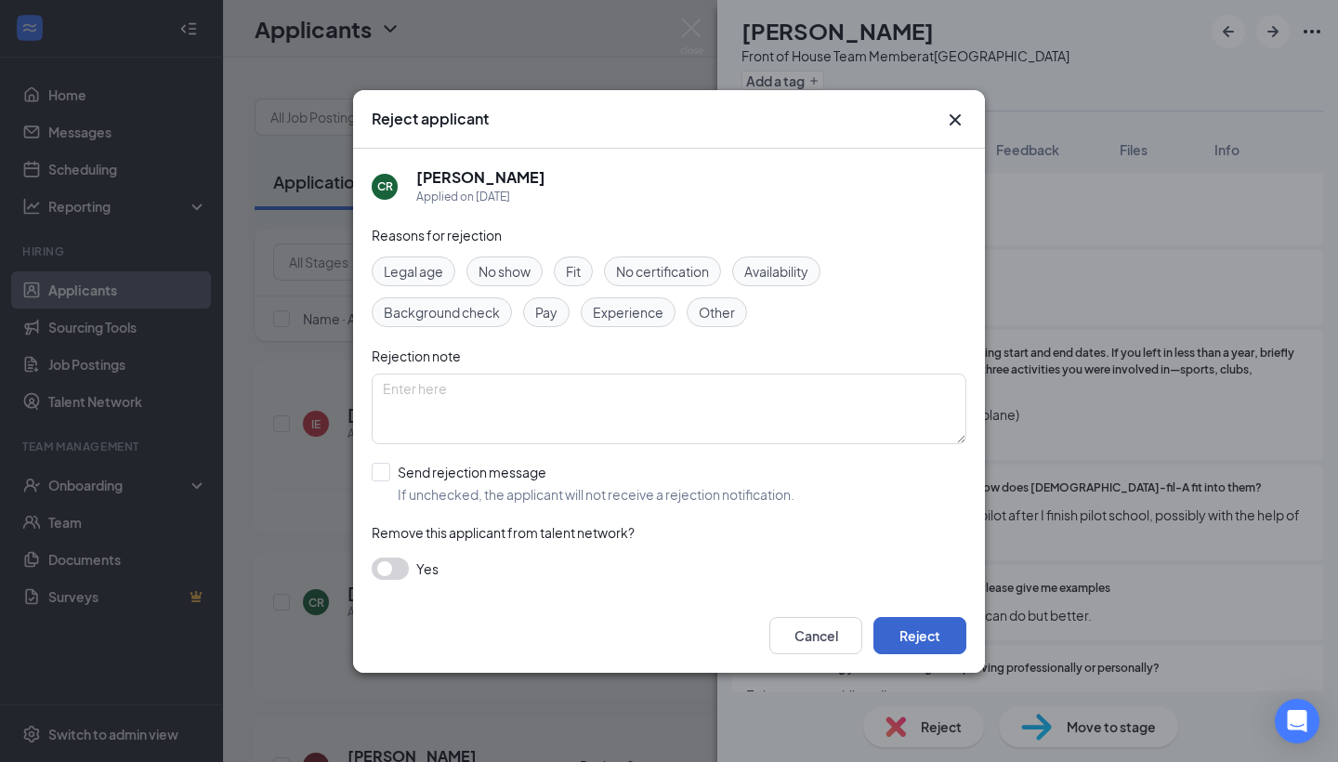
click at [906, 624] on button "Reject" at bounding box center [920, 635] width 93 height 37
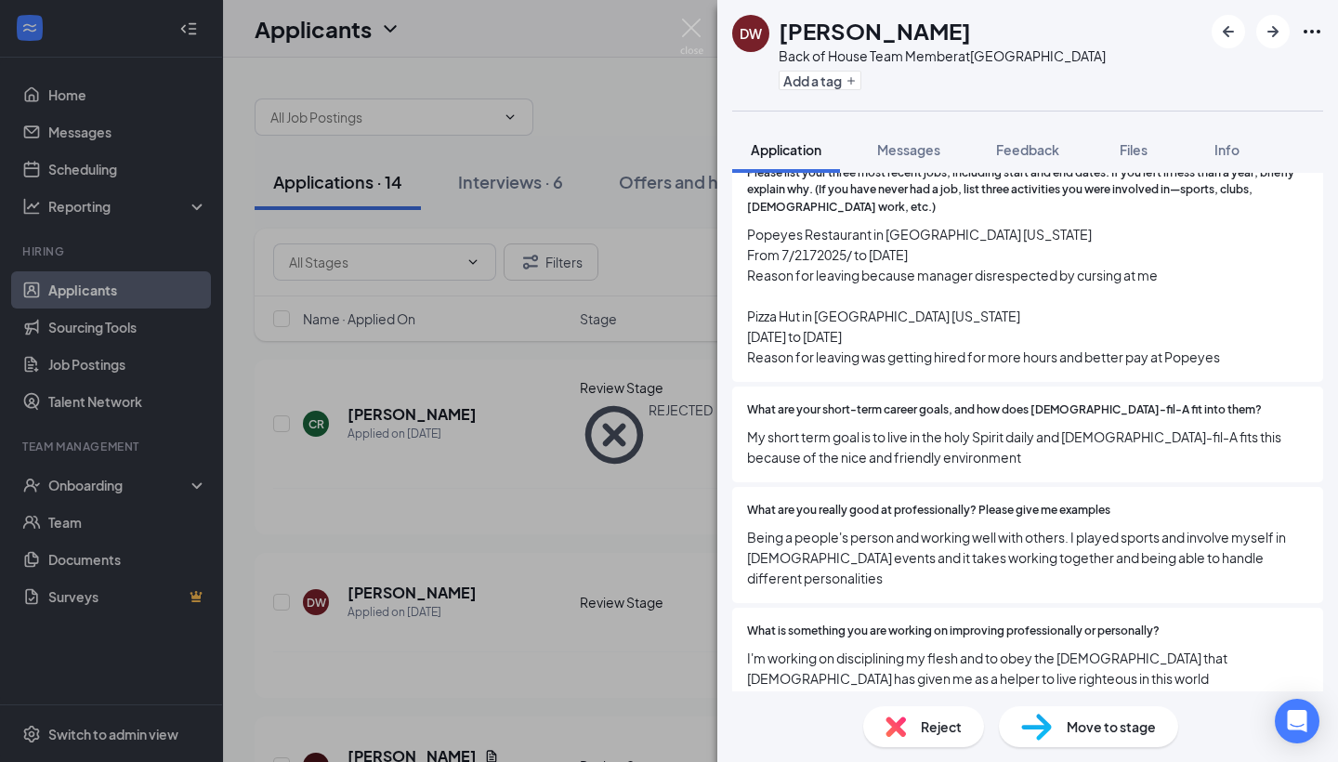
scroll to position [624, 0]
click at [928, 732] on span "Reject" at bounding box center [941, 726] width 41 height 20
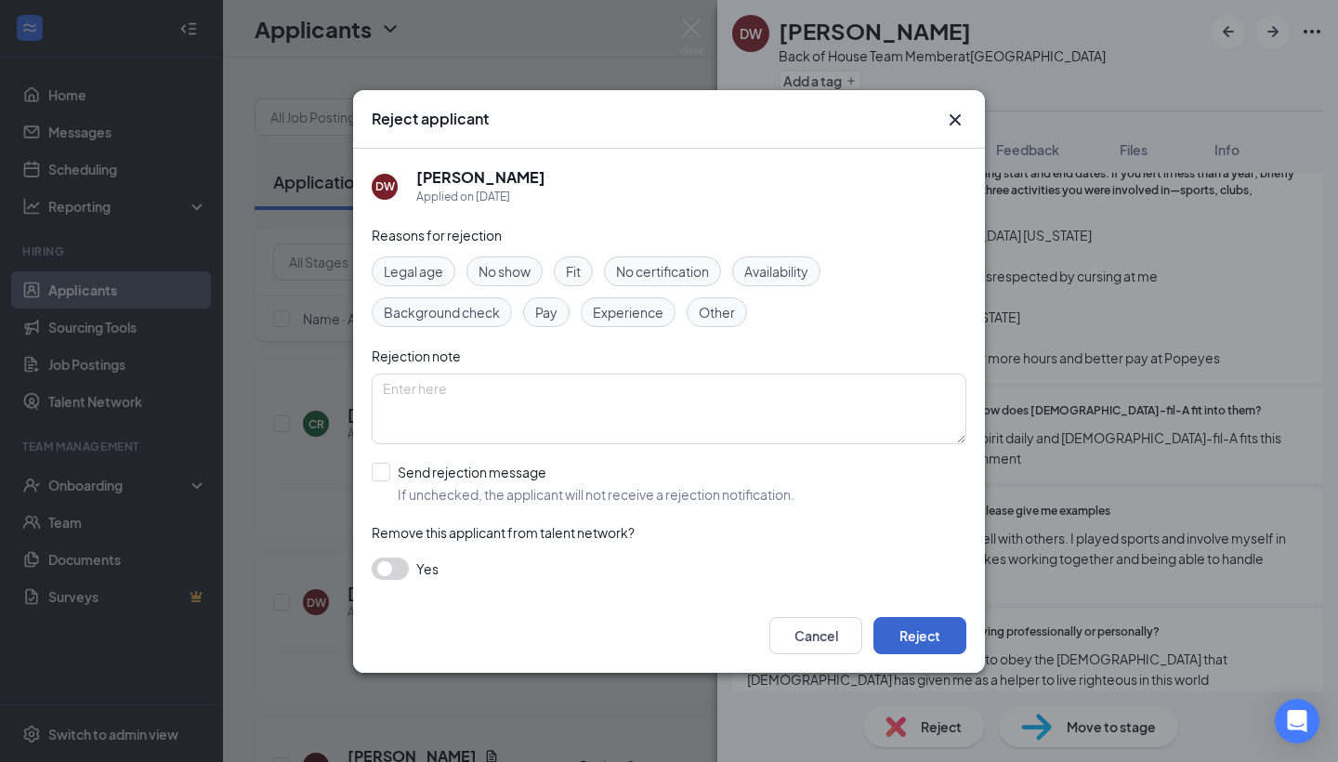
click at [898, 642] on button "Reject" at bounding box center [920, 635] width 93 height 37
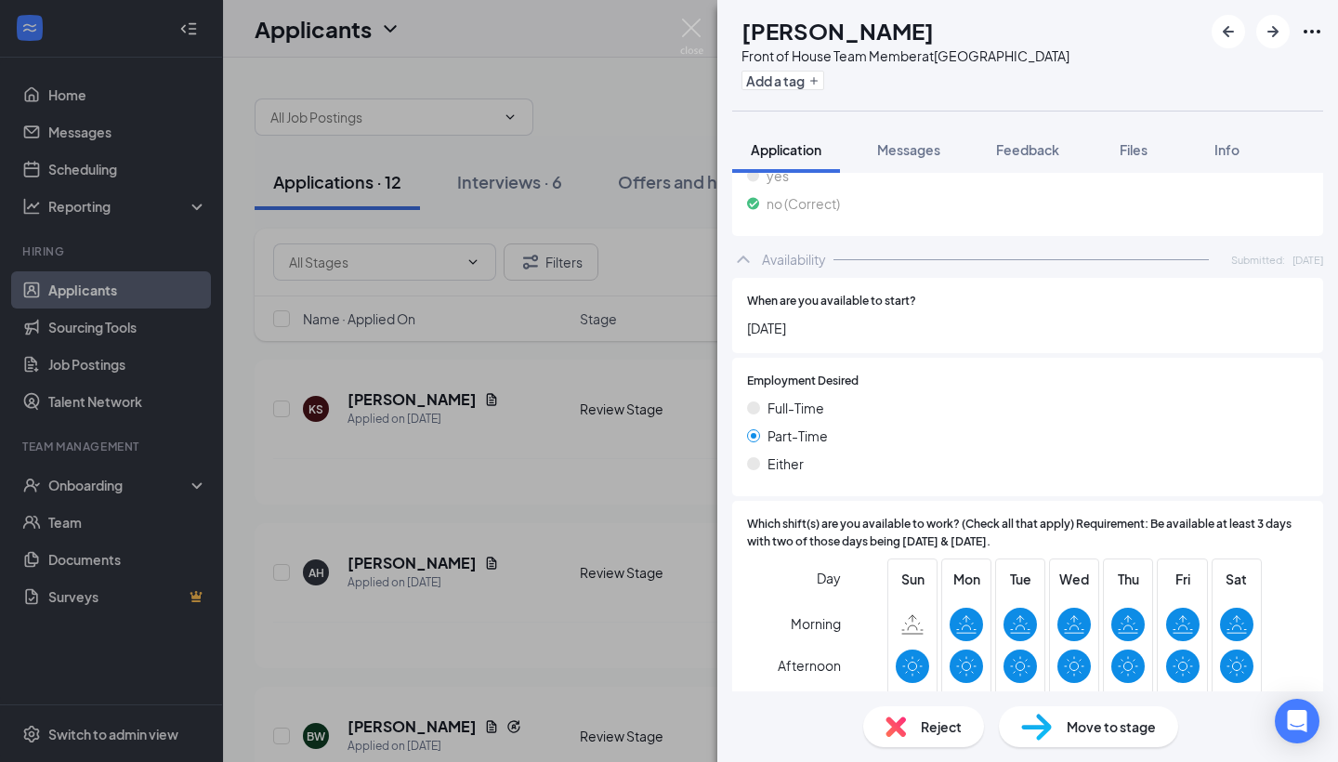
scroll to position [2315, 0]
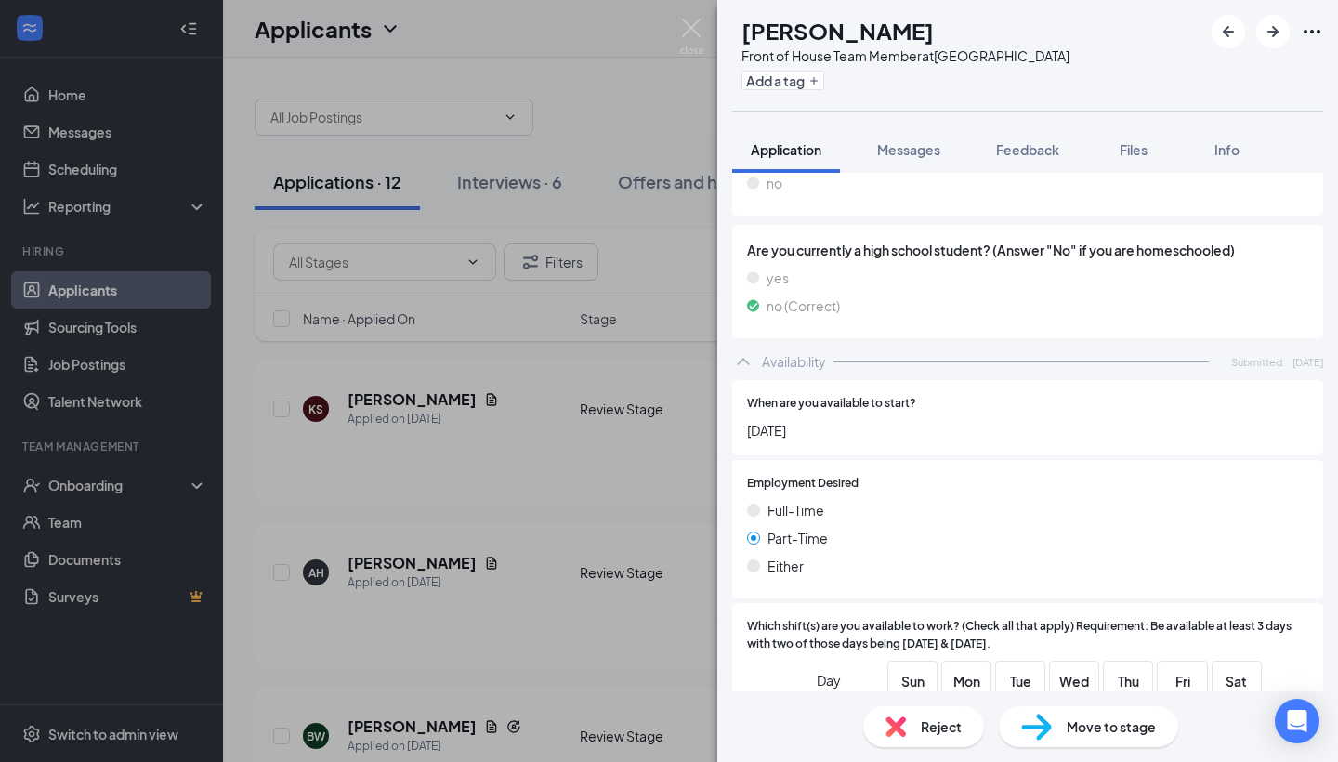
click at [956, 719] on span "Reject" at bounding box center [941, 726] width 41 height 20
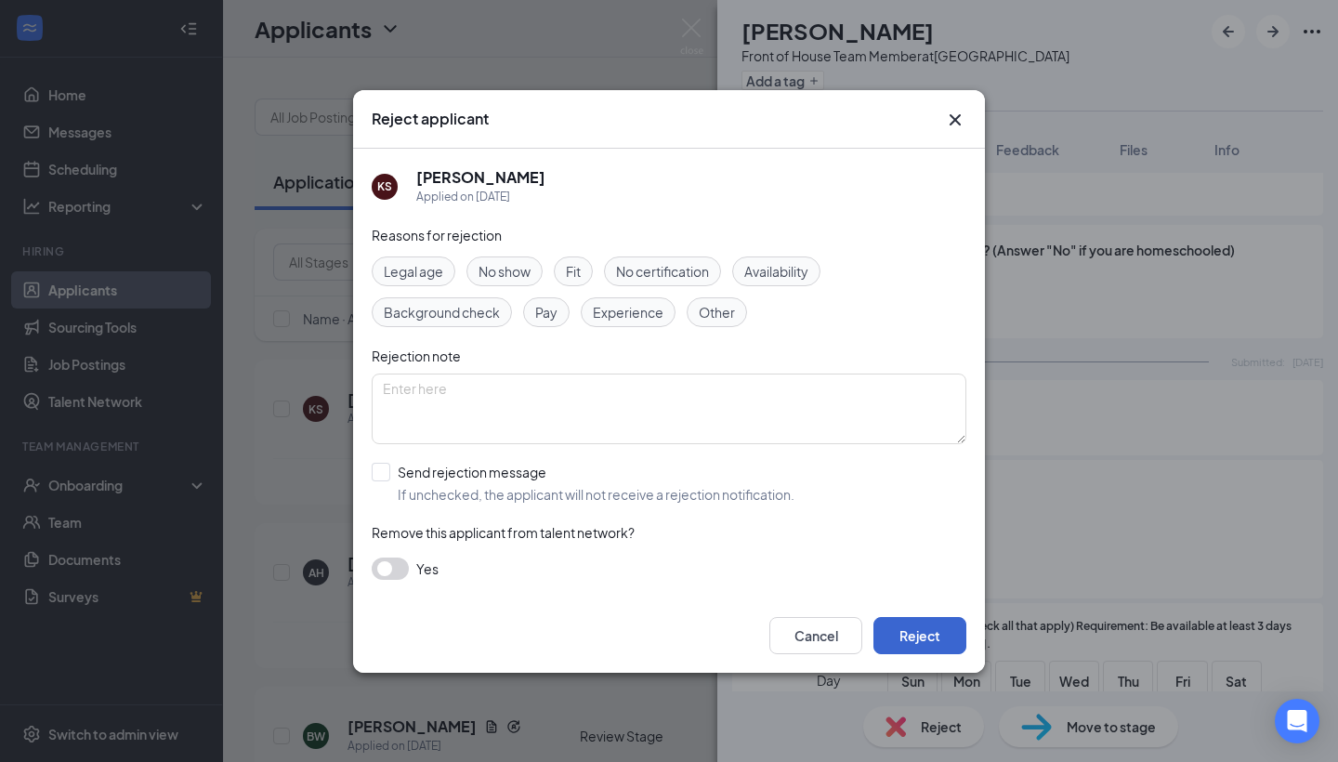
click at [934, 649] on button "Reject" at bounding box center [920, 635] width 93 height 37
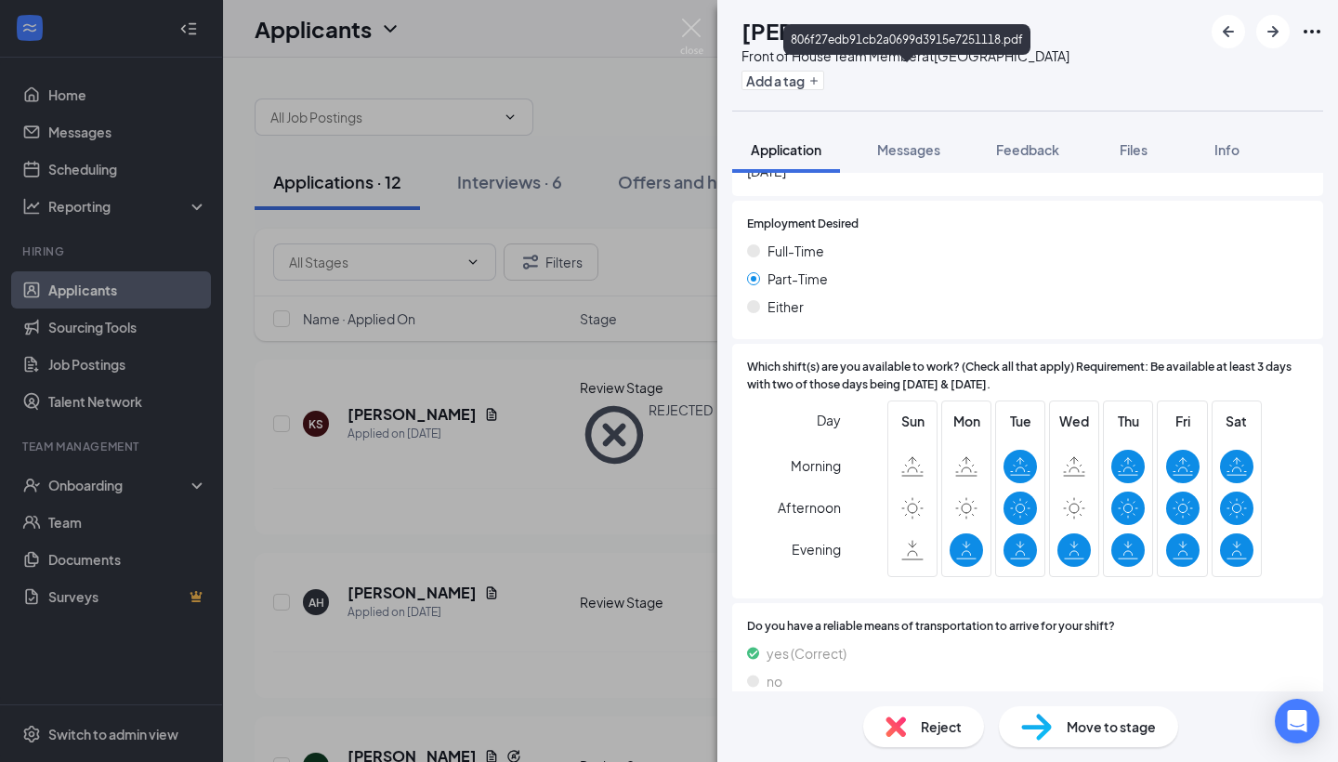
scroll to position [2519, 0]
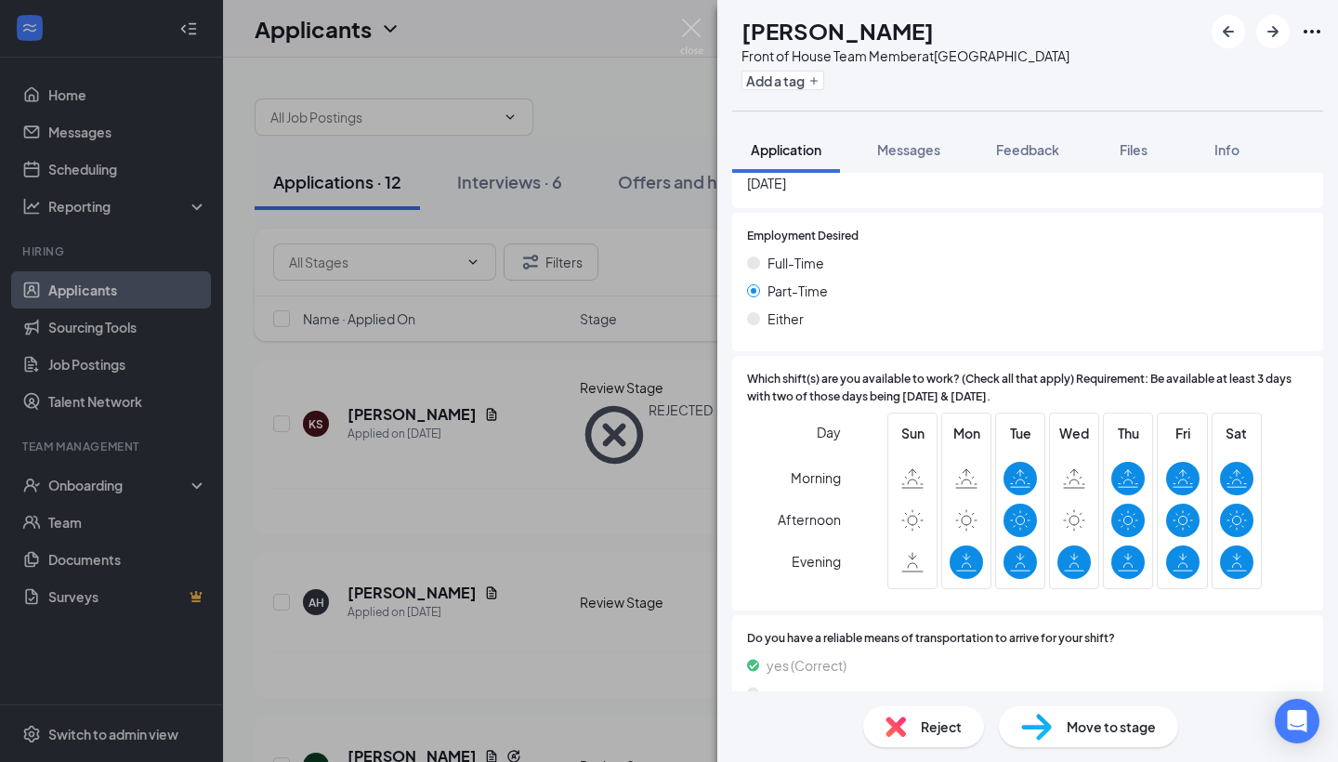
click at [919, 713] on div "Reject" at bounding box center [923, 726] width 121 height 41
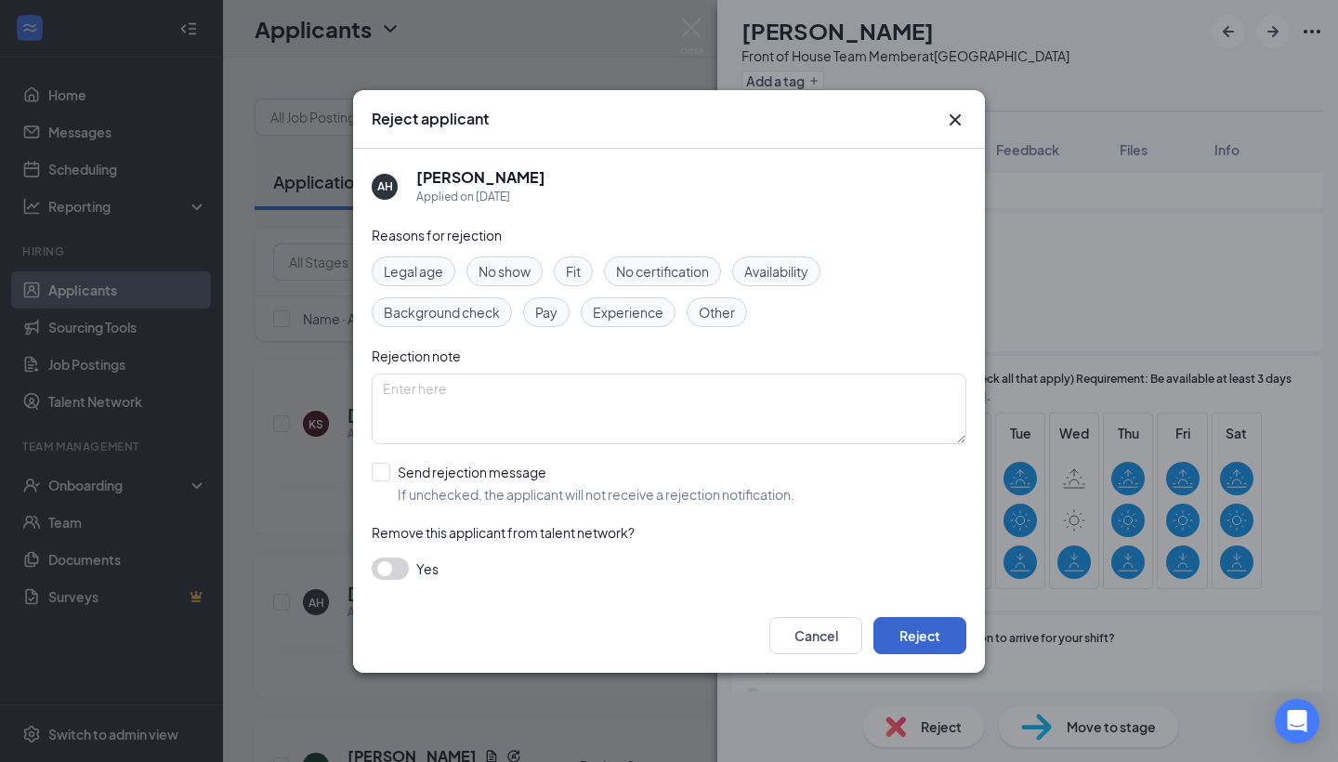
click at [908, 626] on button "Reject" at bounding box center [920, 635] width 93 height 37
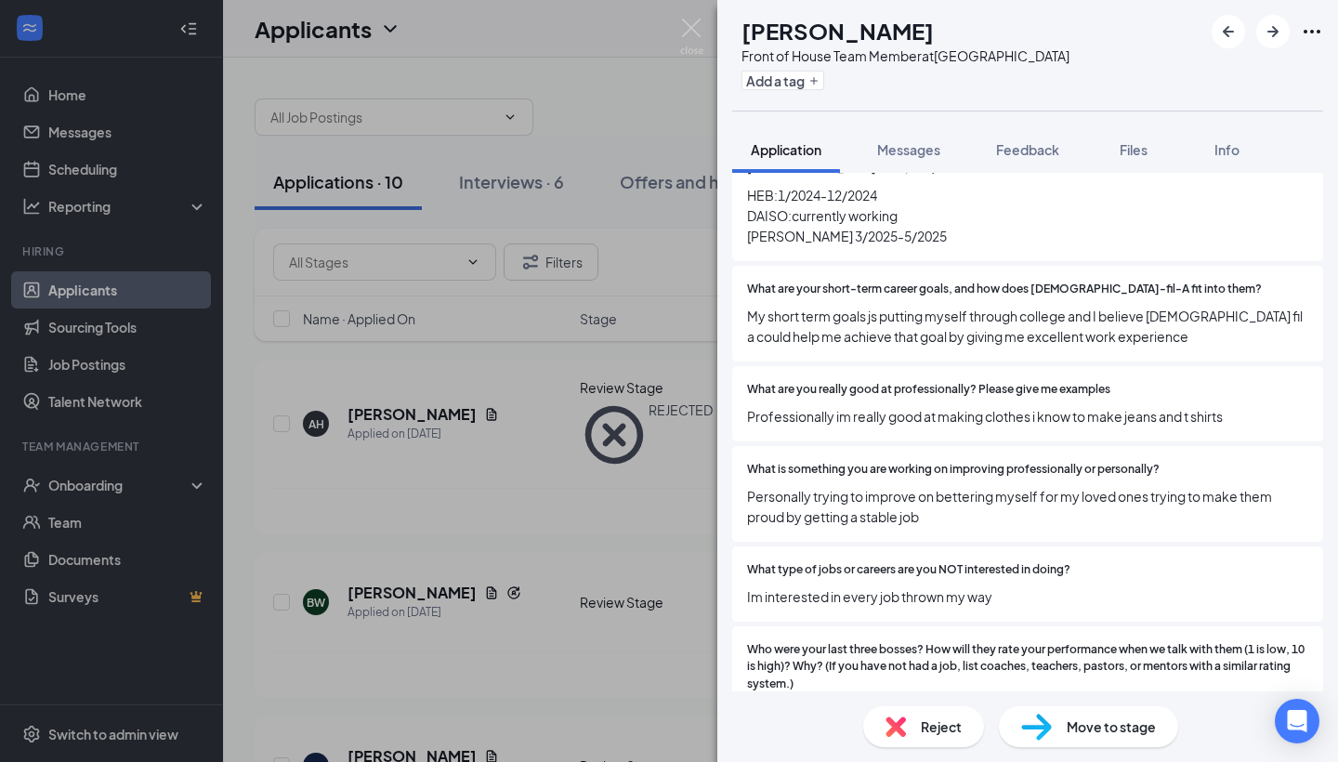
scroll to position [766, 0]
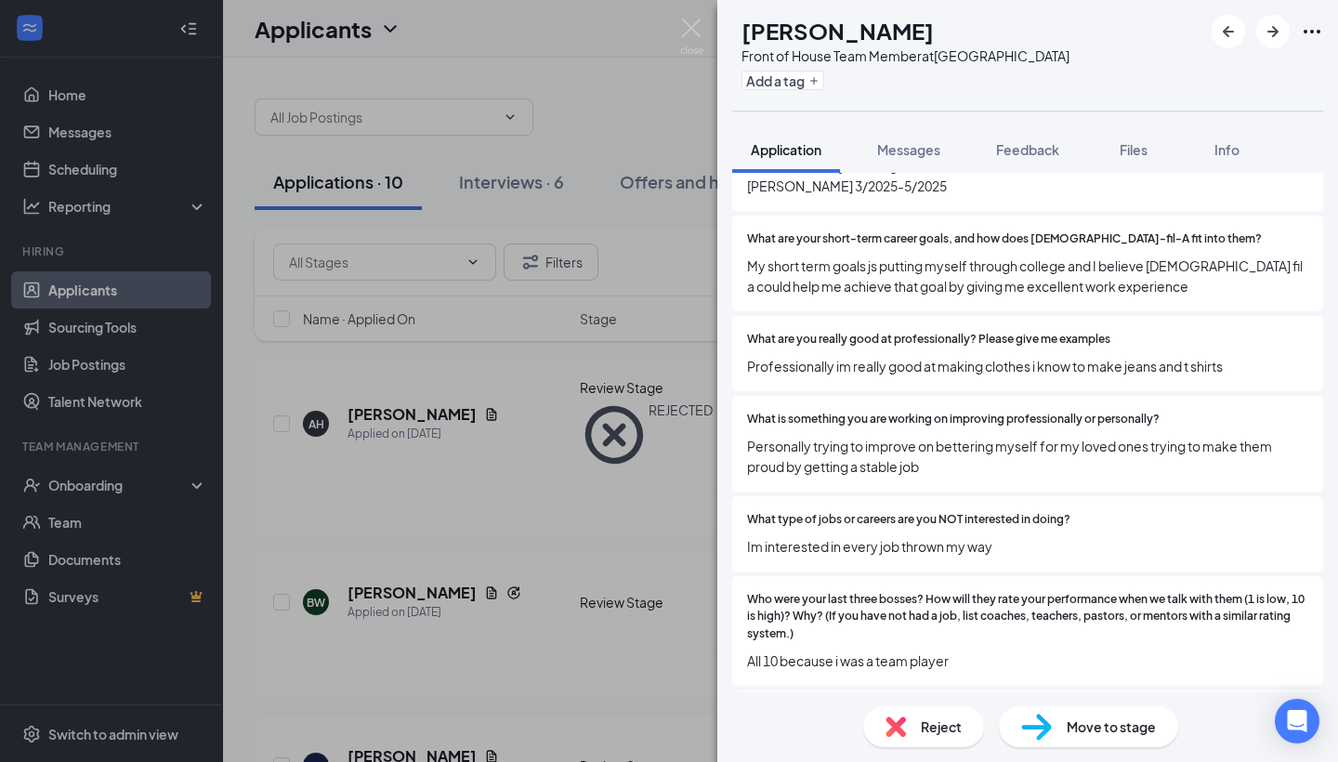
click at [898, 743] on div "Reject" at bounding box center [923, 726] width 121 height 41
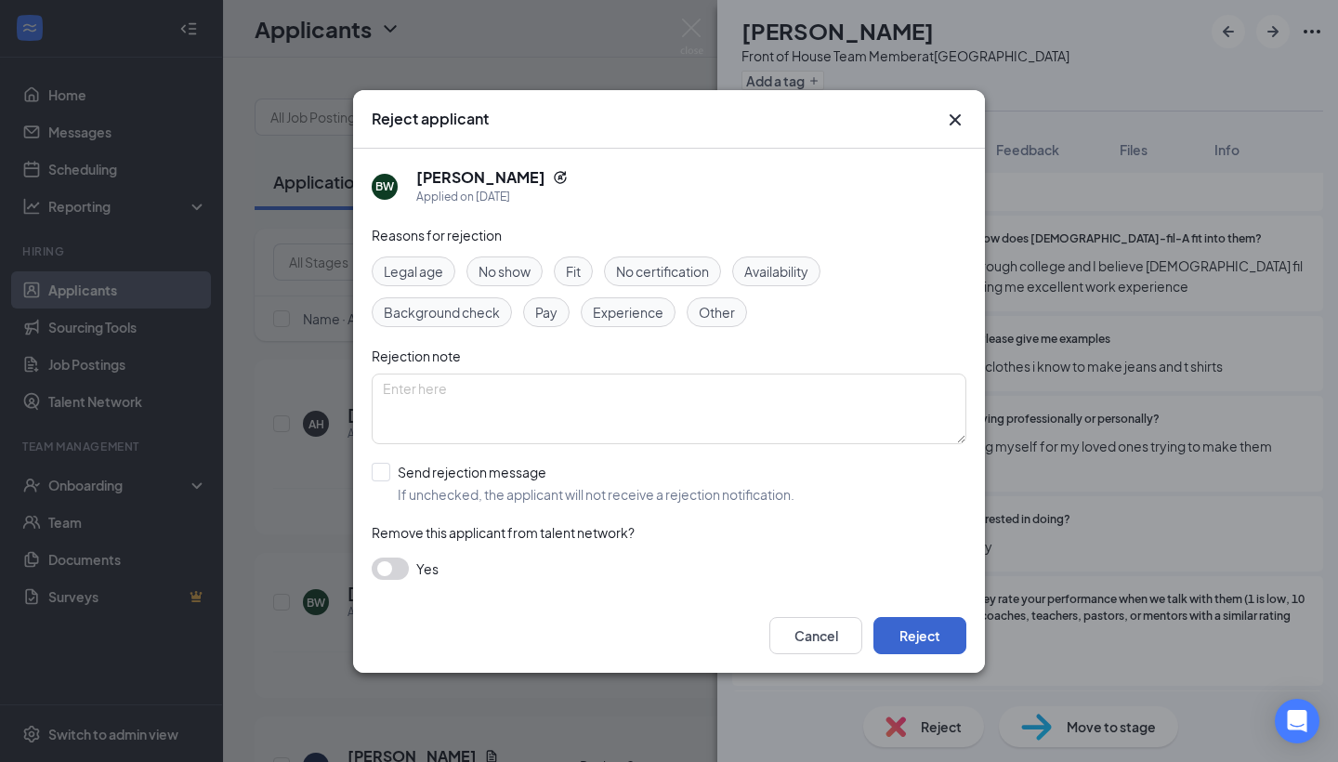
click at [908, 637] on button "Reject" at bounding box center [920, 635] width 93 height 37
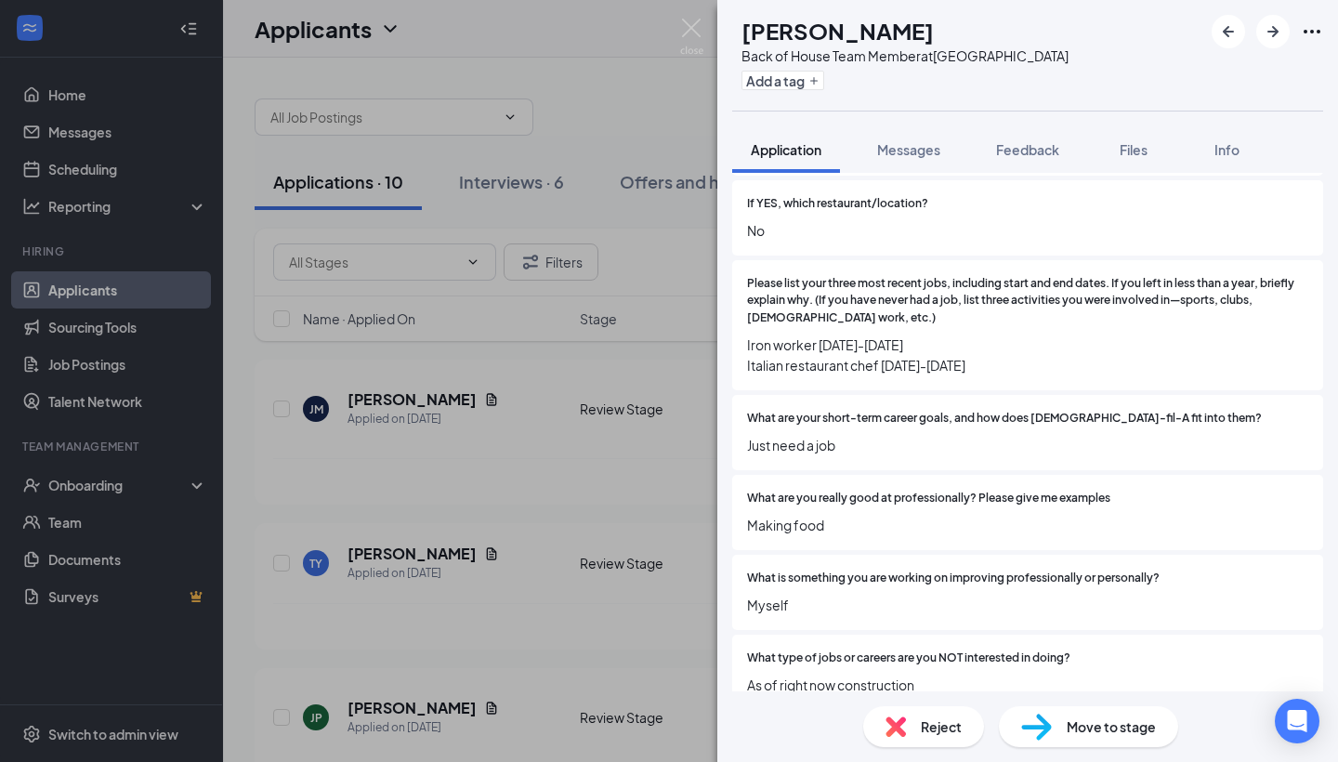
scroll to position [515, 0]
click at [904, 716] on img at bounding box center [896, 726] width 20 height 20
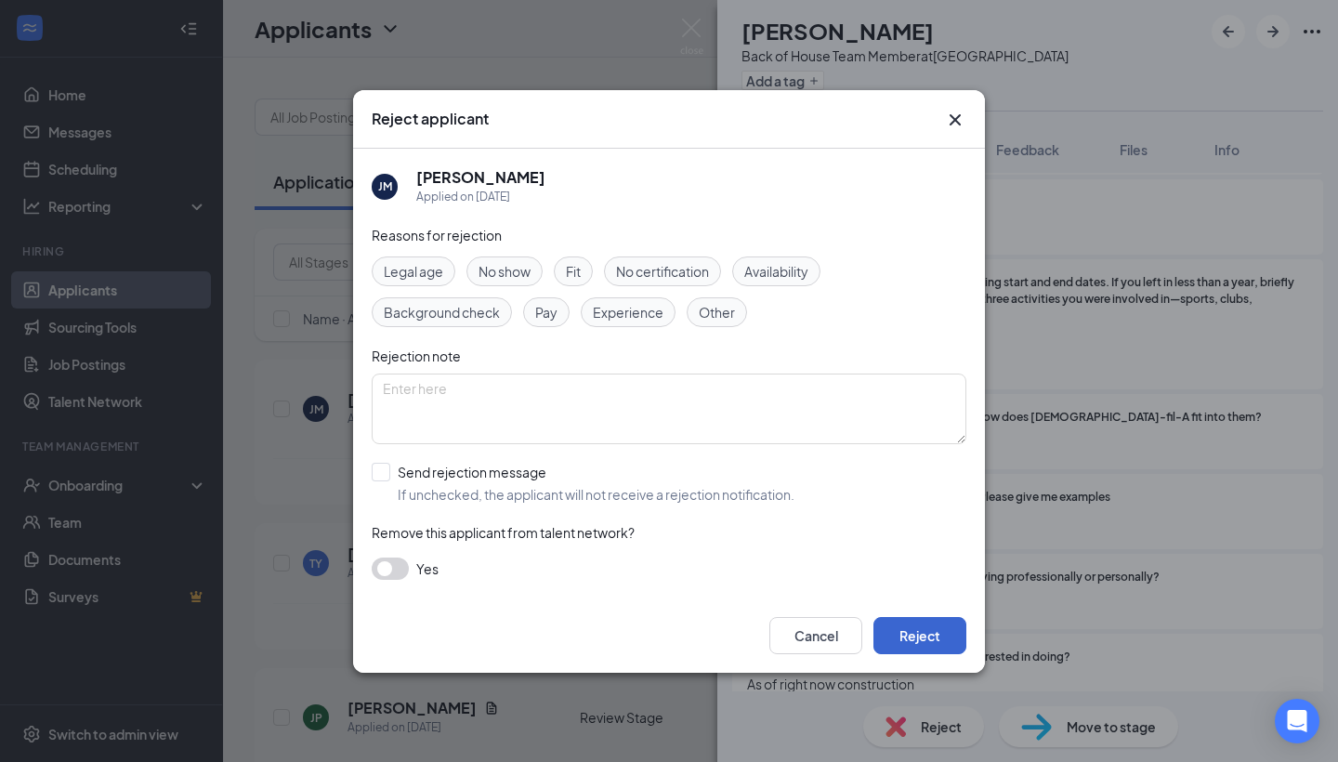
click at [920, 636] on button "Reject" at bounding box center [920, 635] width 93 height 37
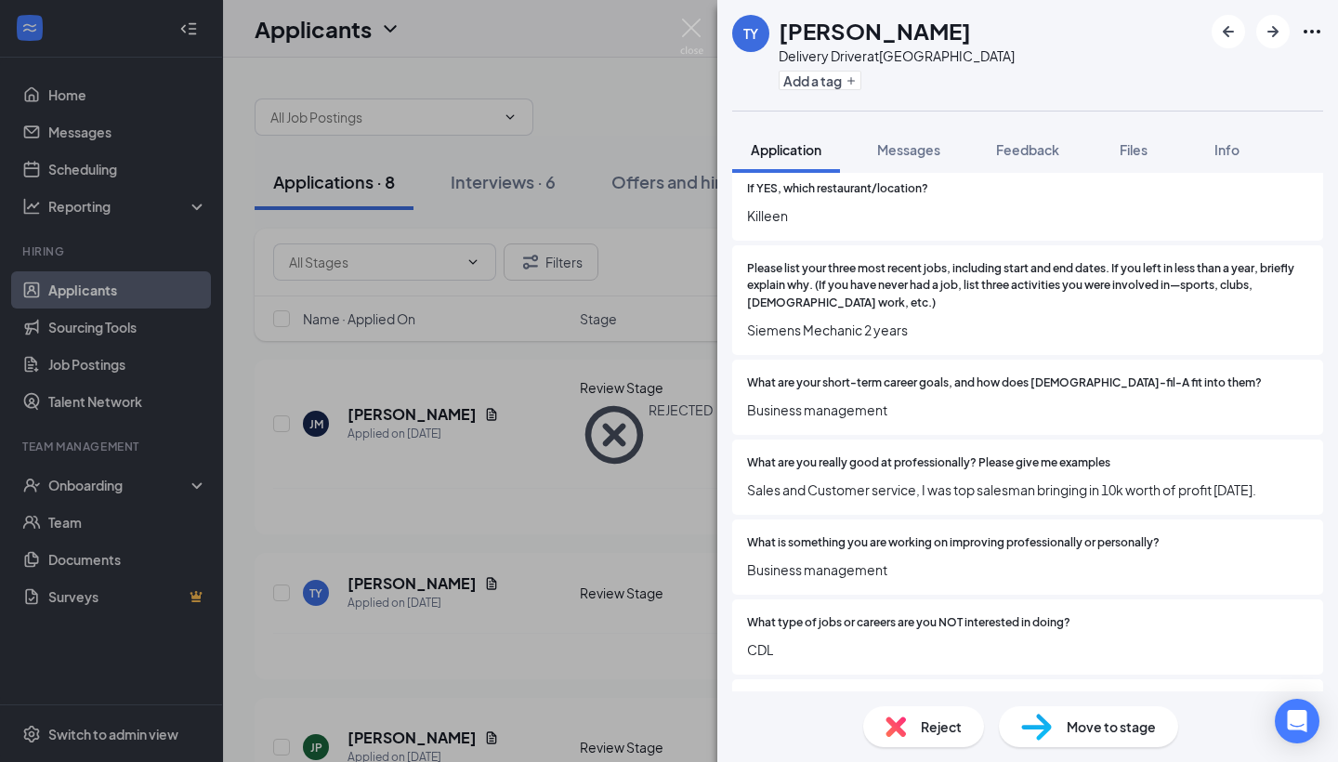
scroll to position [528, 0]
click at [898, 723] on img at bounding box center [896, 726] width 20 height 20
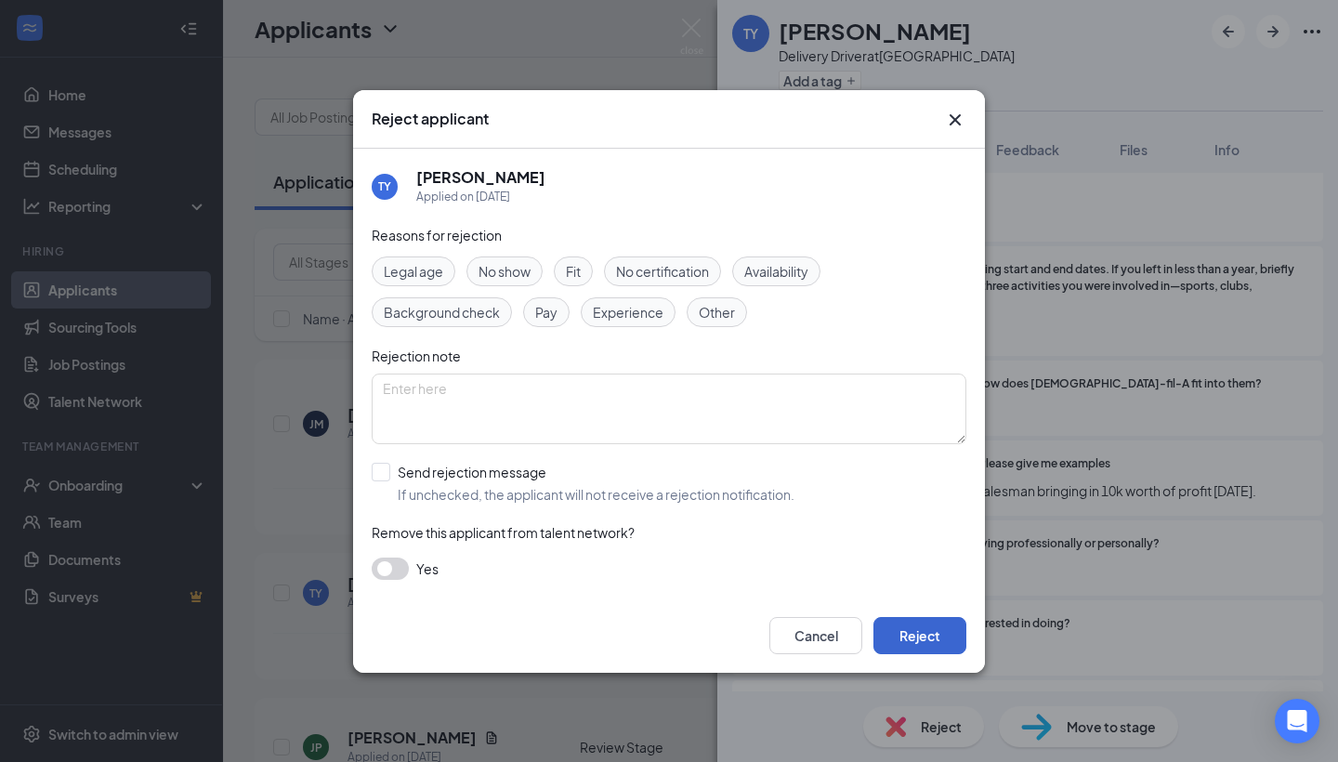
click at [926, 626] on button "Reject" at bounding box center [920, 635] width 93 height 37
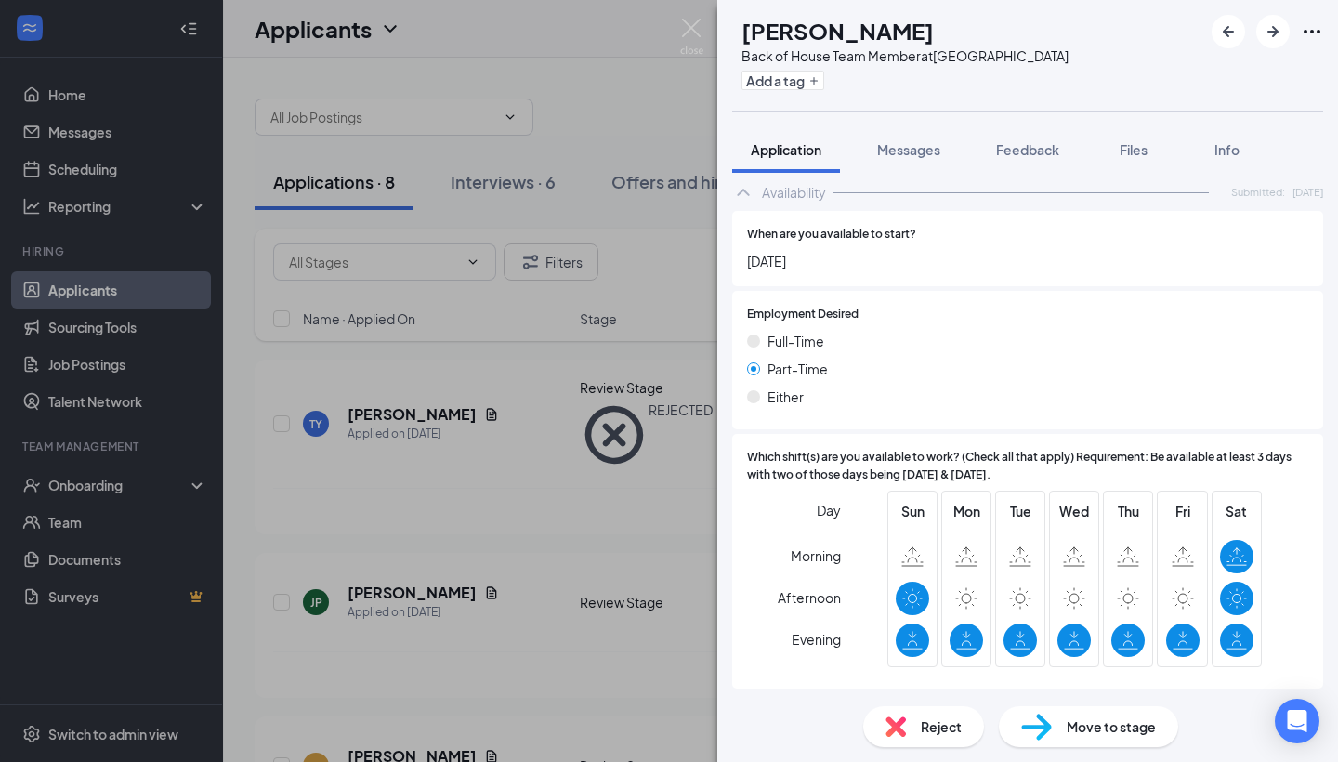
scroll to position [2577, 0]
click at [920, 742] on div "Reject" at bounding box center [923, 726] width 121 height 41
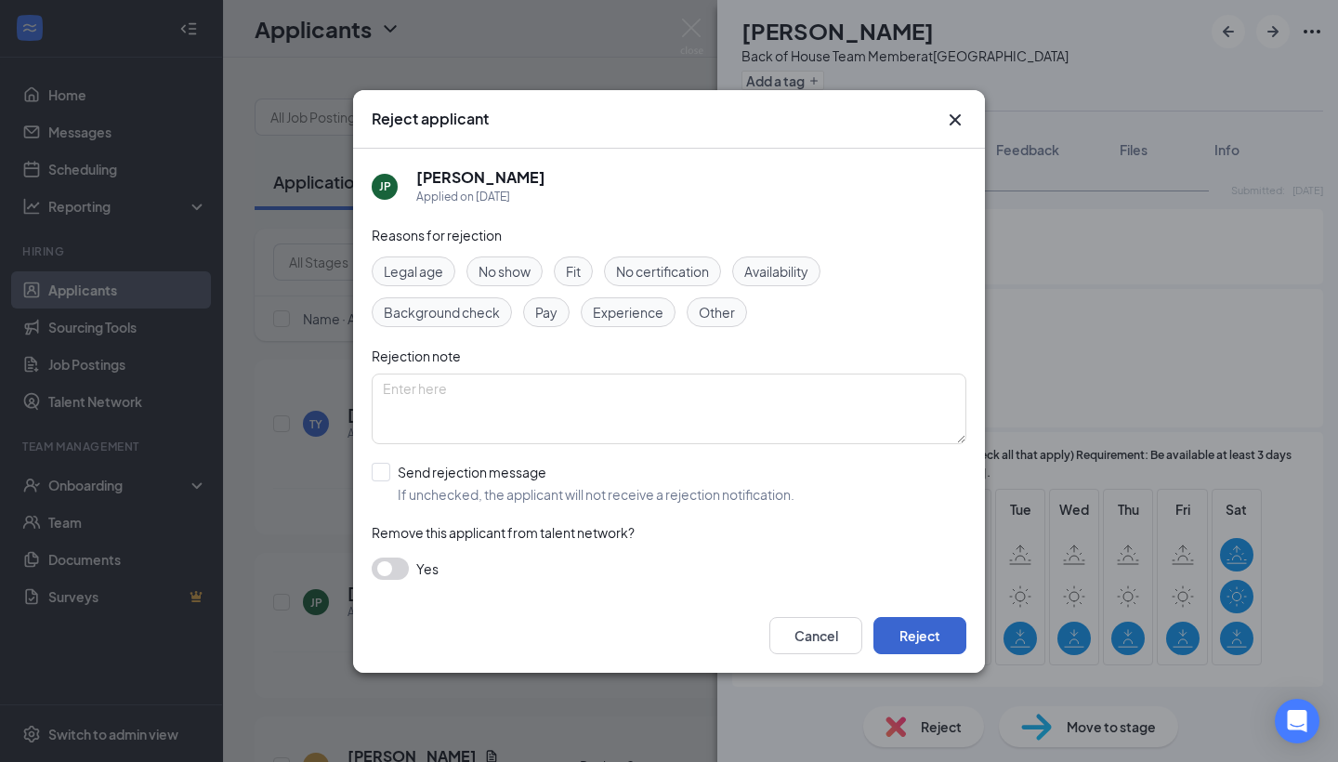
click at [912, 619] on button "Reject" at bounding box center [920, 635] width 93 height 37
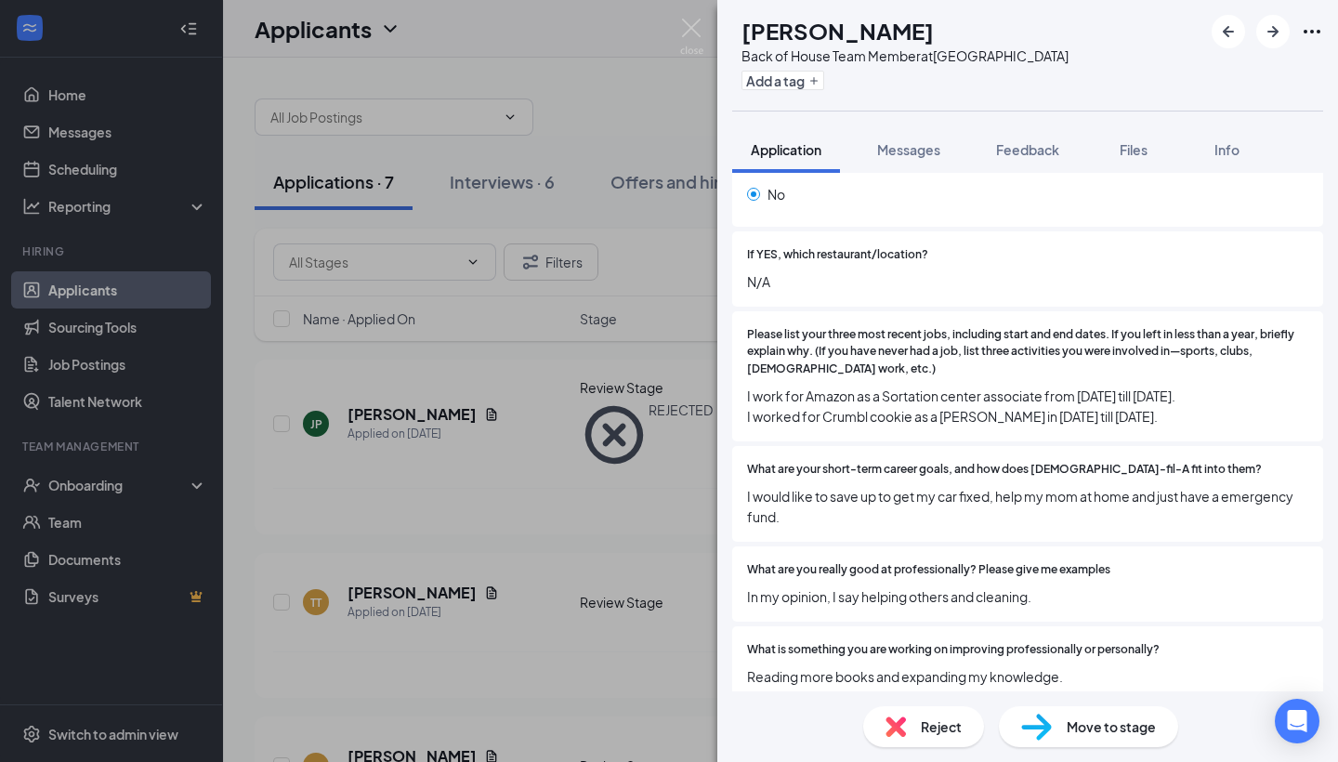
scroll to position [519, 0]
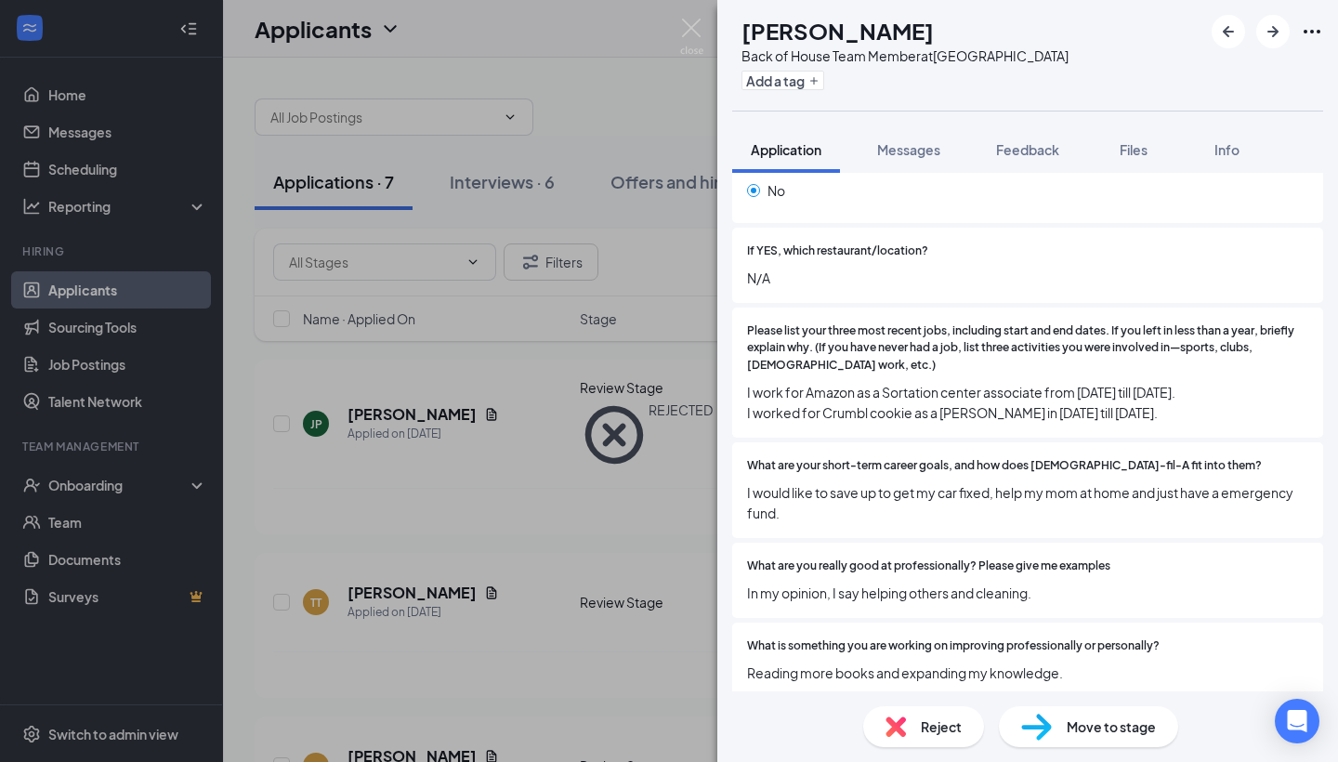
click at [916, 736] on div "Reject" at bounding box center [923, 726] width 121 height 41
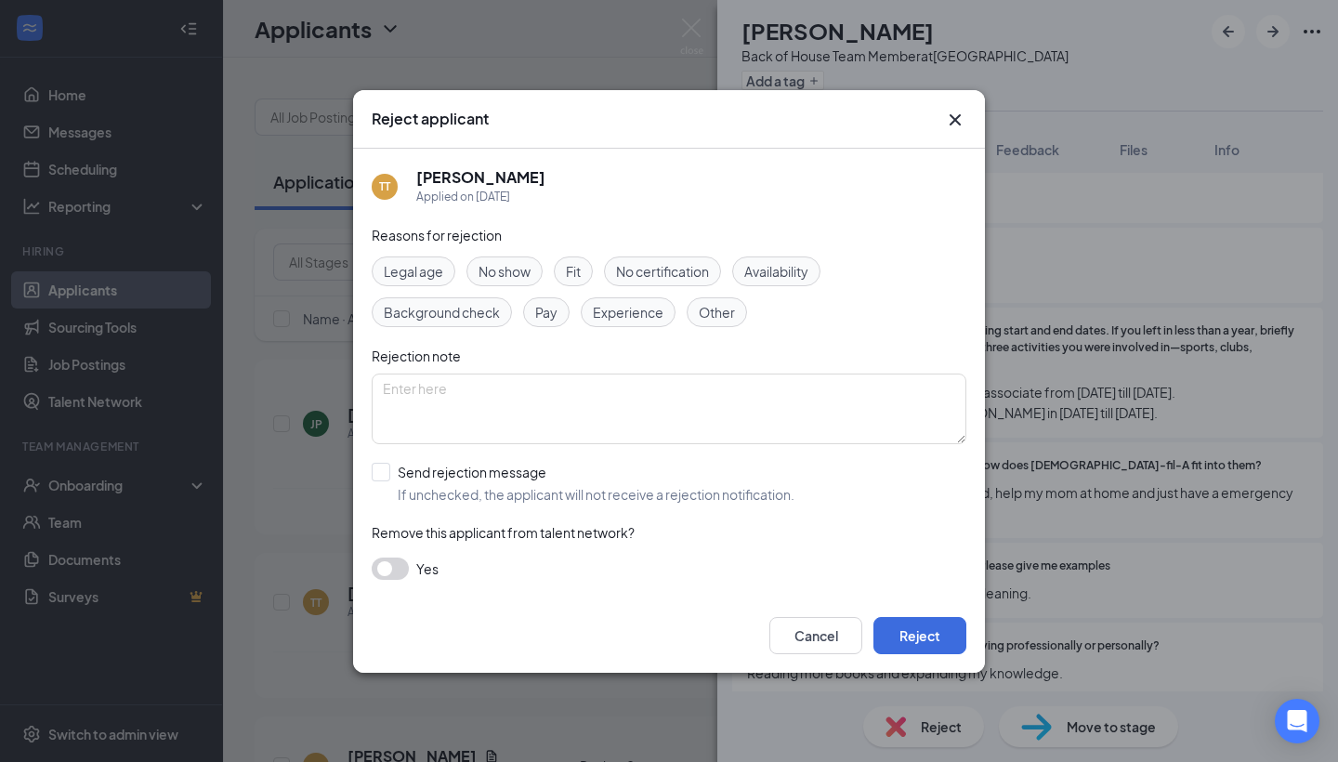
click at [891, 612] on div "Cancel Reject" at bounding box center [669, 635] width 632 height 74
click at [892, 622] on button "Reject" at bounding box center [920, 635] width 93 height 37
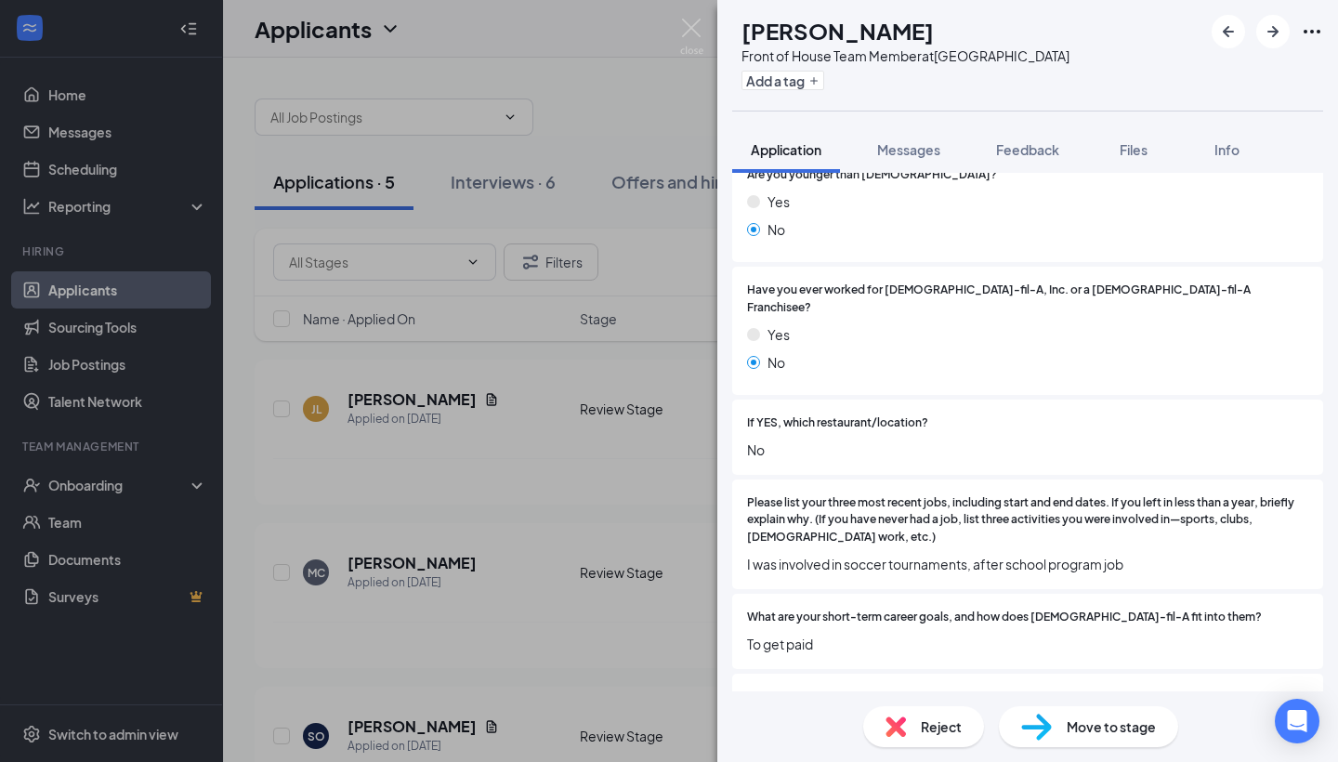
scroll to position [315, 0]
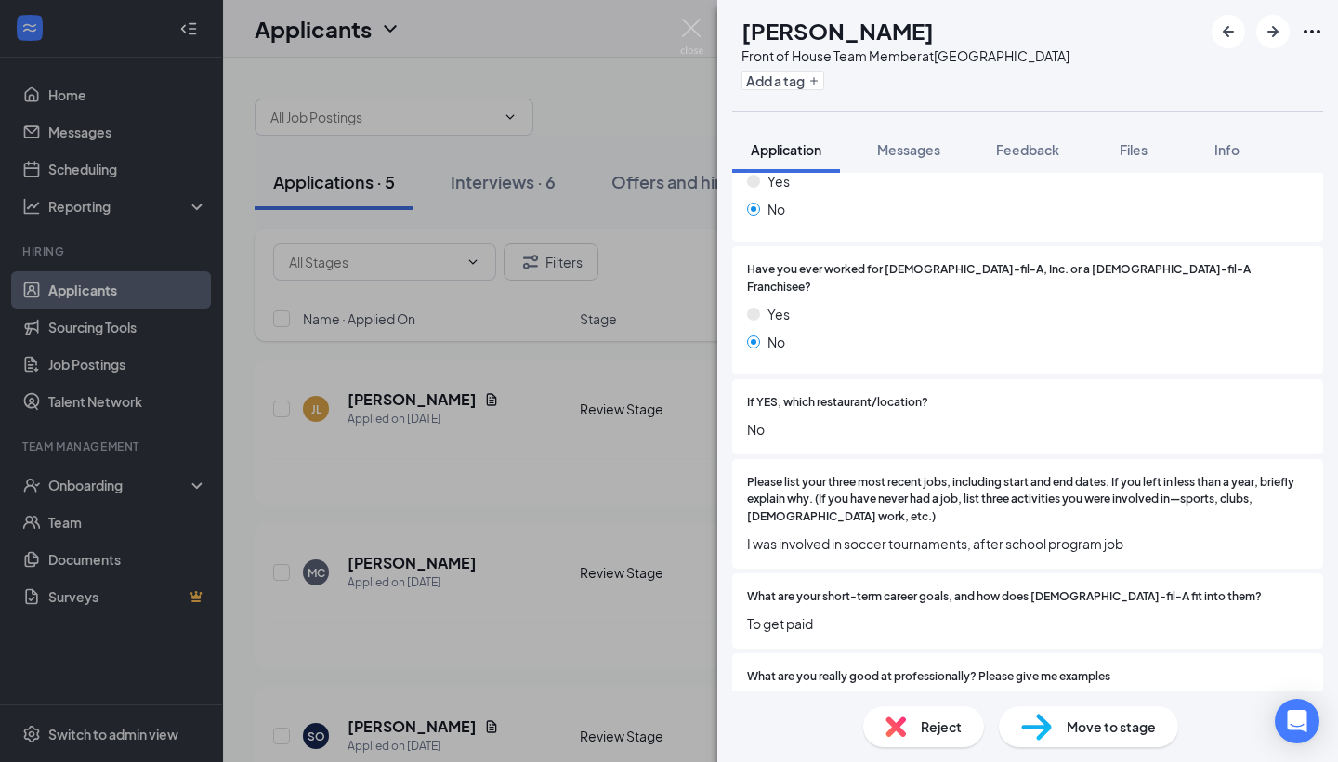
click at [904, 713] on div "Reject" at bounding box center [923, 726] width 121 height 41
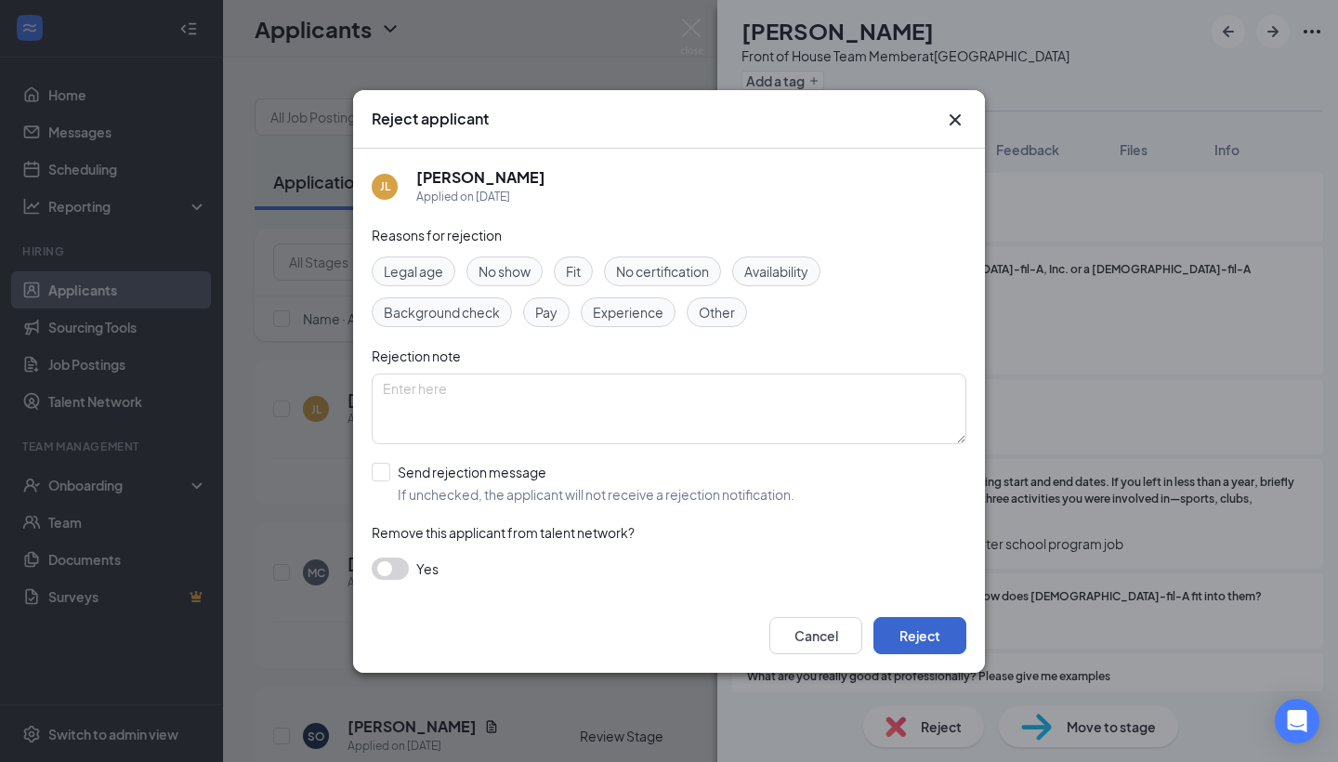
click at [921, 645] on button "Reject" at bounding box center [920, 635] width 93 height 37
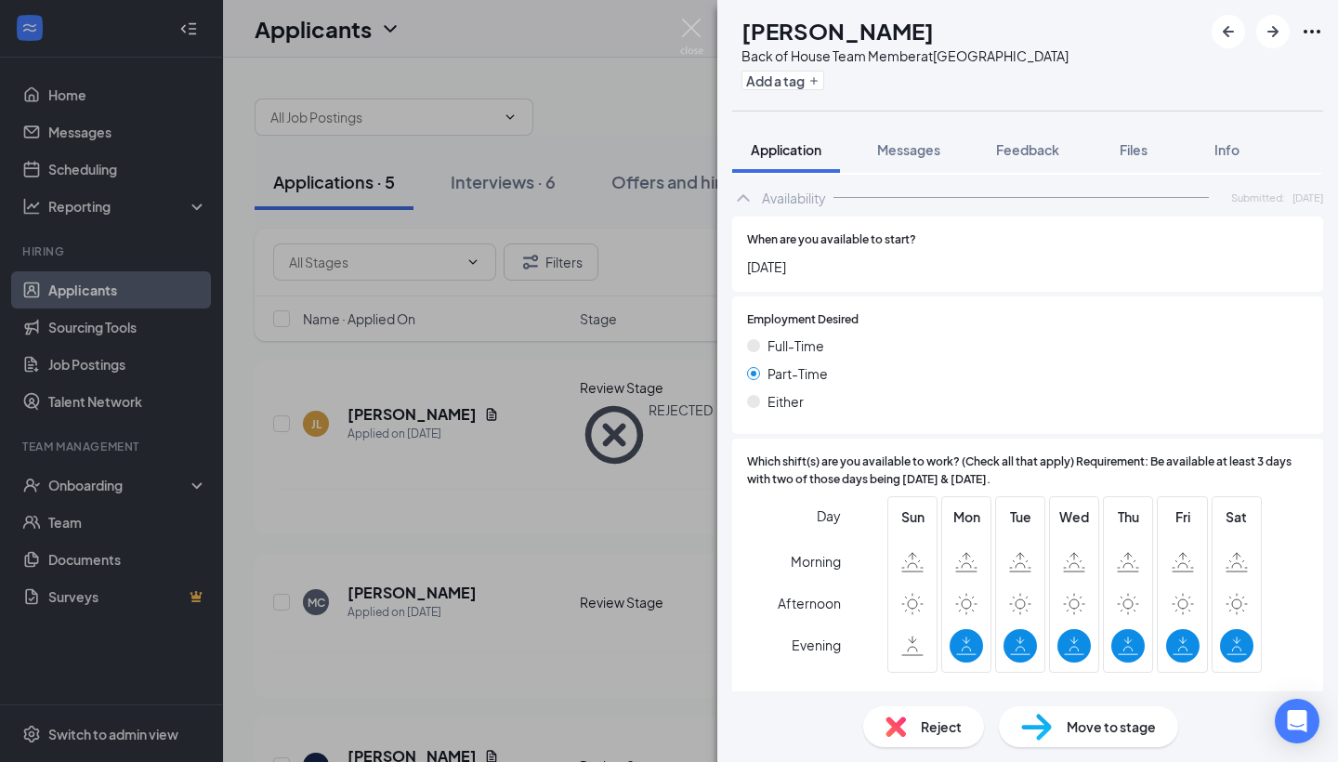
scroll to position [3126, 0]
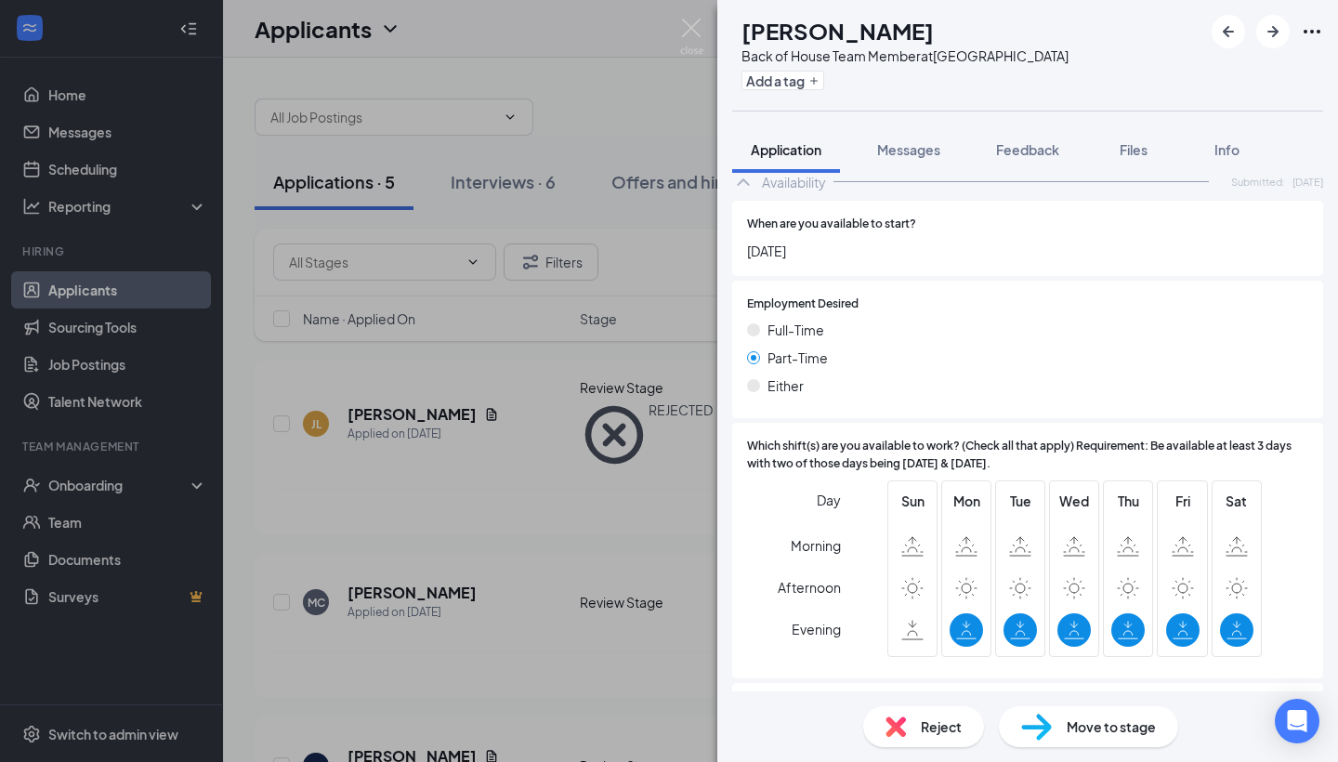
click at [887, 731] on img at bounding box center [896, 726] width 20 height 20
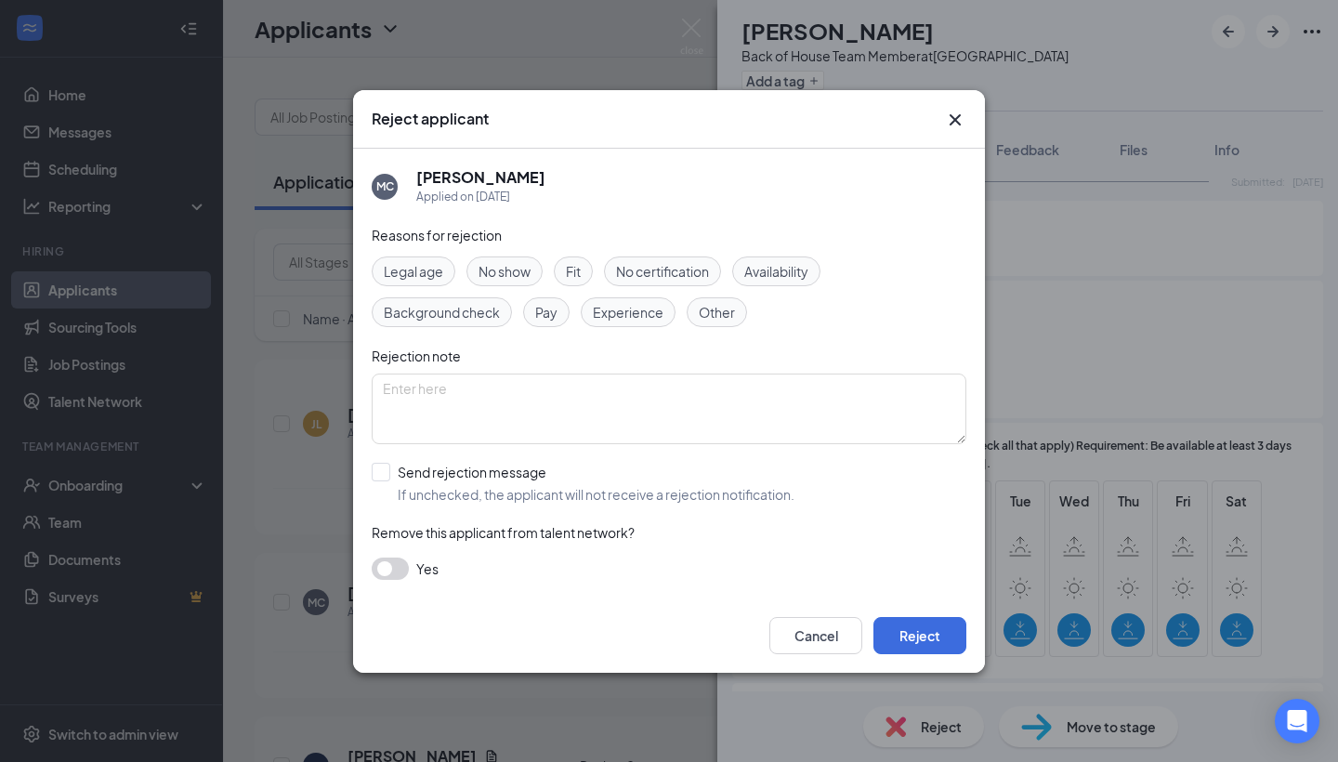
click at [753, 268] on span "Availability" at bounding box center [776, 271] width 64 height 20
click at [904, 636] on button "Reject" at bounding box center [920, 635] width 93 height 37
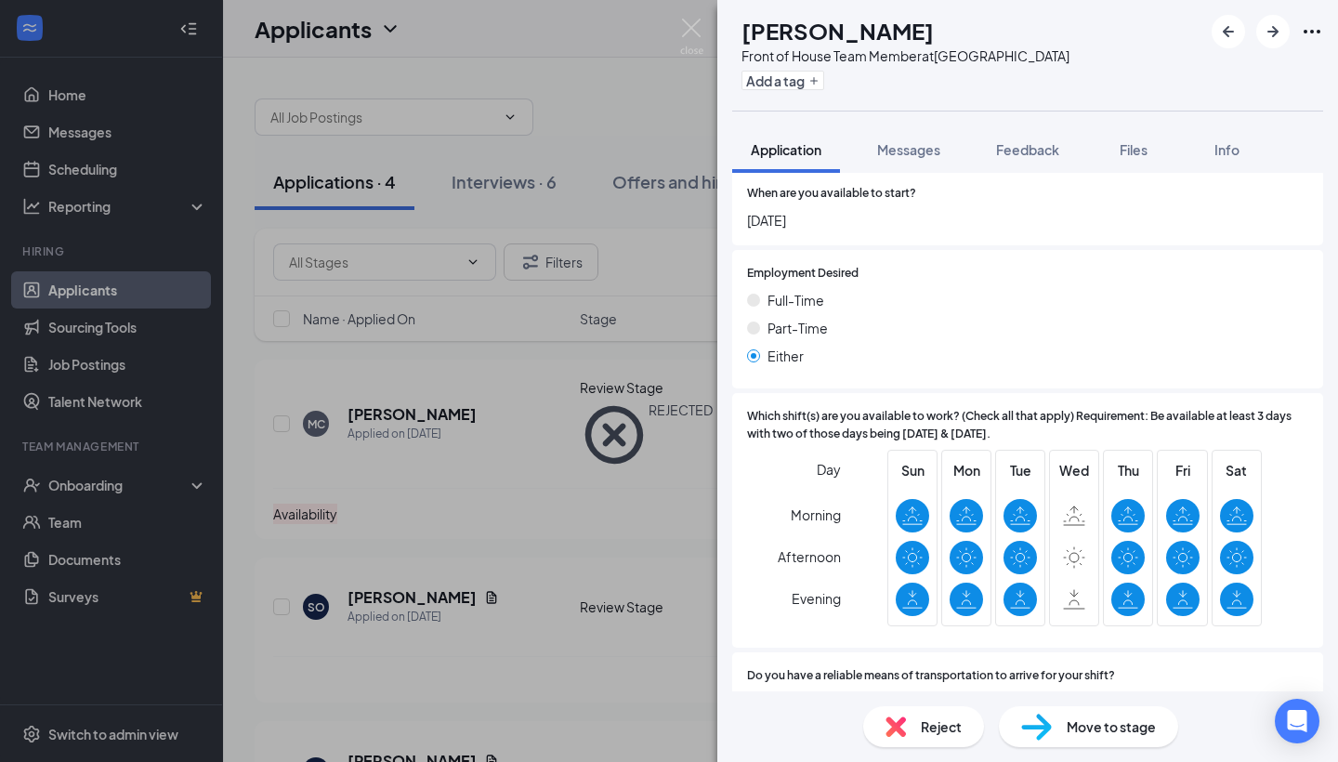
scroll to position [3219, 0]
click at [1062, 726] on div "Move to stage" at bounding box center [1088, 726] width 179 height 41
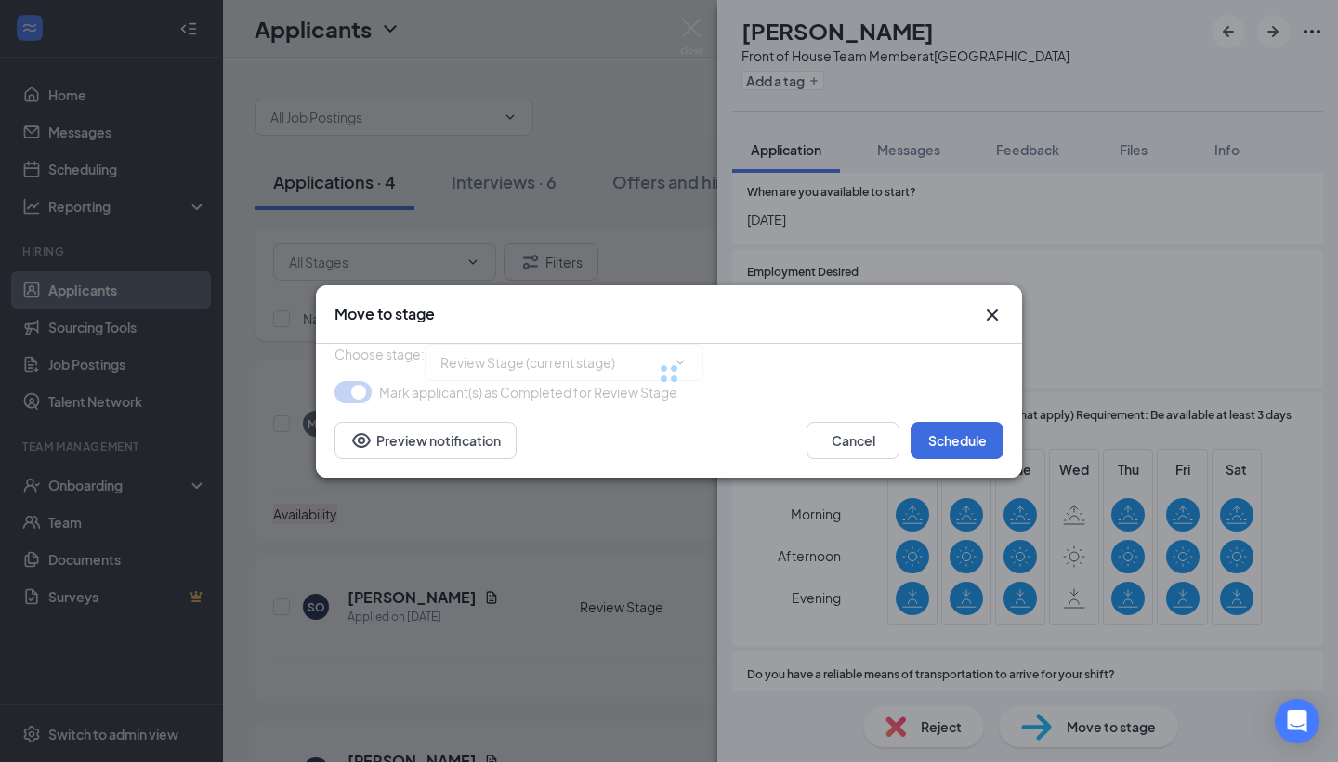
type input "Who Interview (next stage)"
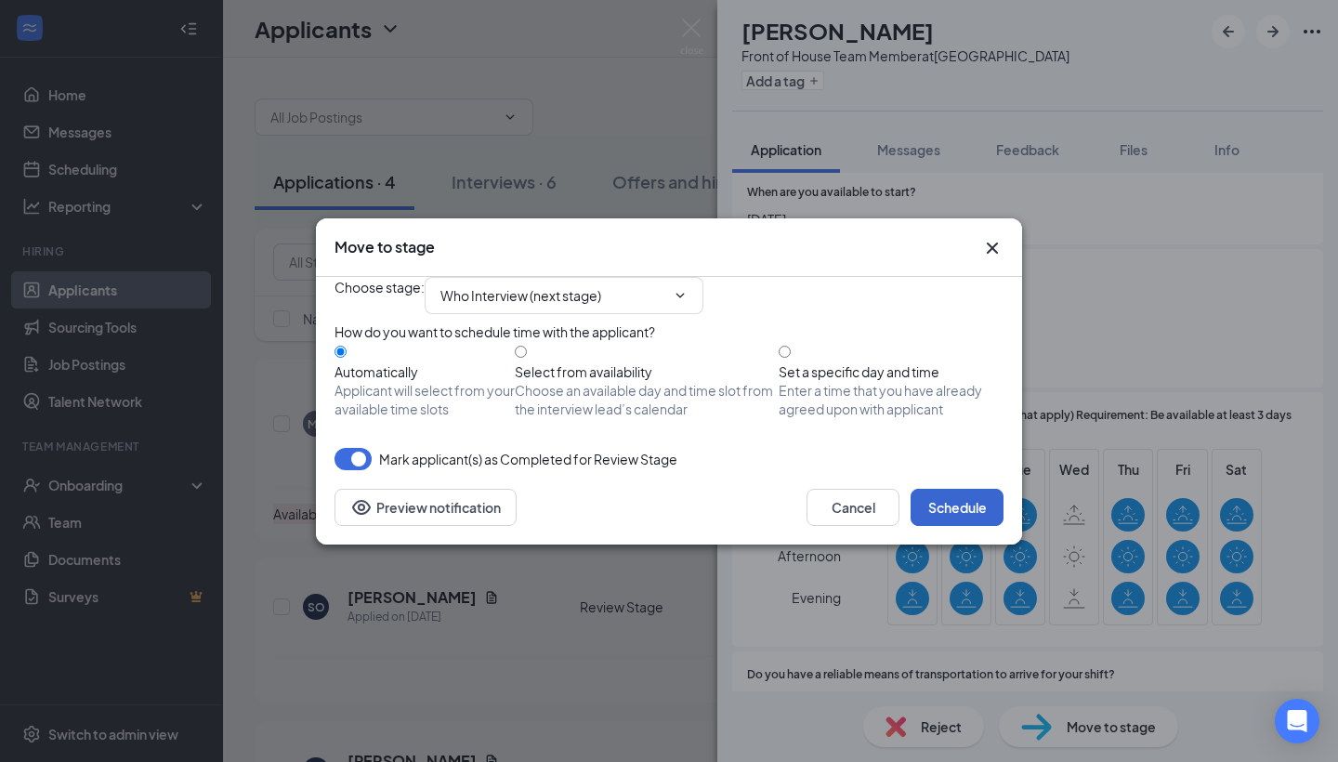
click at [956, 526] on button "Schedule" at bounding box center [957, 507] width 93 height 37
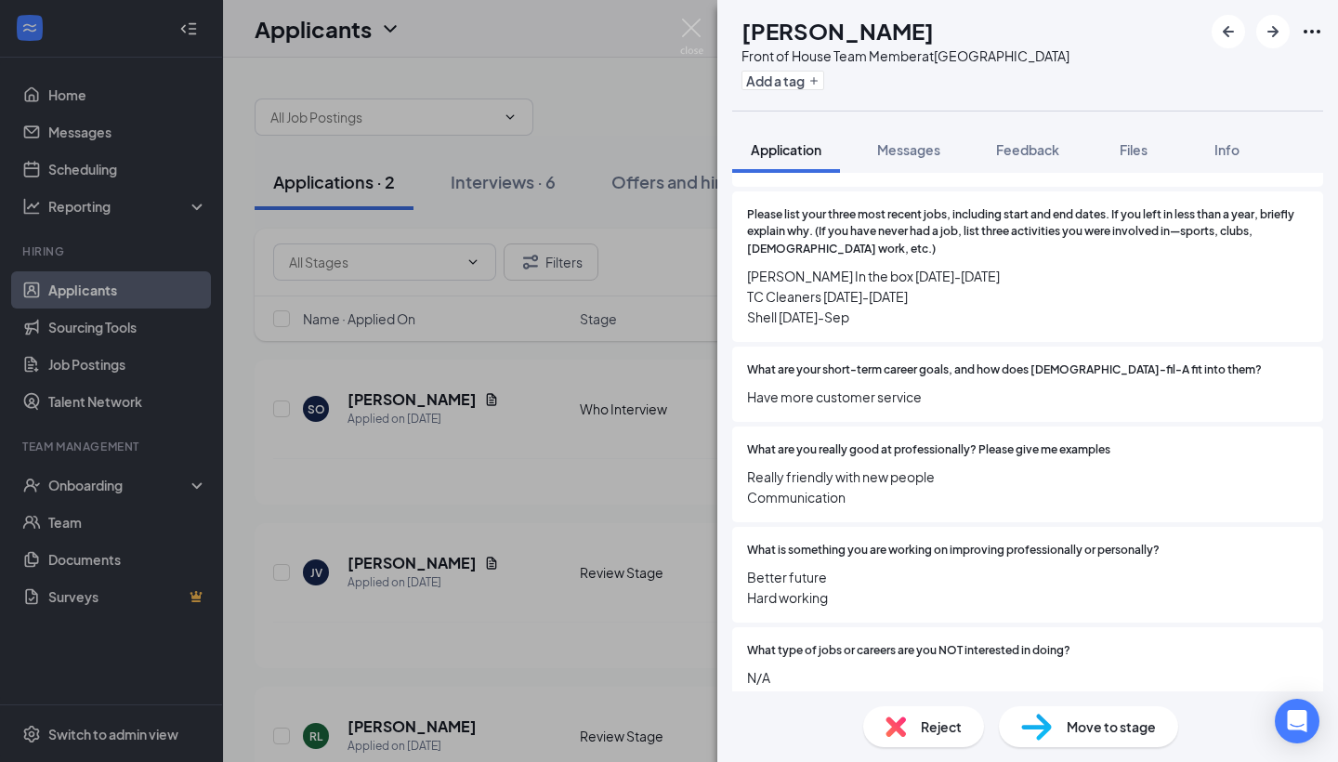
scroll to position [607, 0]
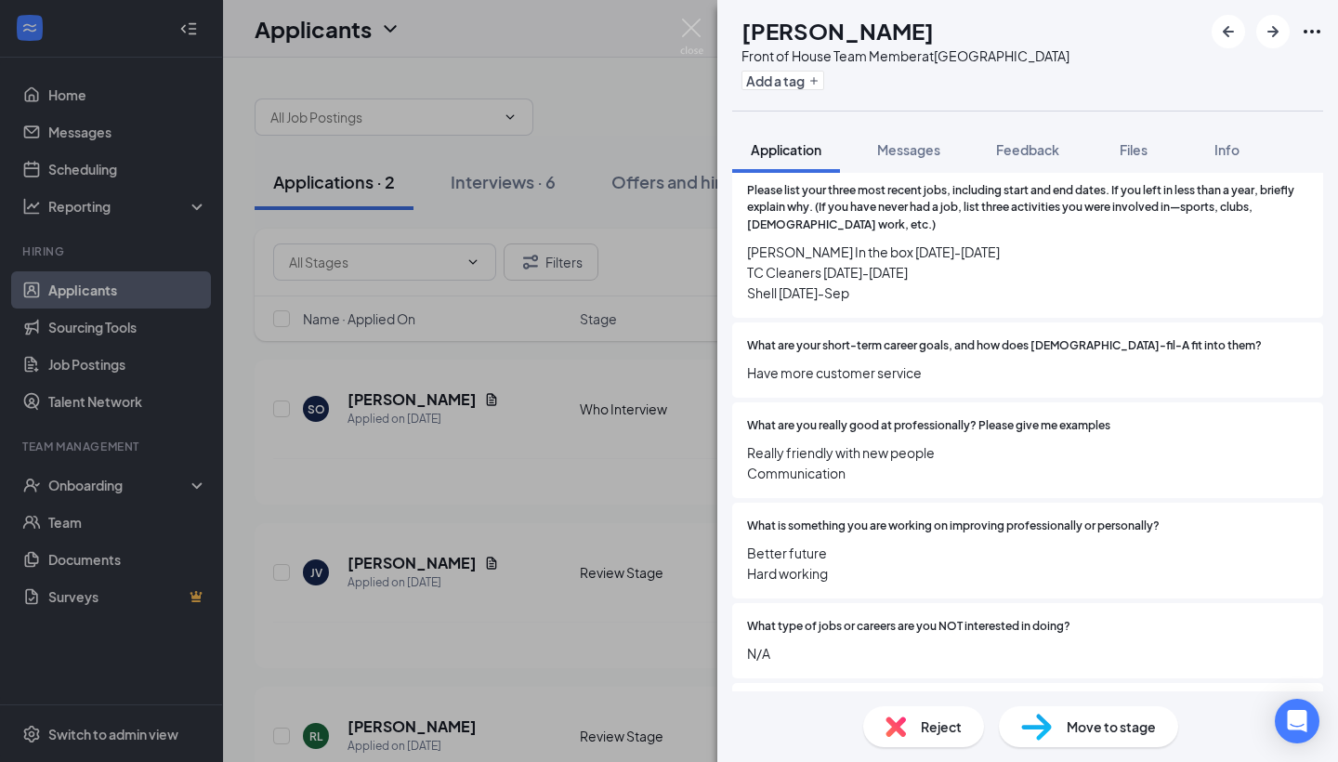
click at [925, 735] on span "Reject" at bounding box center [941, 726] width 41 height 20
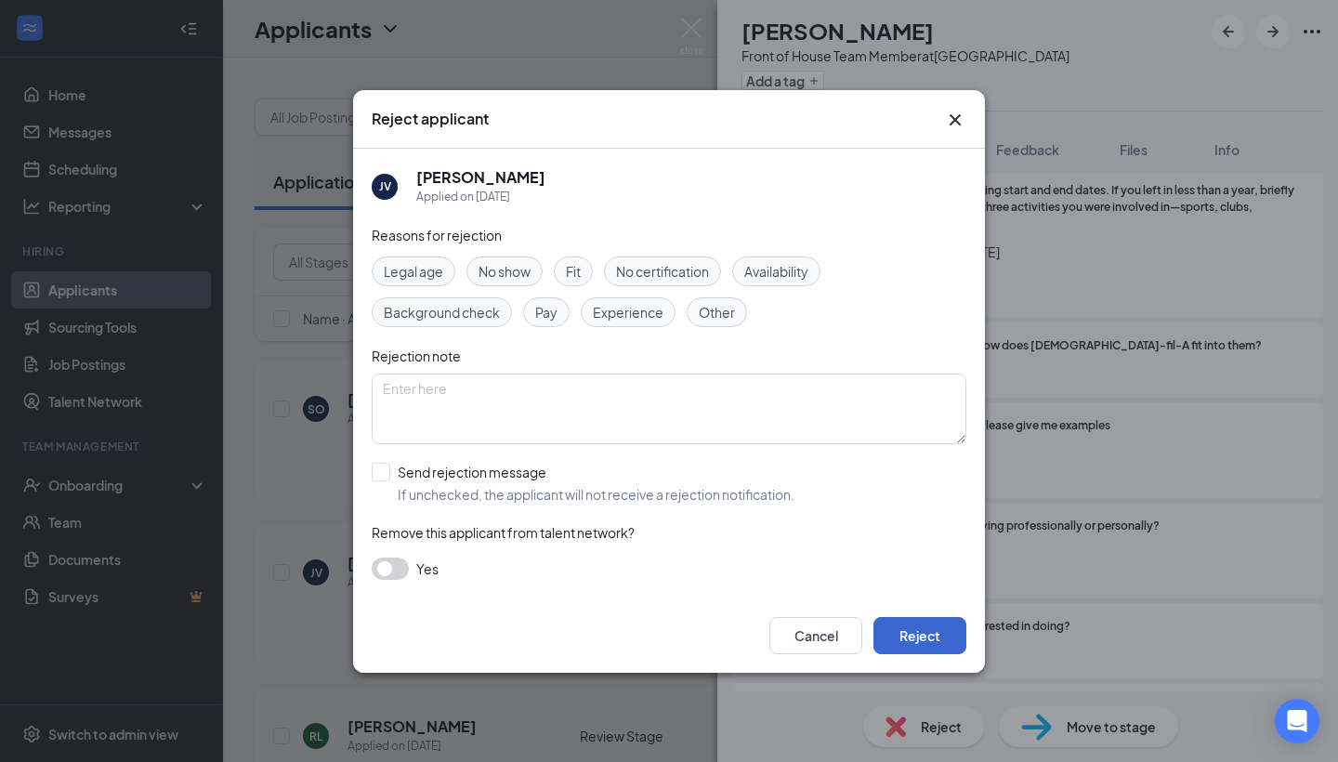
click at [915, 634] on button "Reject" at bounding box center [920, 635] width 93 height 37
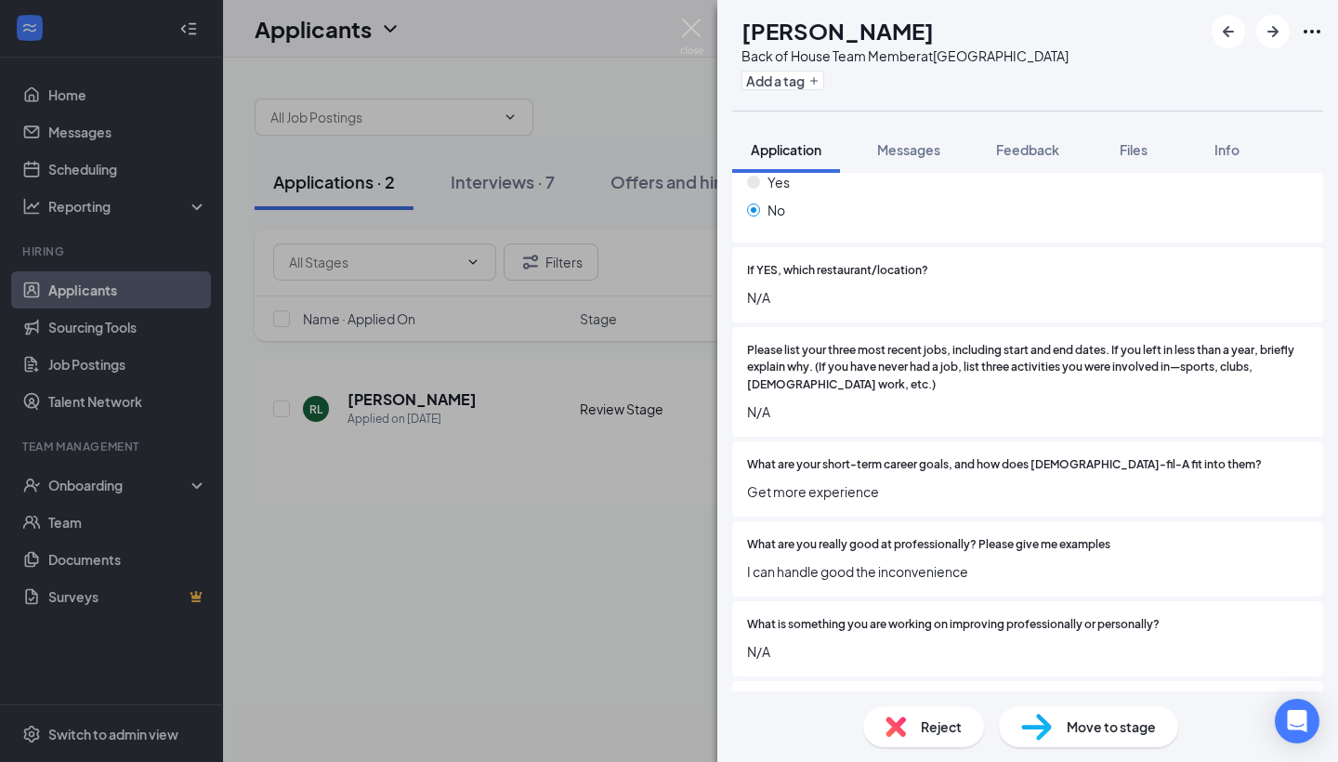
scroll to position [454, 0]
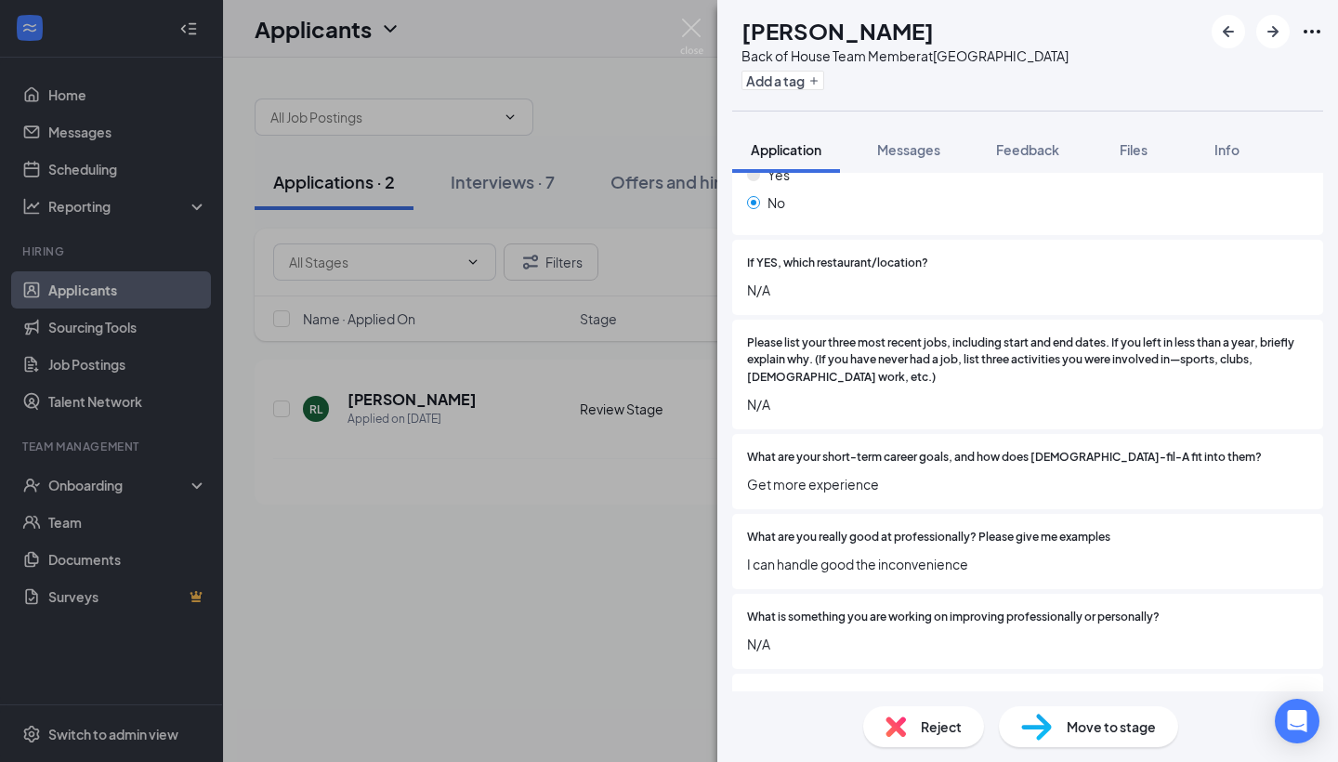
click at [911, 726] on div "Reject" at bounding box center [923, 726] width 121 height 41
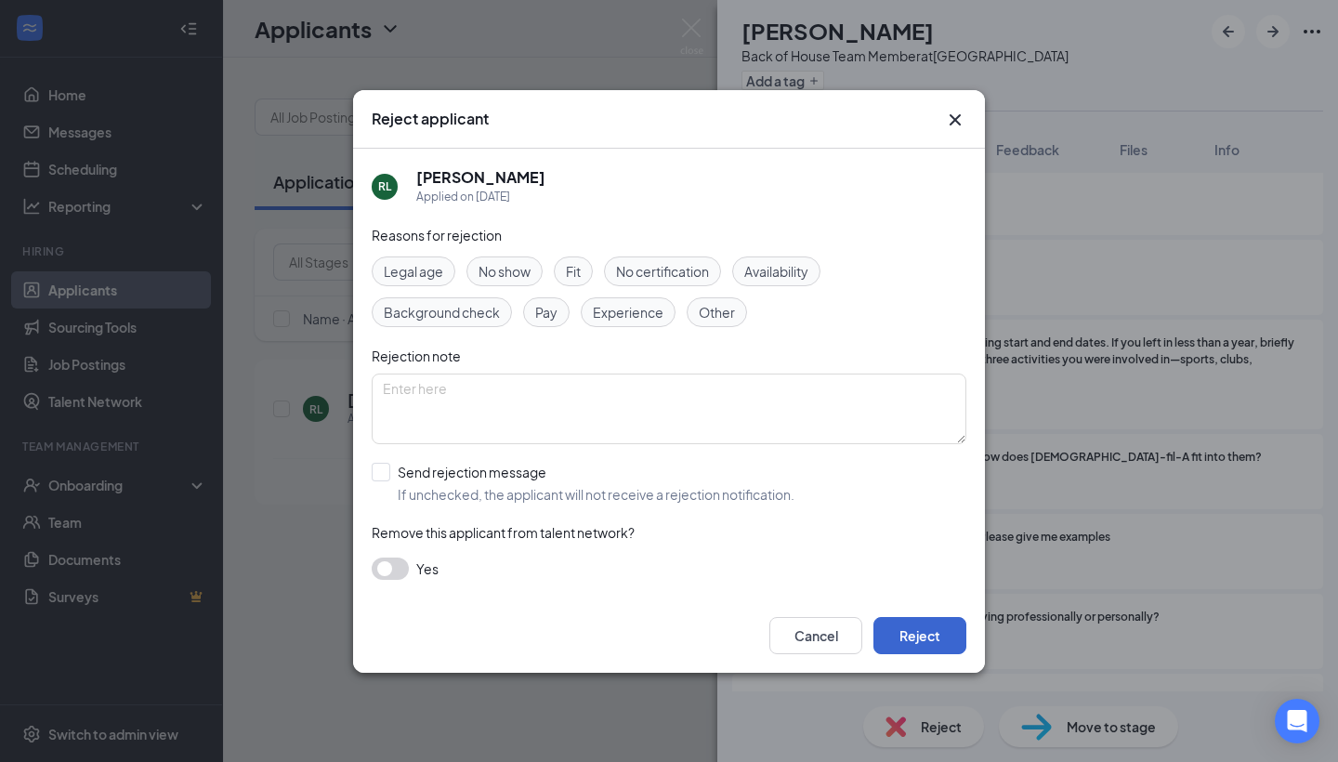
click at [906, 634] on button "Reject" at bounding box center [920, 635] width 93 height 37
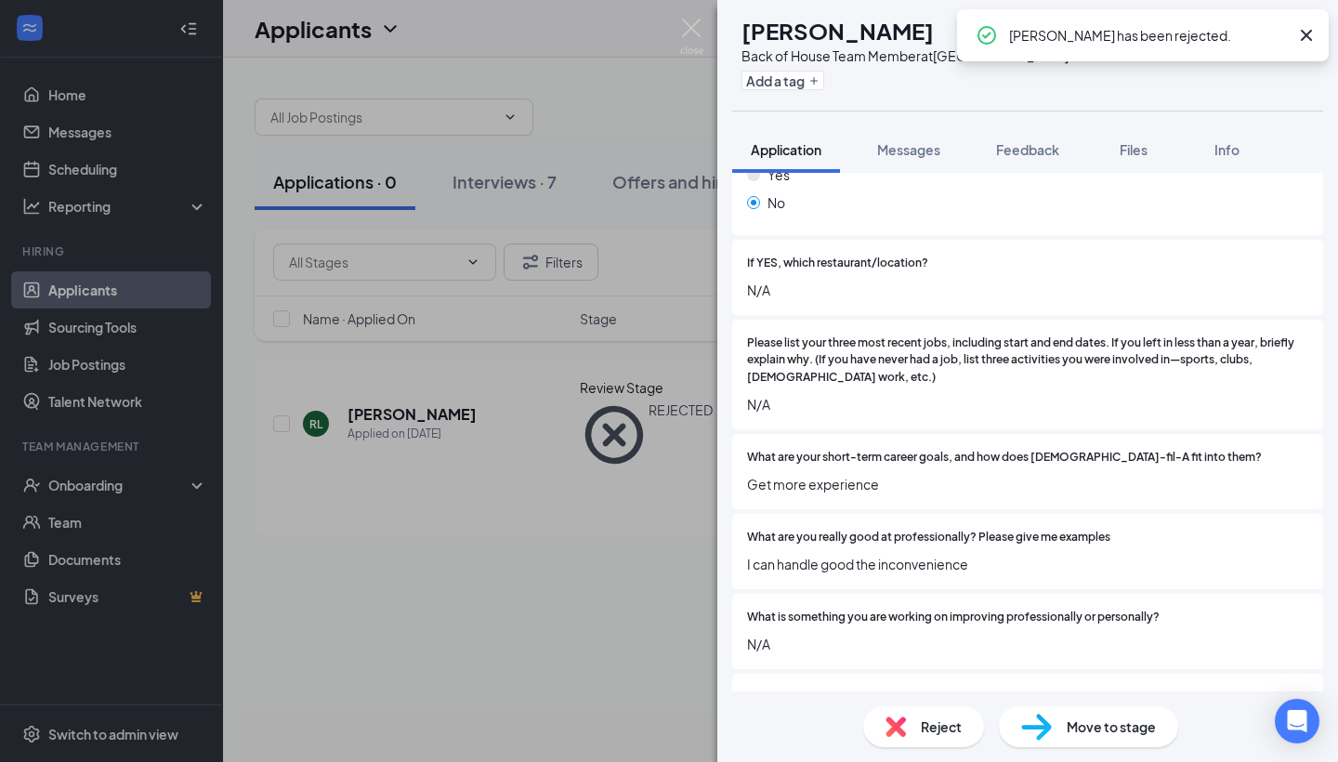
click at [1309, 32] on icon "Cross" at bounding box center [1306, 35] width 11 height 11
click at [532, 187] on div "[PERSON_NAME] Back of House Team Member at [GEOGRAPHIC_DATA] Add a tag Applicat…" at bounding box center [669, 381] width 1338 height 762
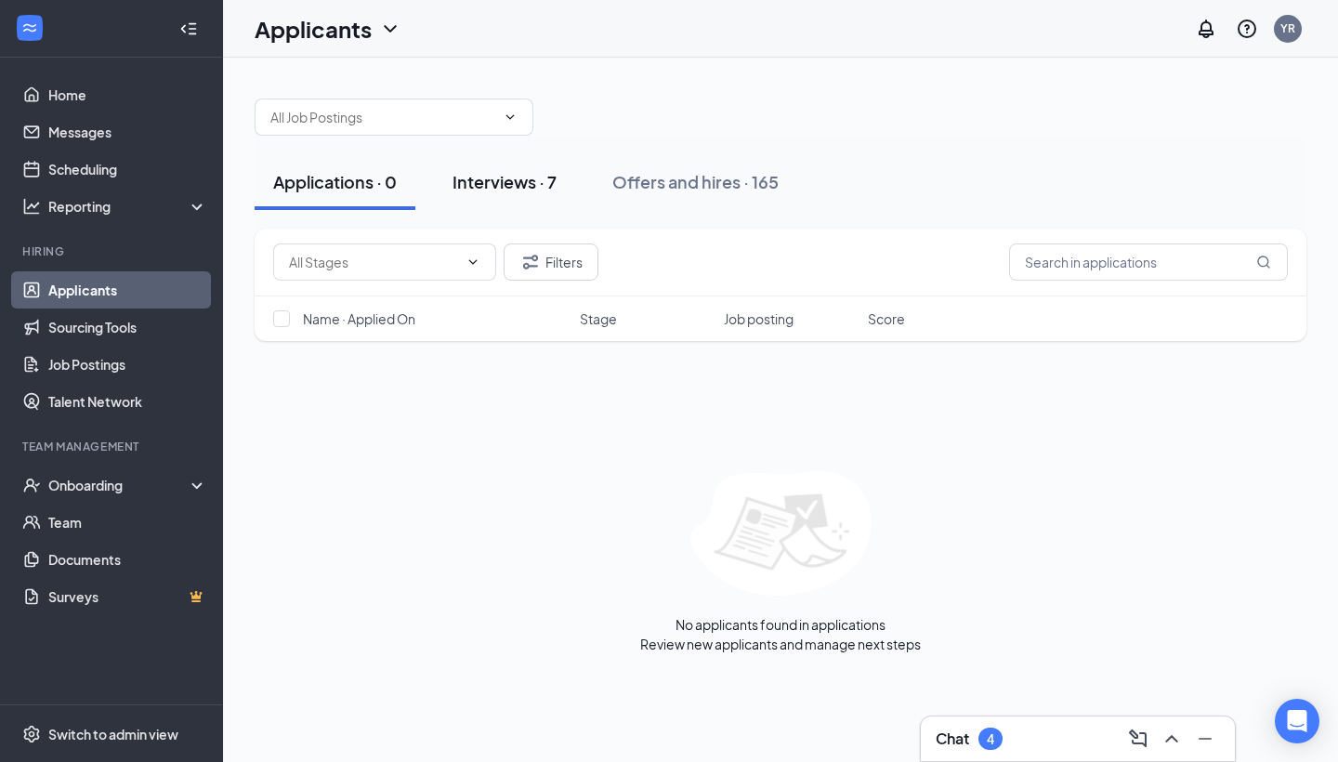
click at [542, 180] on div "Interviews · 7" at bounding box center [505, 181] width 104 height 23
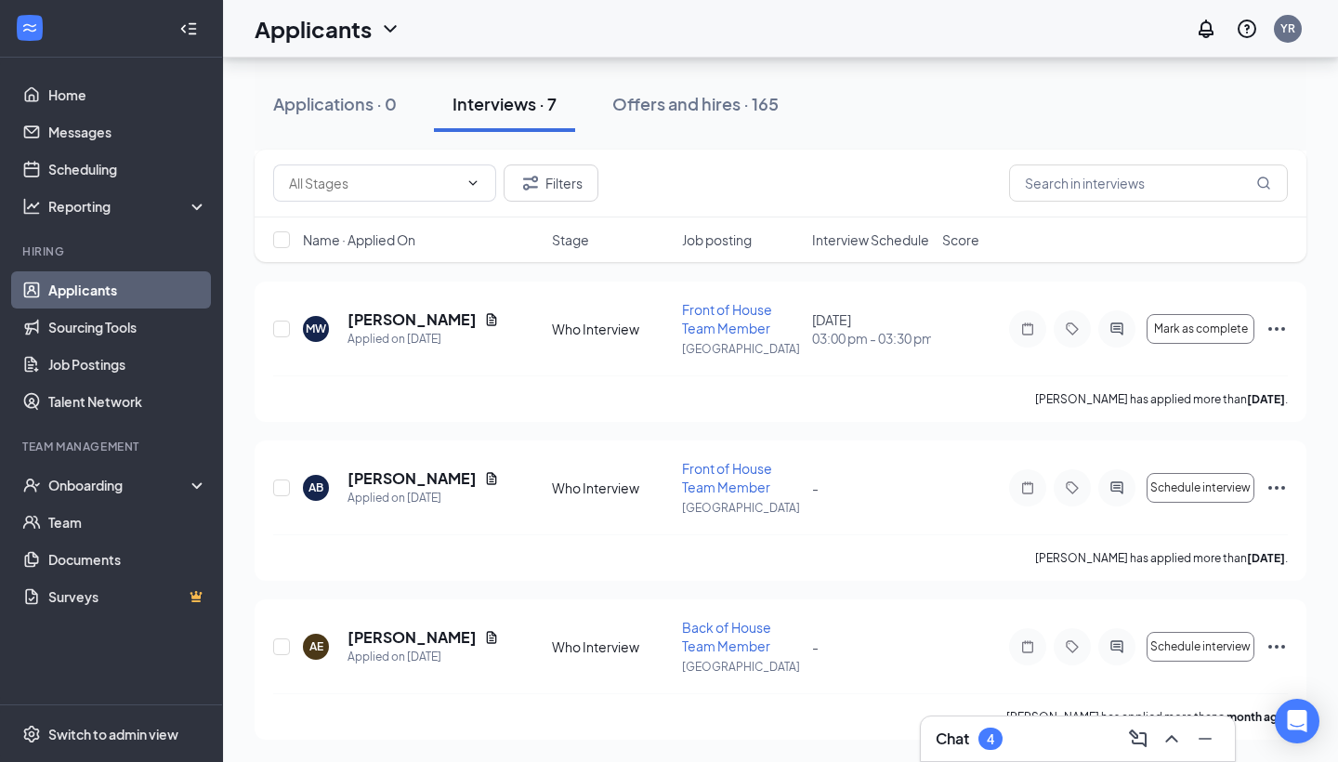
scroll to position [714, 0]
